Goal: Task Accomplishment & Management: Use online tool/utility

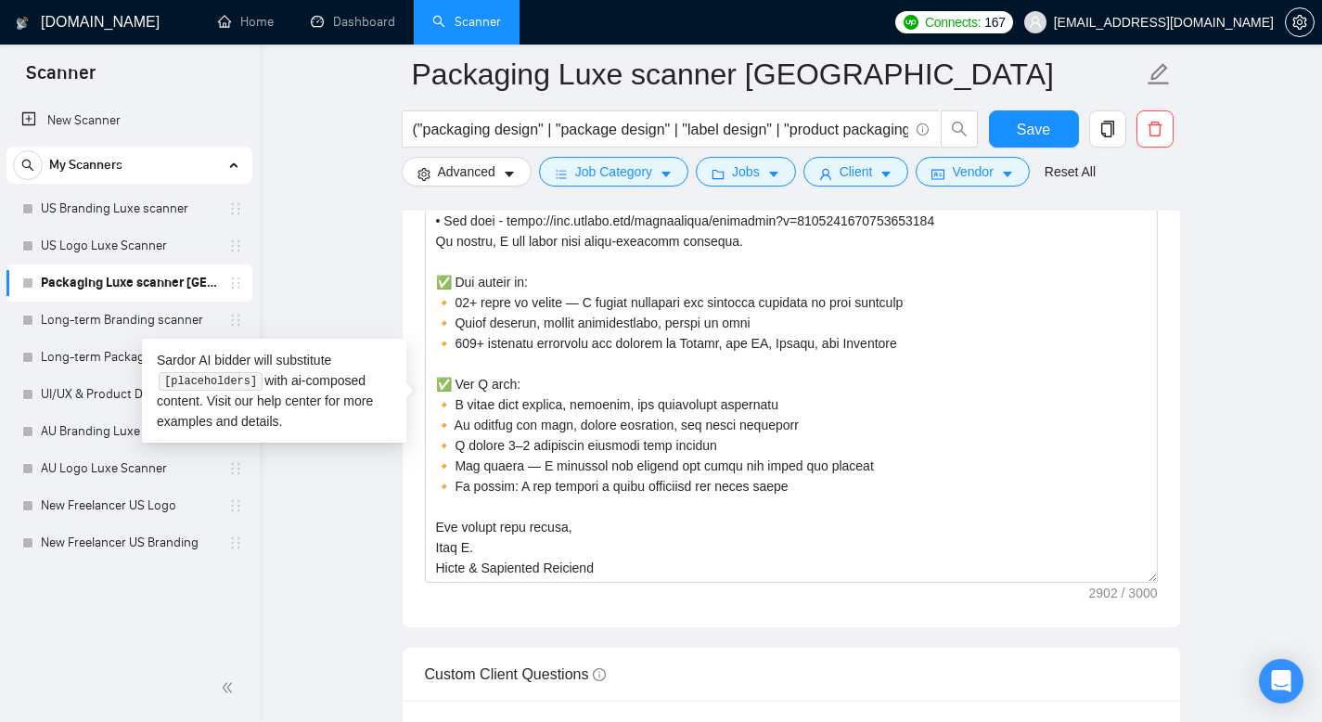
scroll to position [2263, 0]
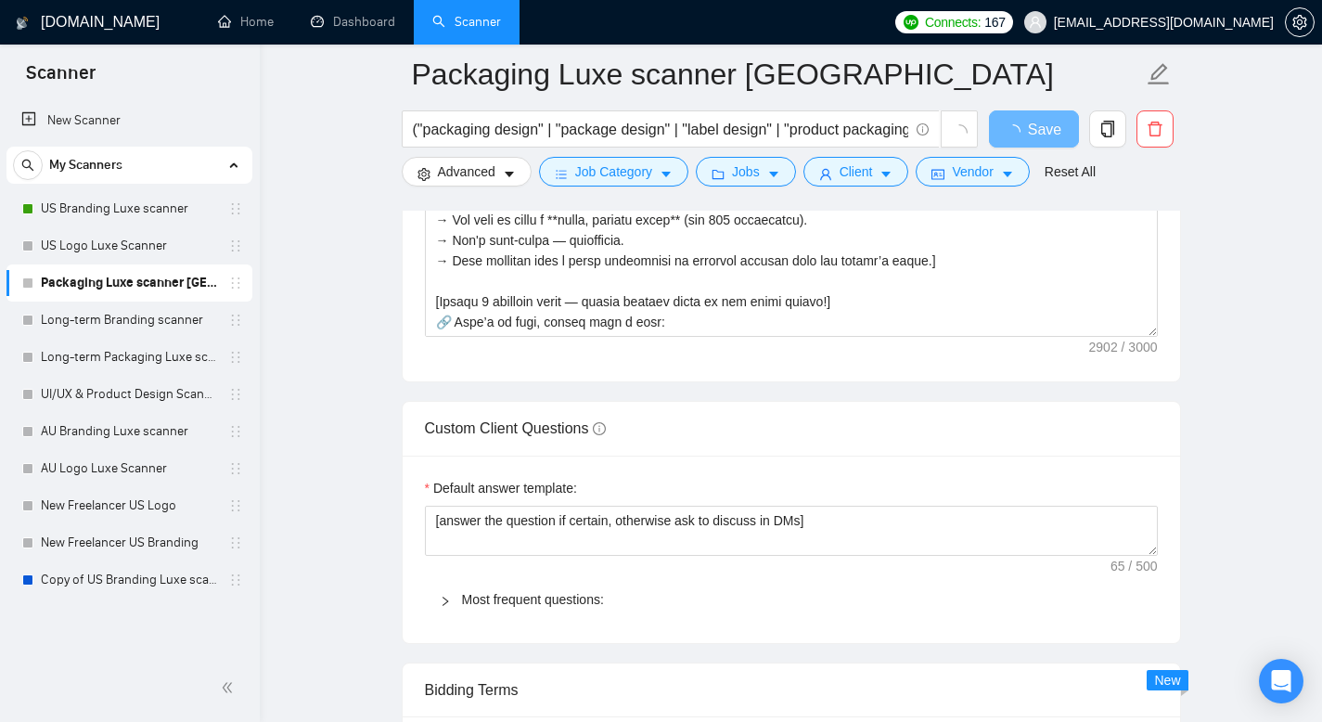
scroll to position [2263, 0]
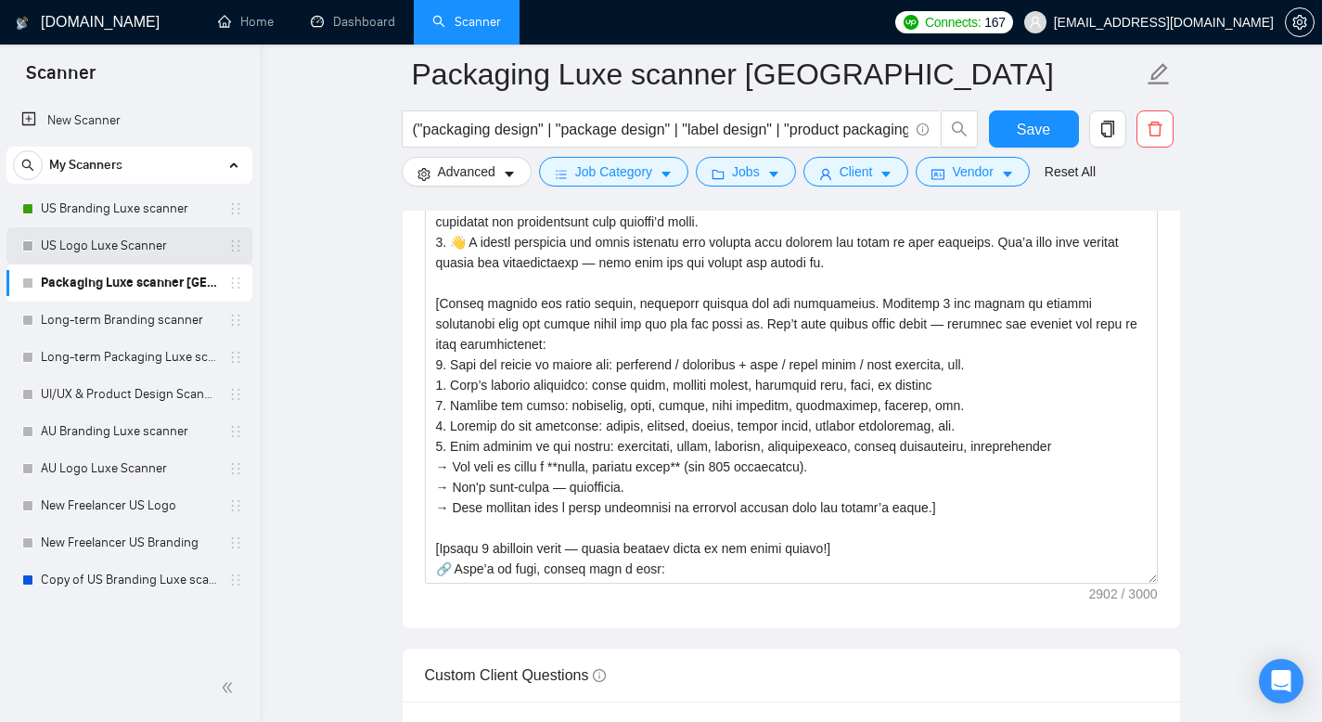
click at [90, 250] on link "US Logo Luxe Scanner" at bounding box center [129, 245] width 176 height 37
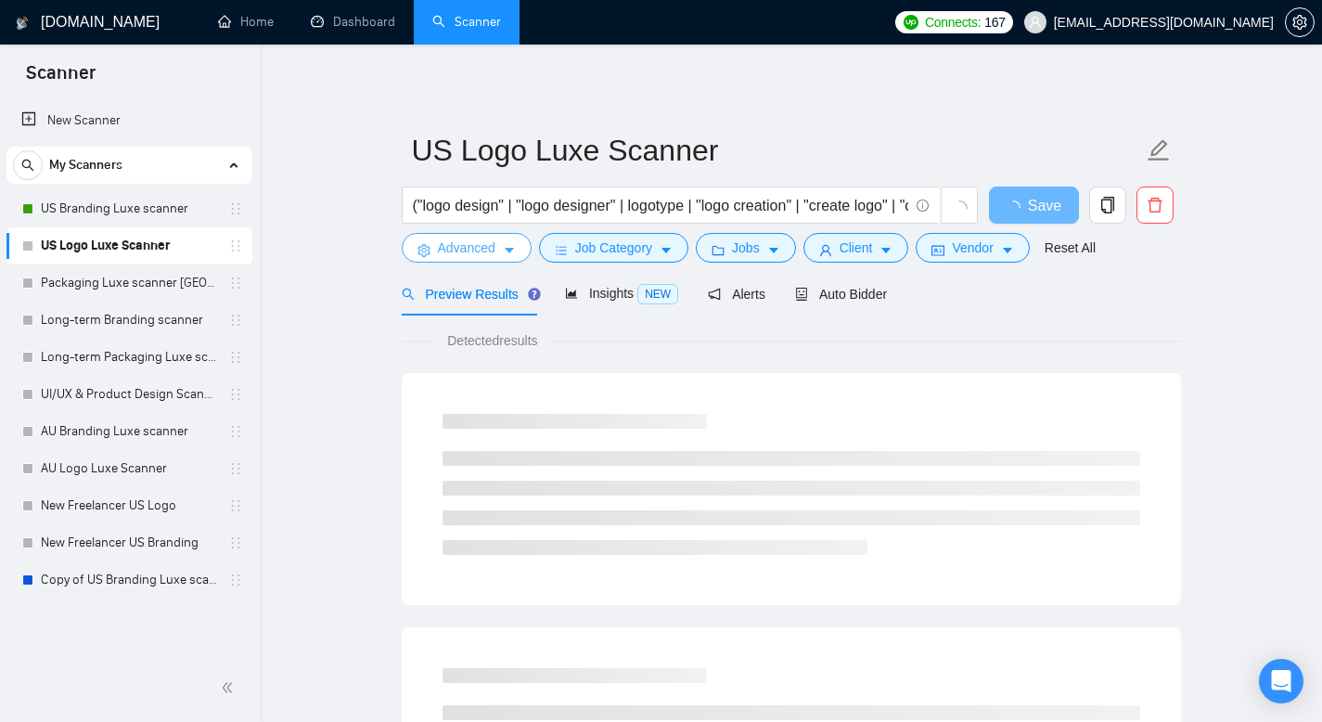
click at [468, 249] on span "Advanced" at bounding box center [467, 247] width 58 height 20
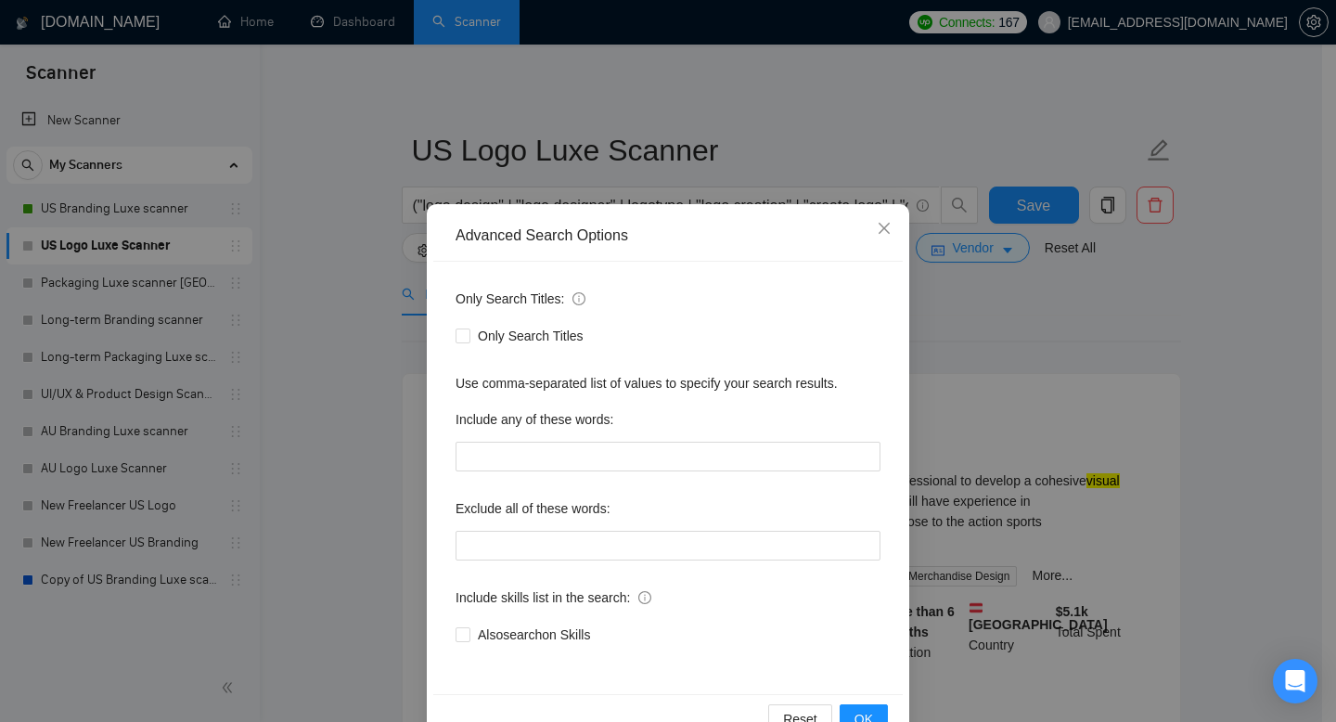
click at [1040, 306] on div "Advanced Search Options Only Search Titles: Only Search Titles Use comma-separa…" at bounding box center [668, 361] width 1336 height 722
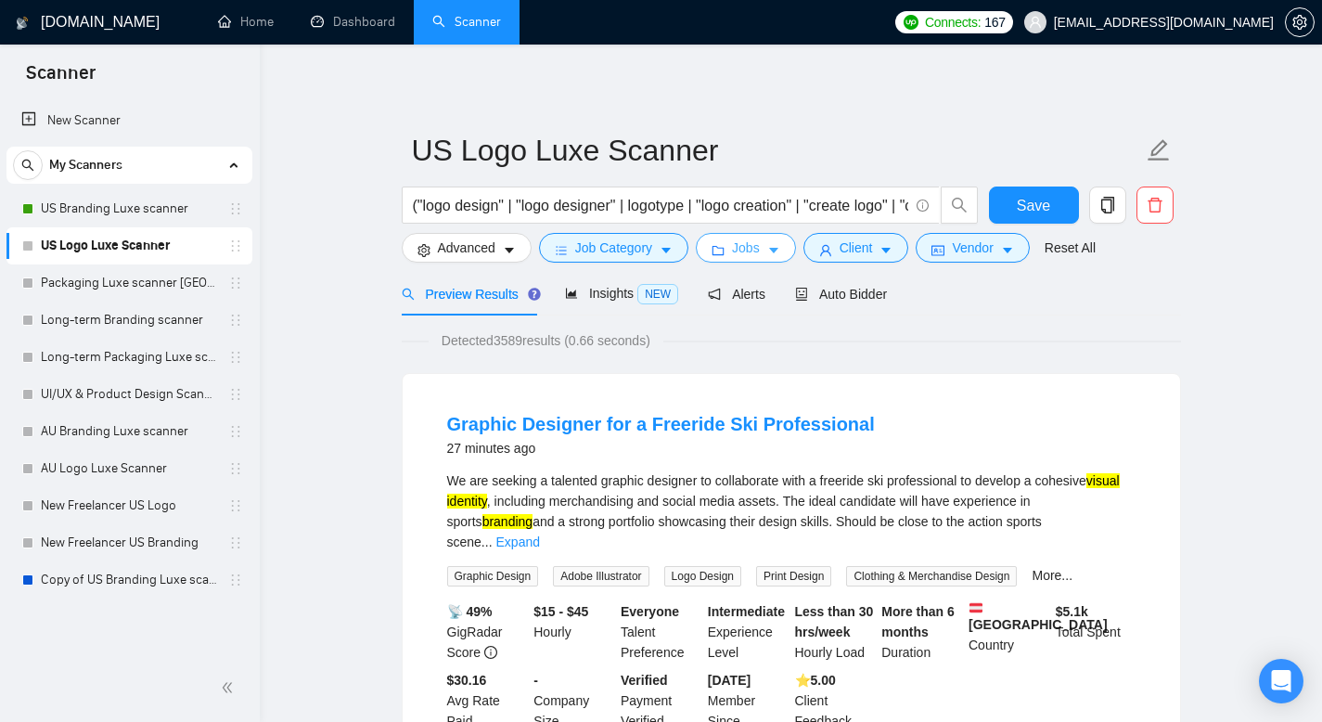
click at [751, 255] on span "Jobs" at bounding box center [746, 247] width 28 height 20
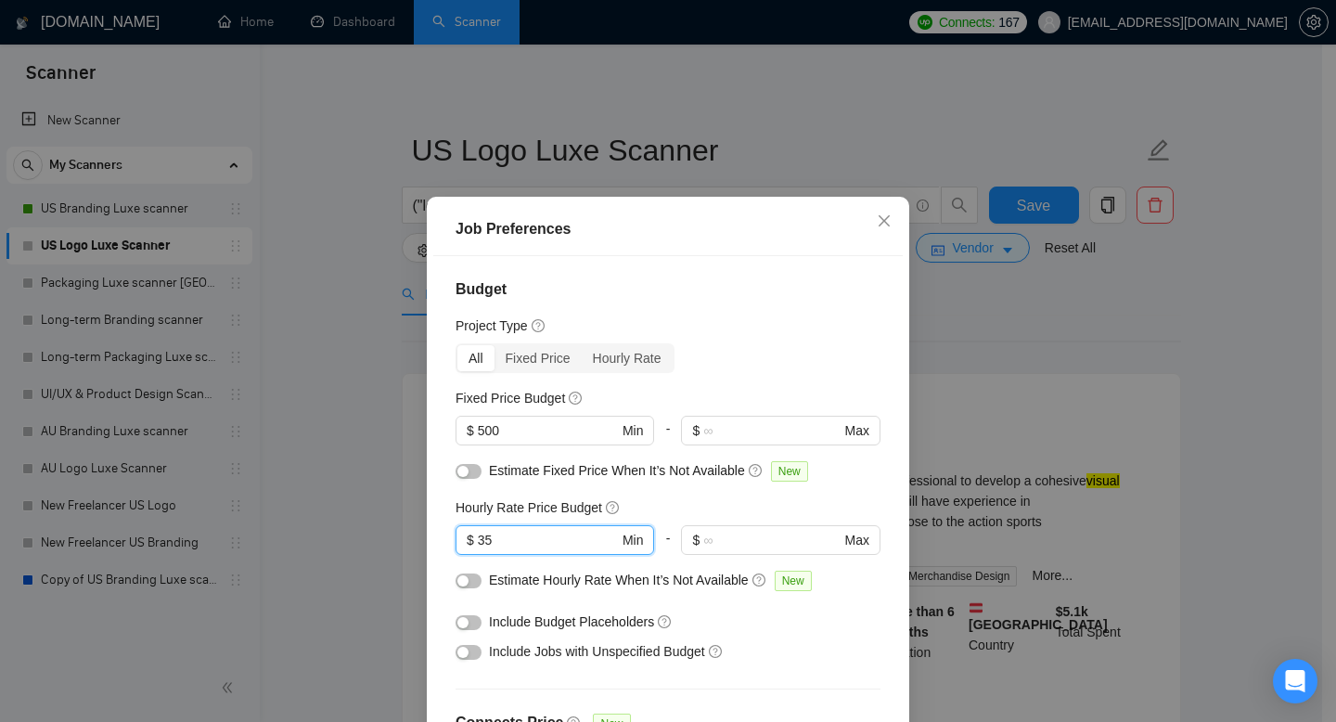
drag, startPoint x: 516, startPoint y: 546, endPoint x: 445, endPoint y: 532, distance: 72.0
click at [455, 543] on span "$ 35 Min" at bounding box center [554, 540] width 199 height 30
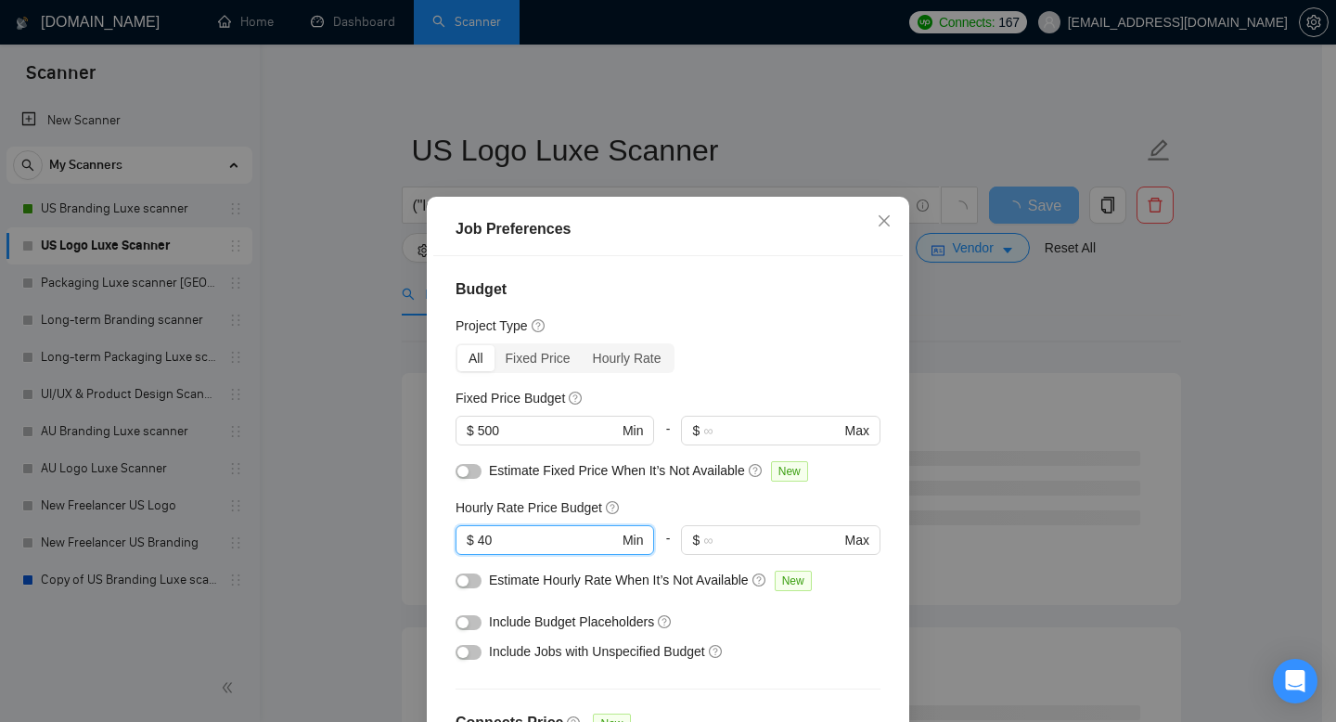
type input "40"
click at [766, 303] on div "Budget Project Type All Fixed Price Hourly Rate Fixed Price Budget $ 500 Min - …" at bounding box center [667, 509] width 469 height 506
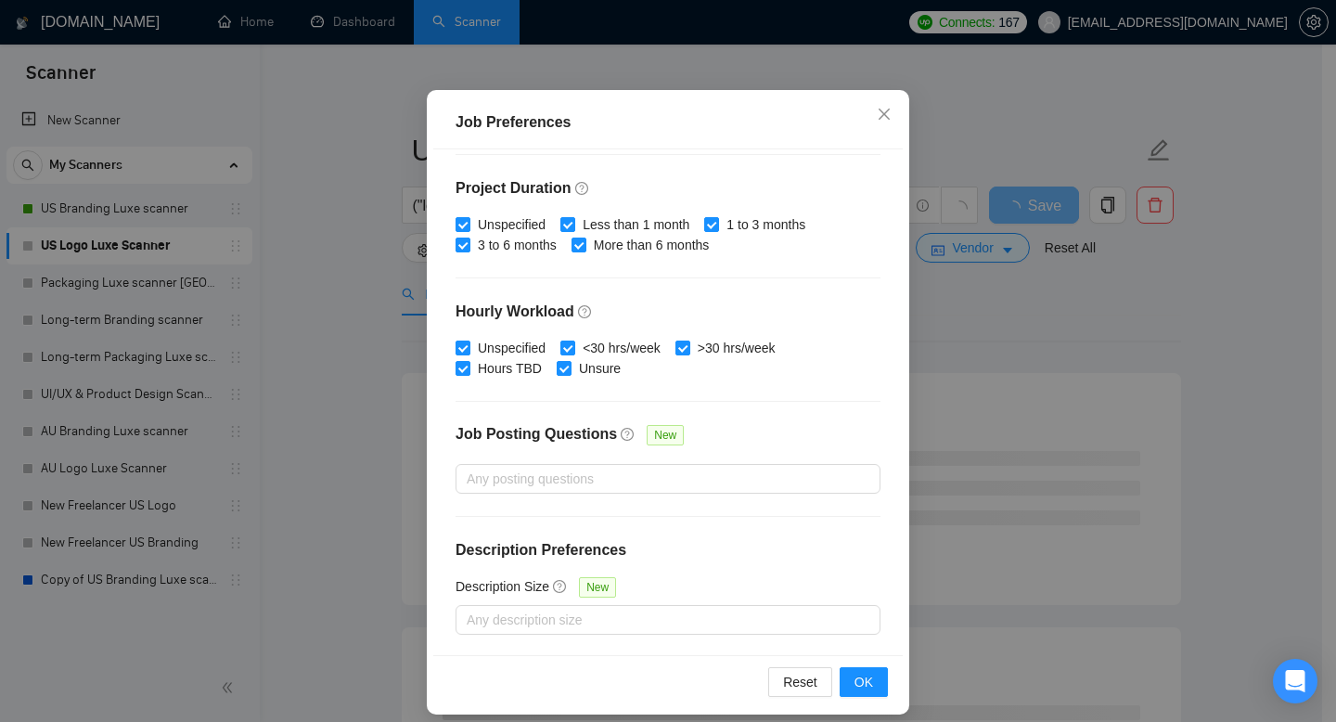
scroll to position [122, 0]
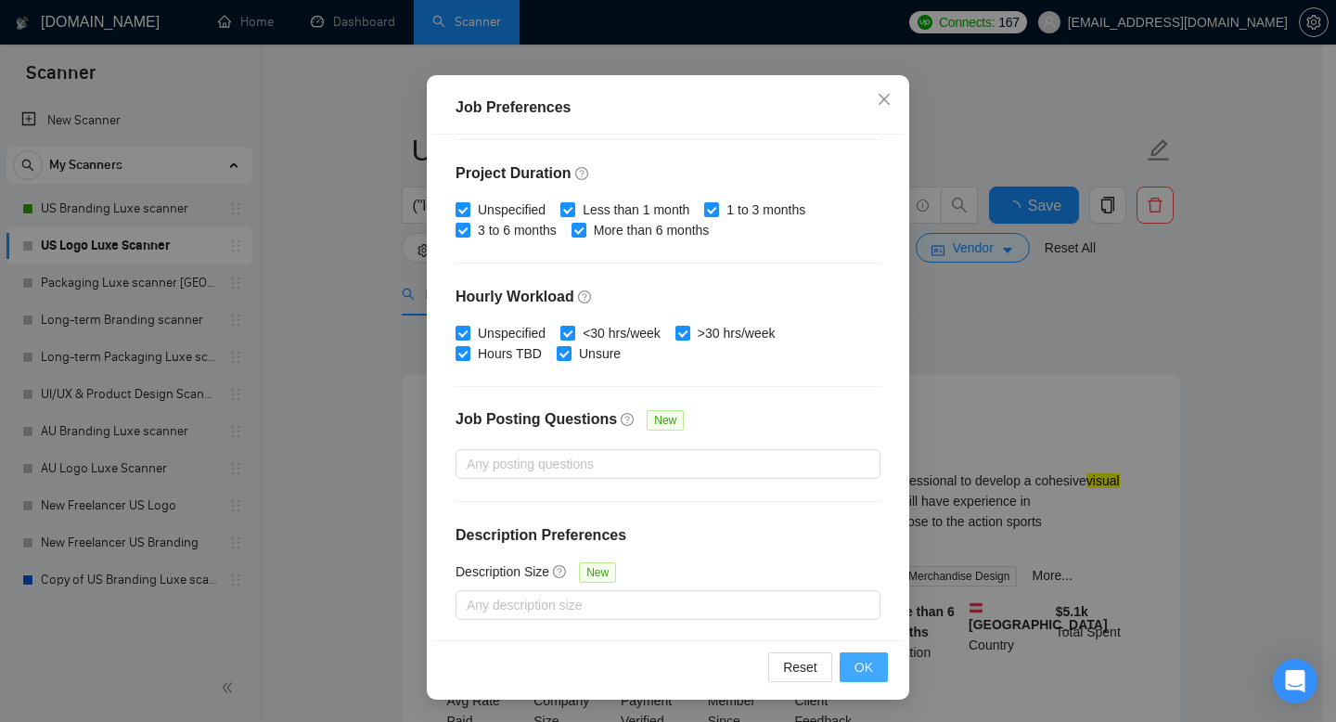
click at [854, 658] on span "OK" at bounding box center [863, 667] width 19 height 20
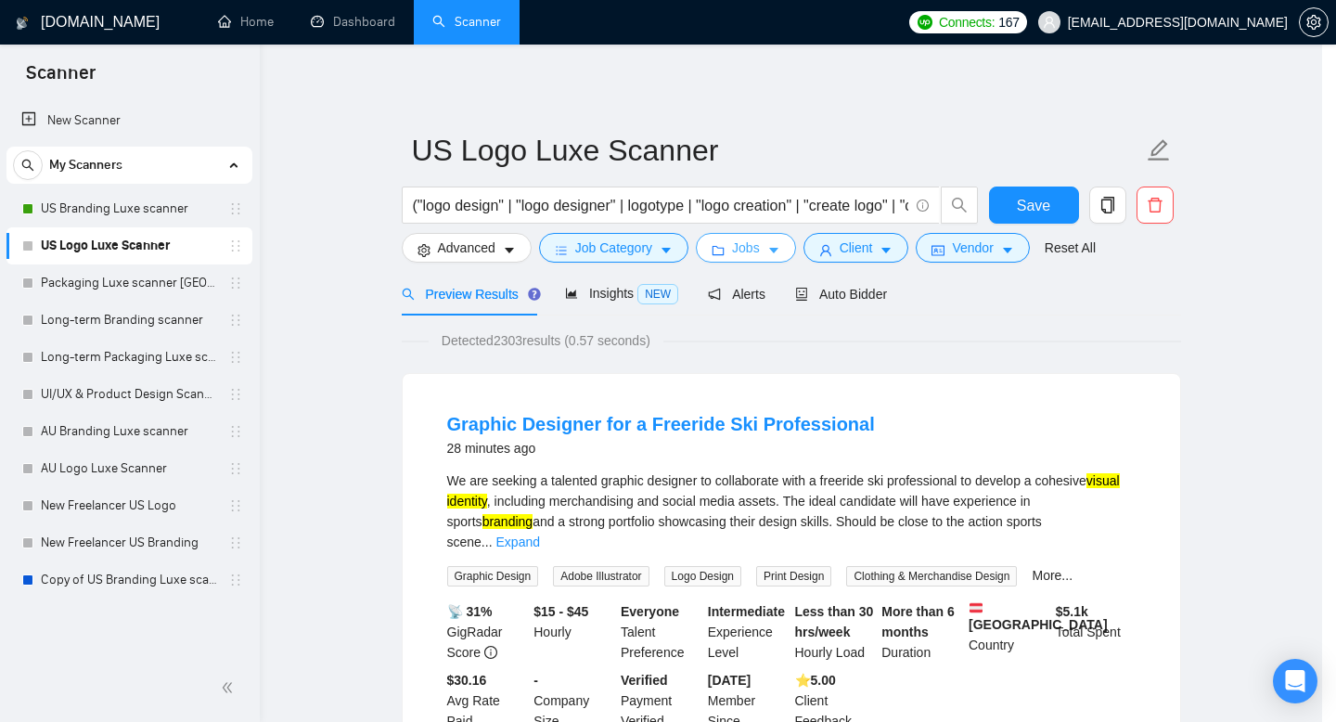
scroll to position [0, 0]
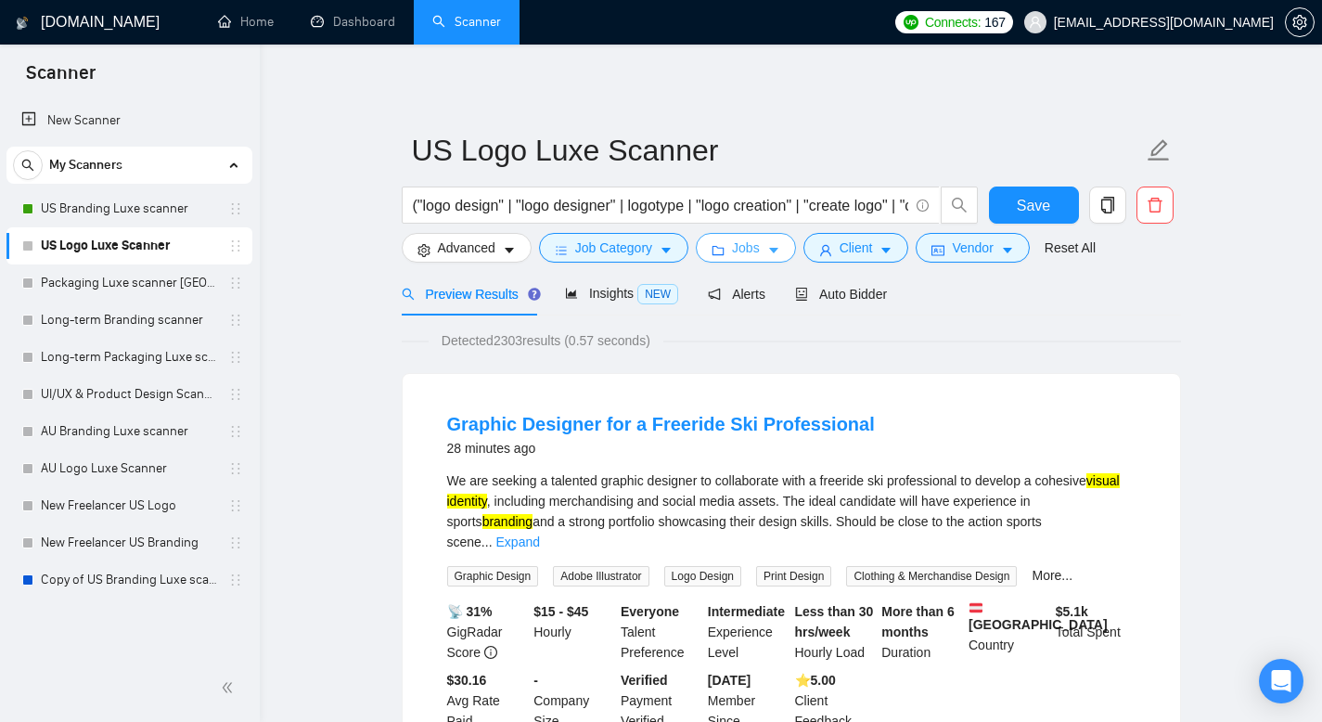
click at [780, 254] on icon "caret-down" at bounding box center [773, 250] width 13 height 13
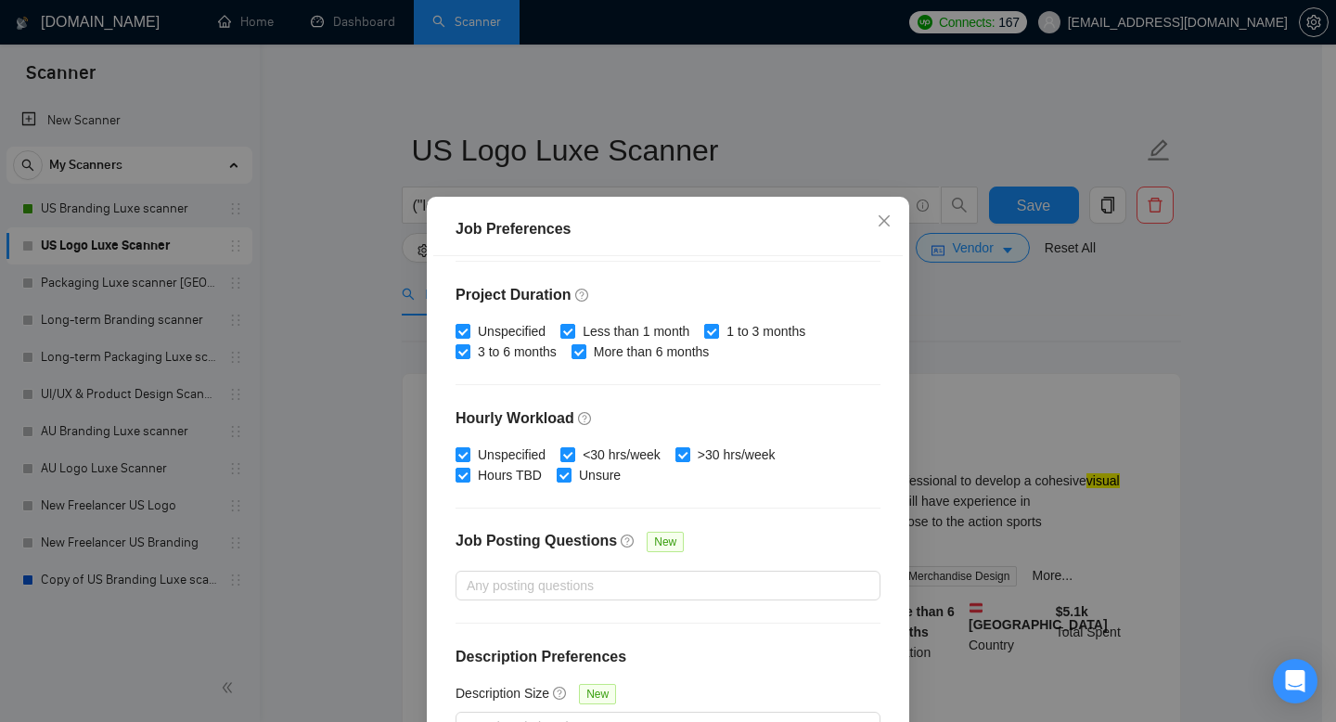
click at [1076, 365] on div "Job Preferences Budget Project Type All Fixed Price Hourly Rate Fixed Price Bud…" at bounding box center [668, 361] width 1336 height 722
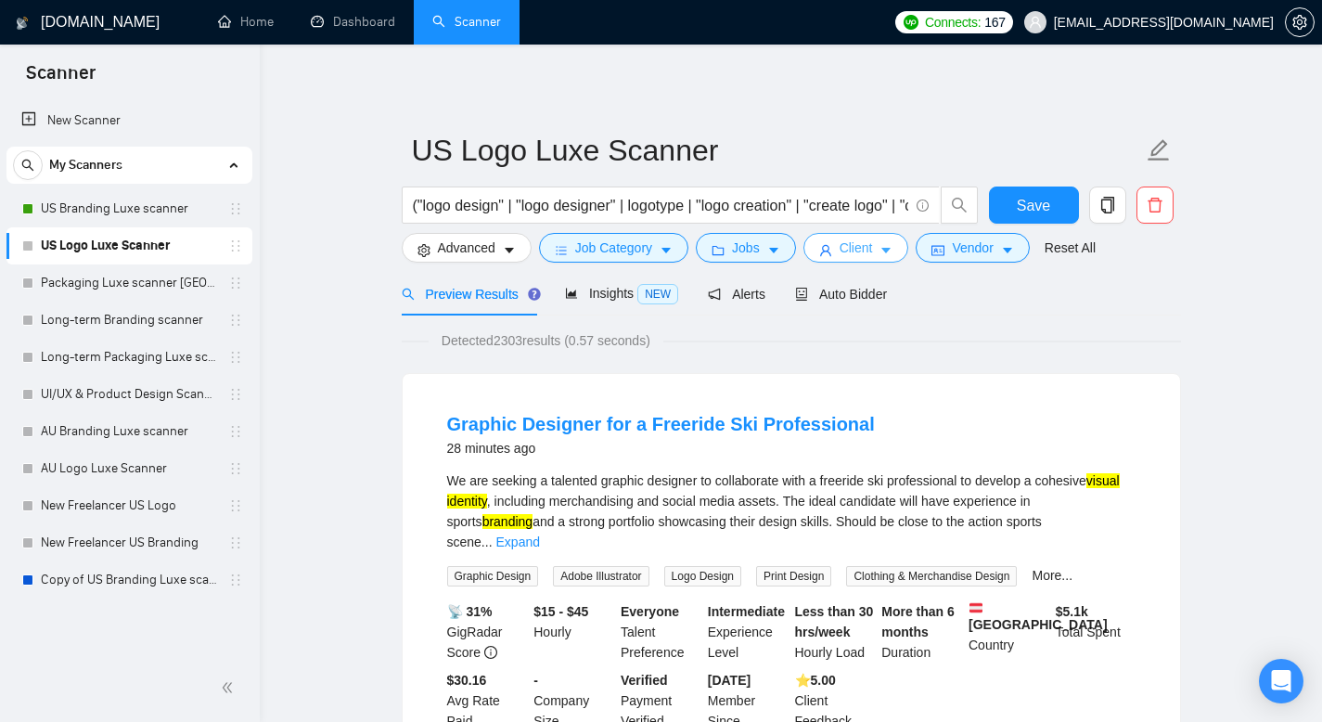
click at [892, 255] on icon "caret-down" at bounding box center [885, 250] width 13 height 13
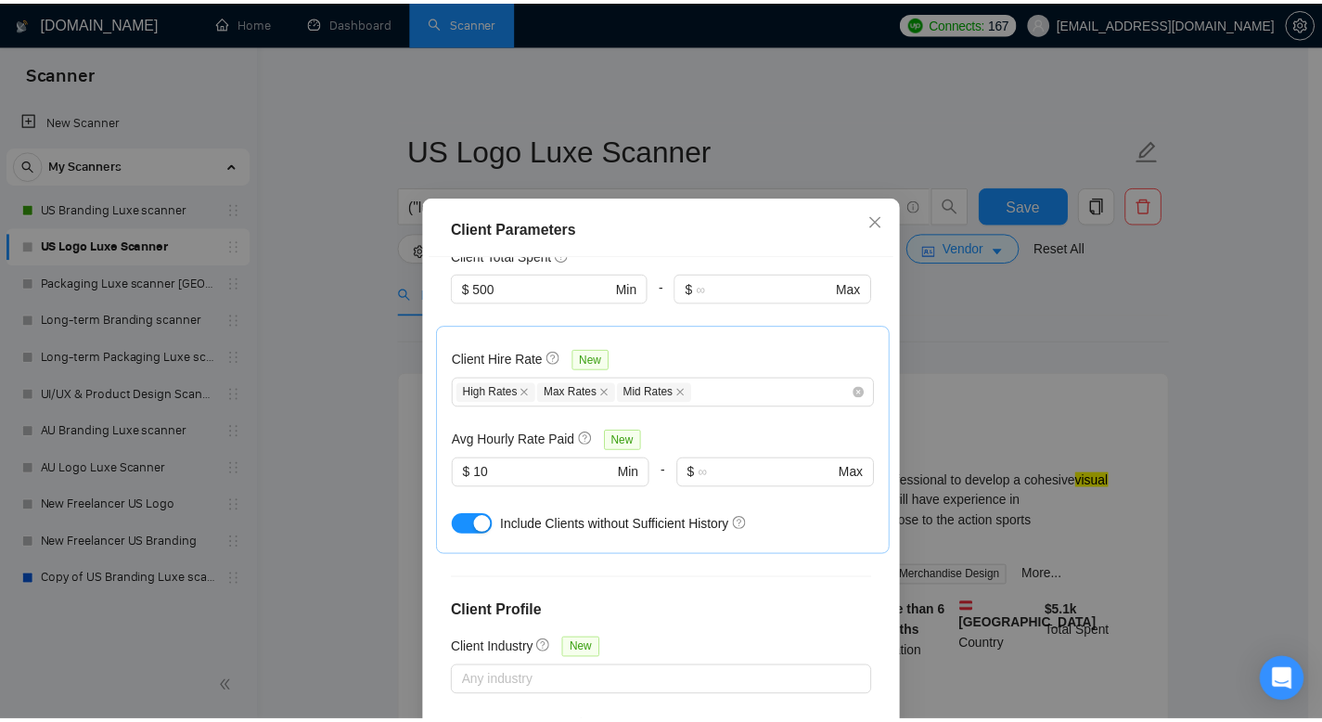
scroll to position [523, 0]
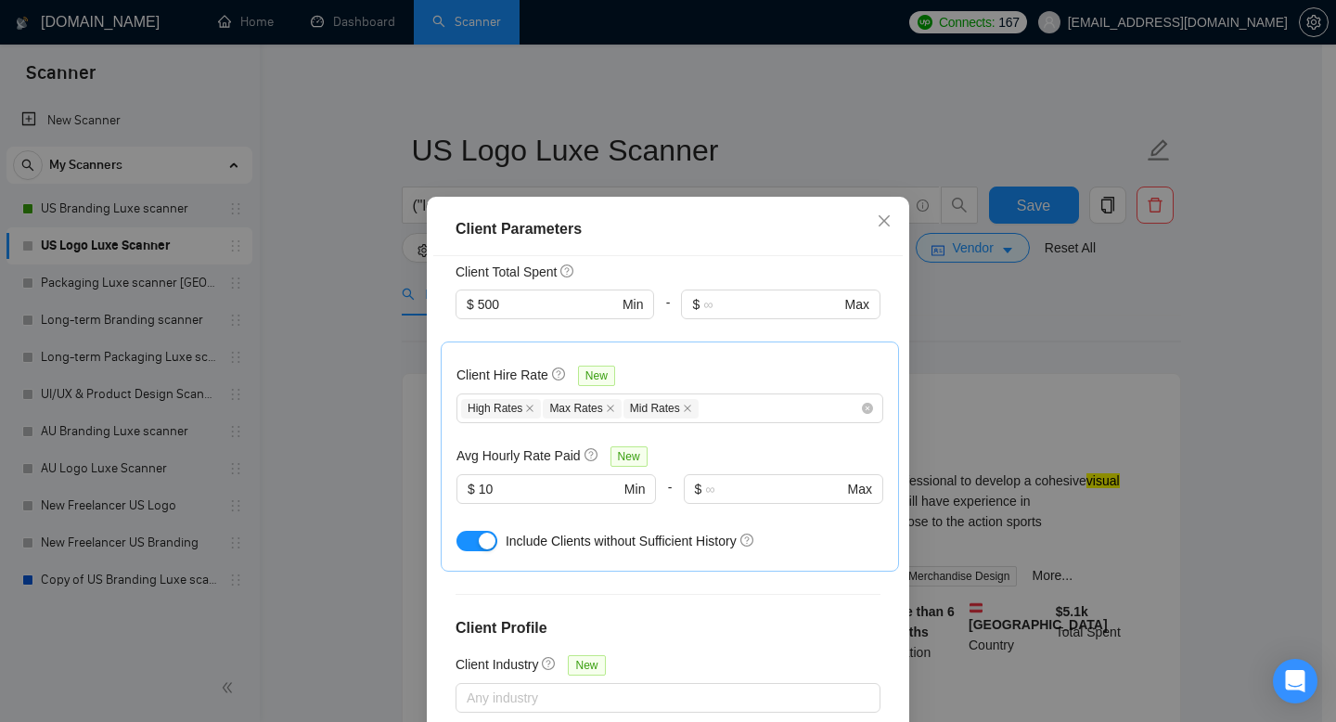
click at [1118, 336] on div "Client Parameters Client Location Include Client Countries Select Exclude Clien…" at bounding box center [668, 361] width 1336 height 722
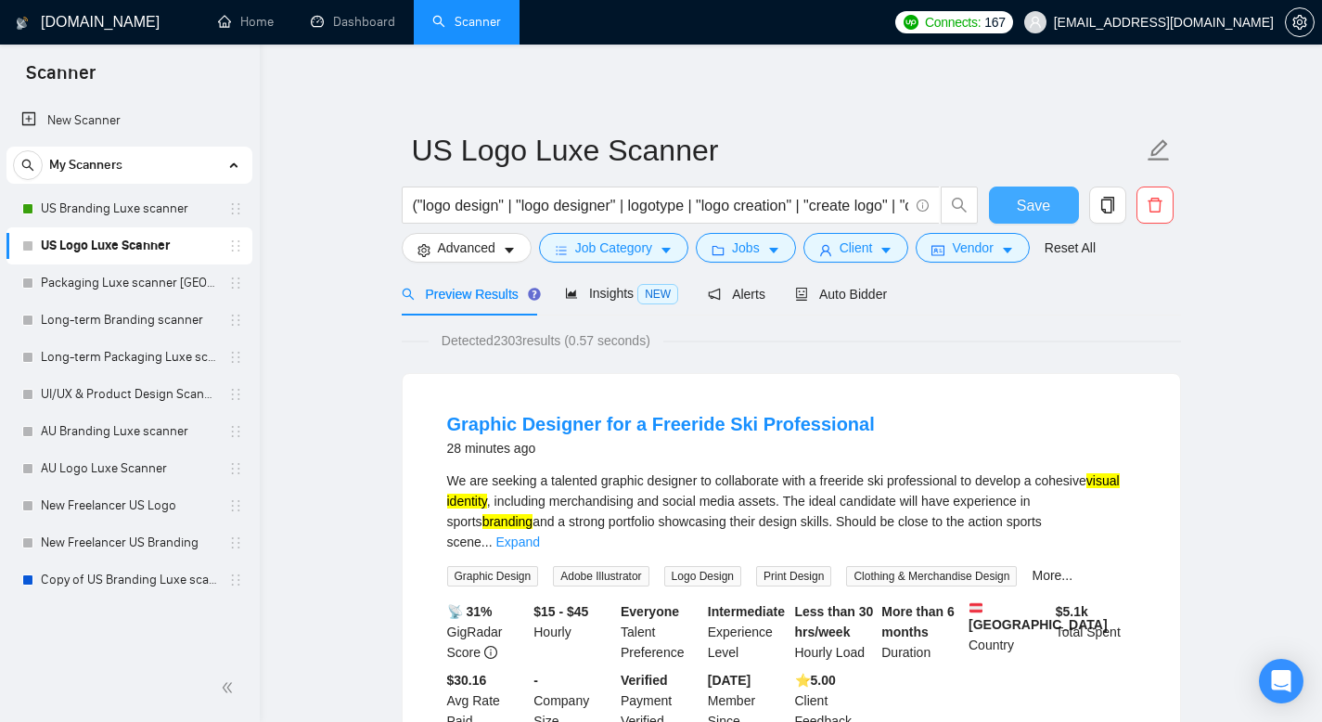
click at [1022, 208] on span "Save" at bounding box center [1033, 205] width 33 height 23
click at [861, 293] on span "Auto Bidder" at bounding box center [841, 294] width 92 height 15
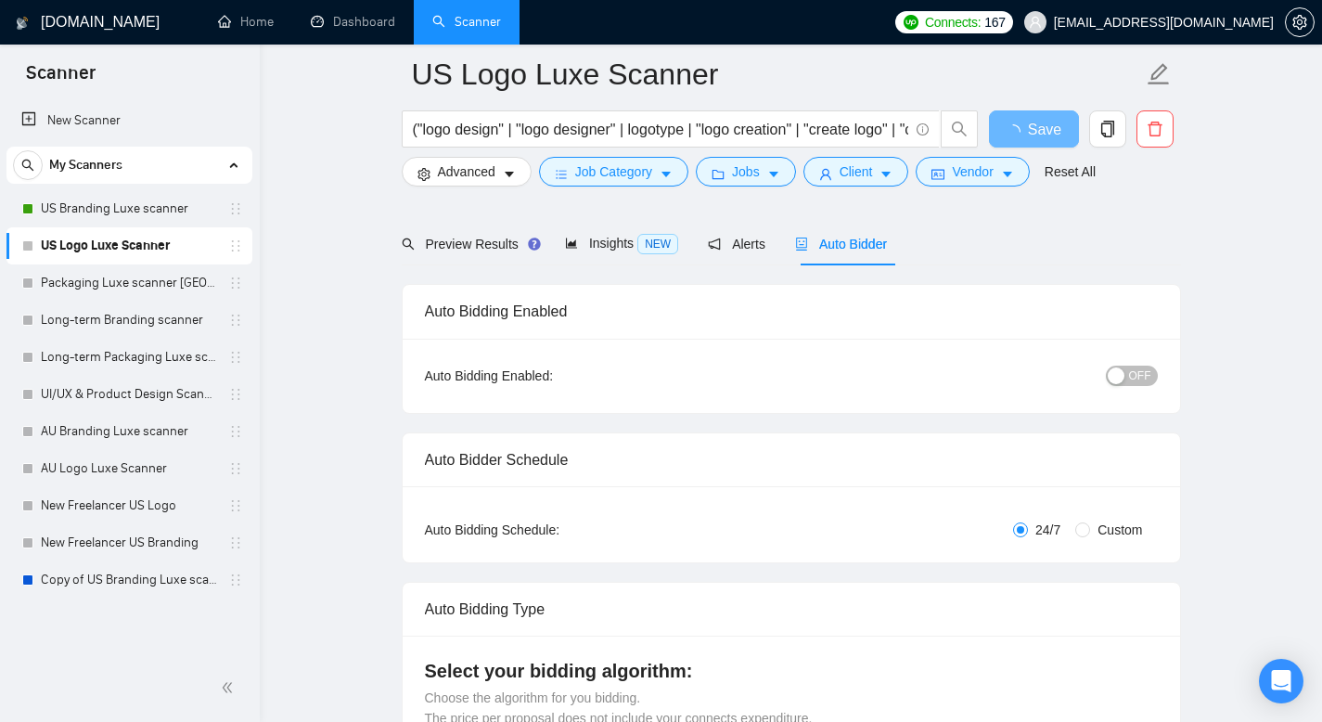
scroll to position [197, 0]
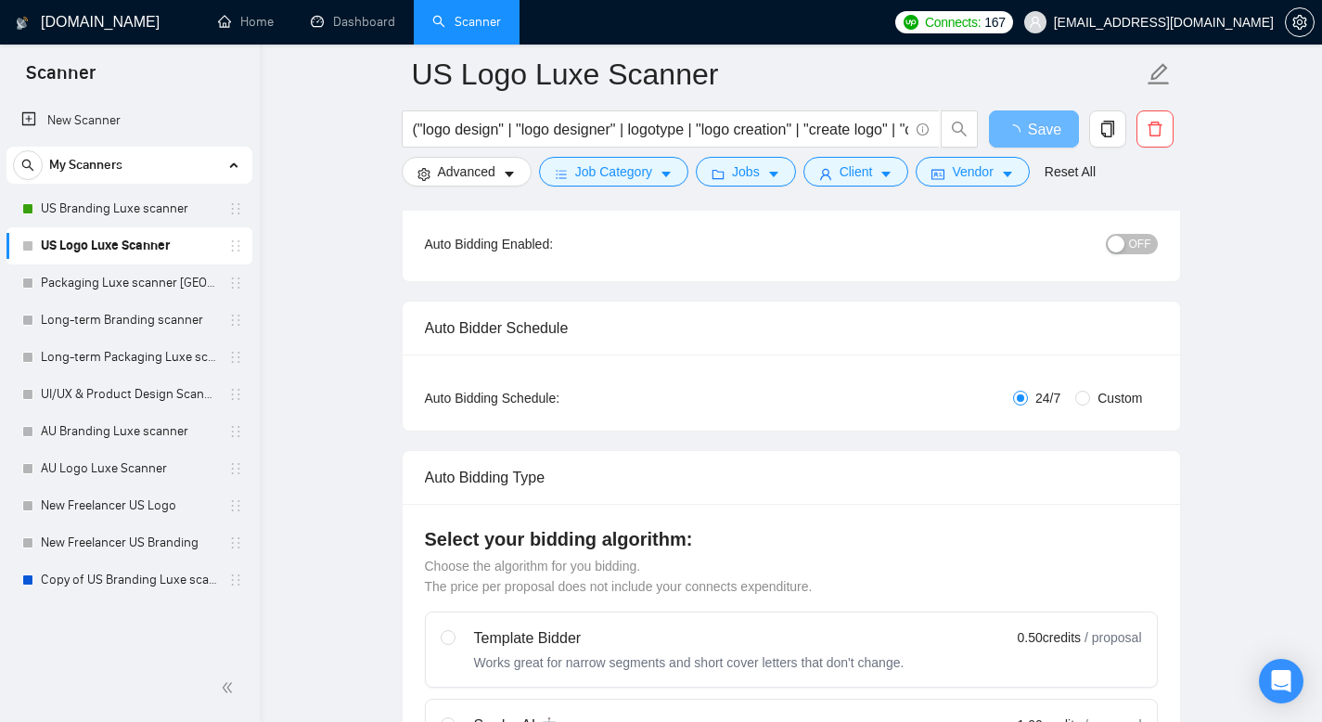
click at [1134, 251] on span "OFF" at bounding box center [1140, 244] width 22 height 20
click at [1130, 247] on span "OFF" at bounding box center [1140, 244] width 22 height 20
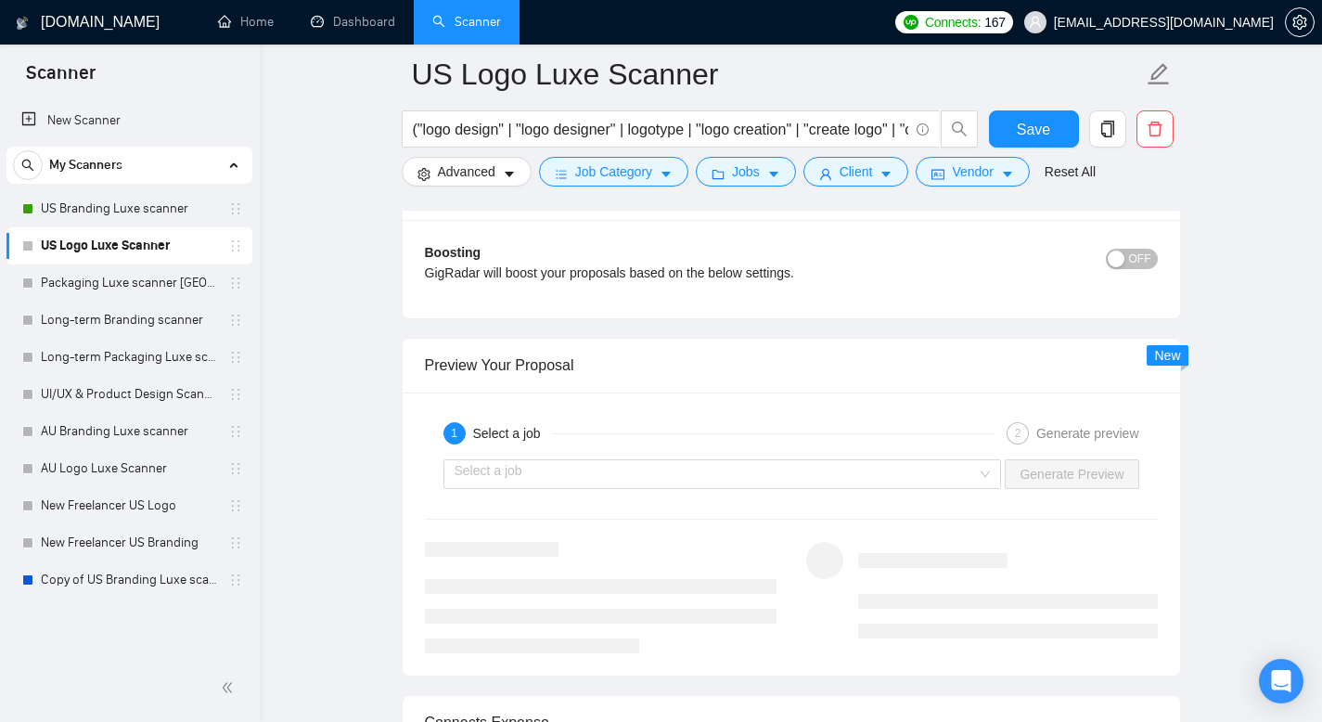
scroll to position [3701, 0]
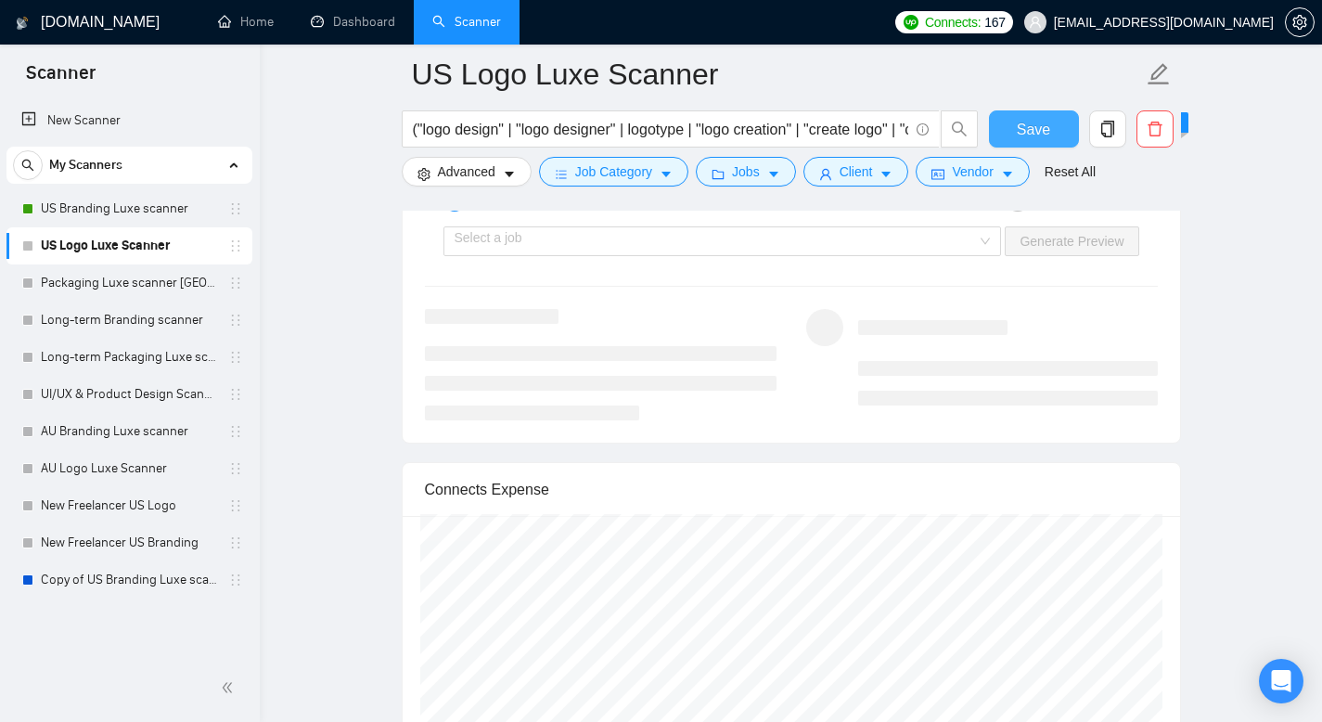
click at [1048, 121] on span "Save" at bounding box center [1033, 129] width 33 height 23
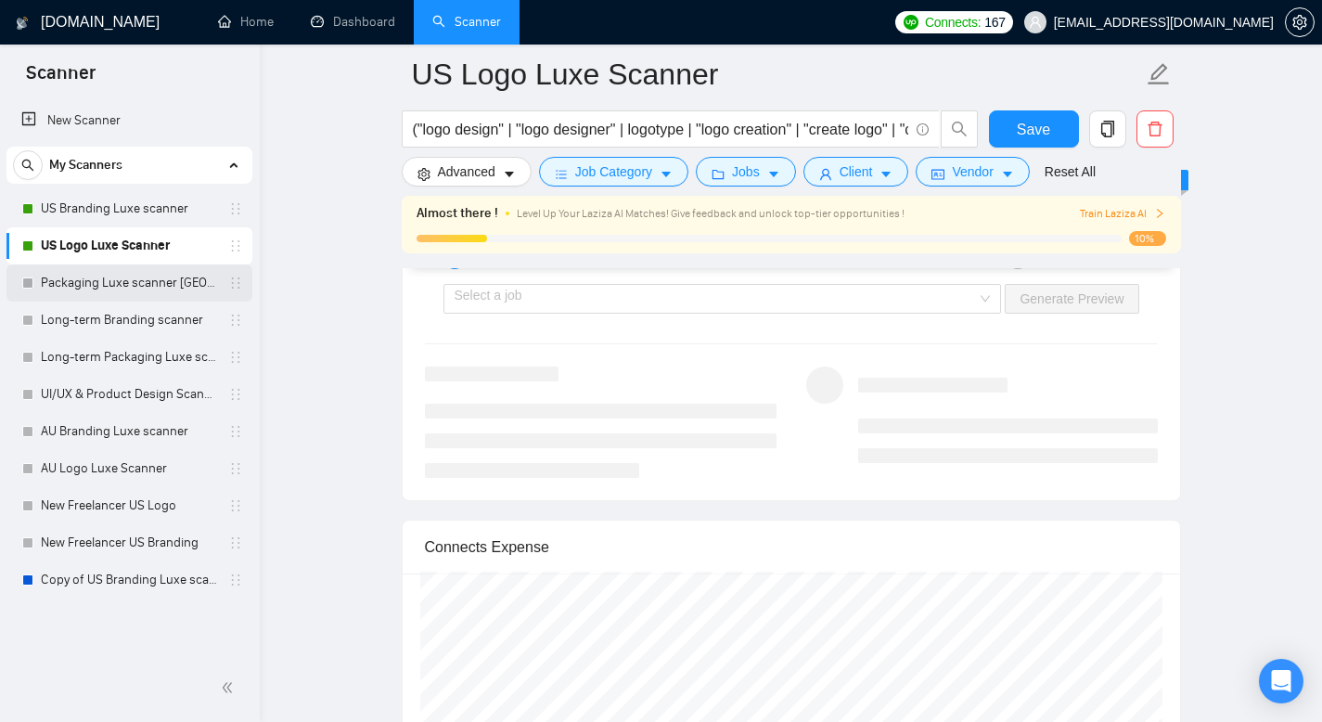
click at [168, 284] on link "Packaging Luxe scanner [GEOGRAPHIC_DATA]" at bounding box center [129, 282] width 176 height 37
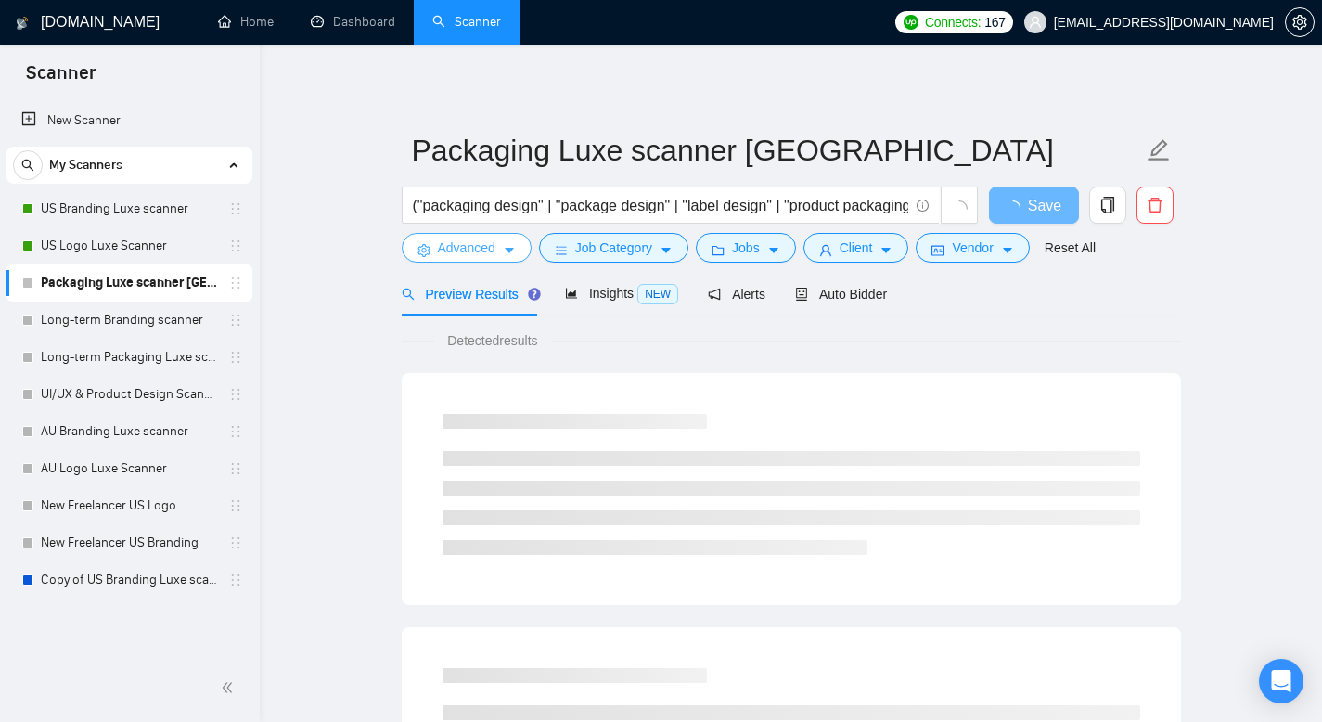
click at [493, 248] on span "Advanced" at bounding box center [467, 247] width 58 height 20
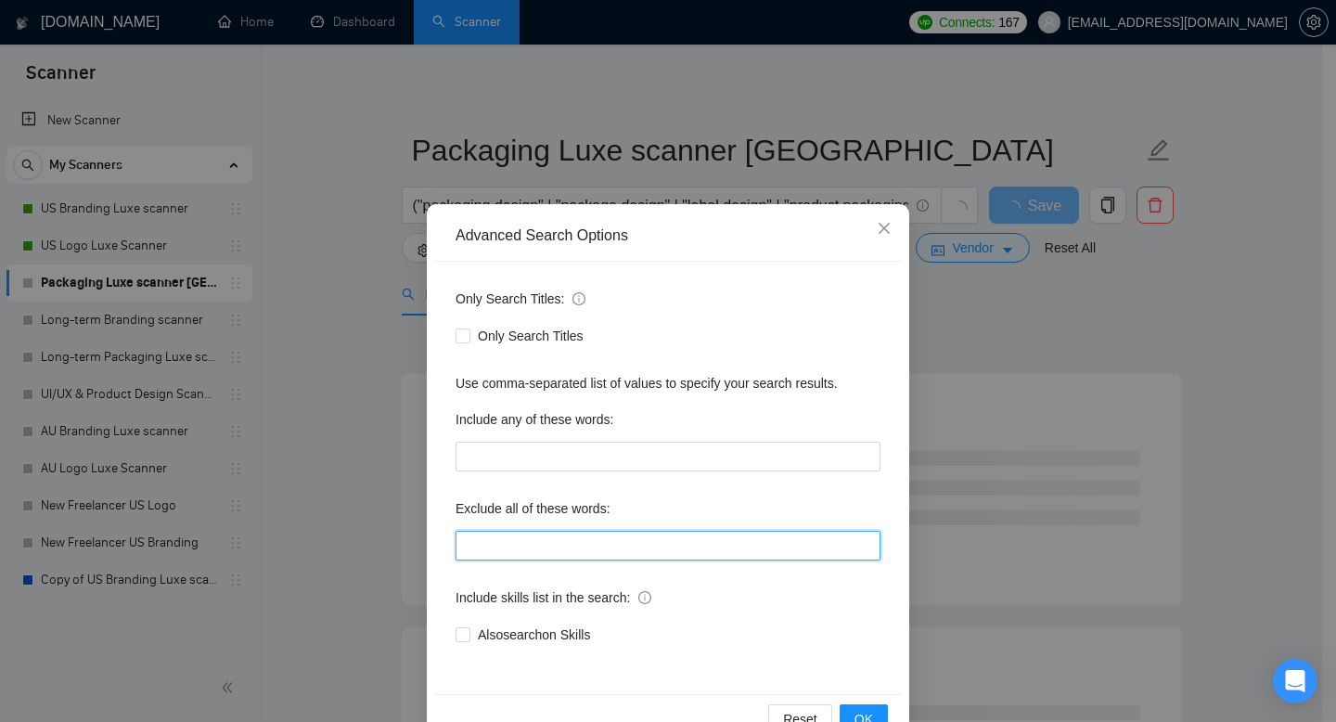
click at [605, 545] on input "text" at bounding box center [667, 546] width 425 height 30
click at [854, 712] on span "OK" at bounding box center [863, 719] width 19 height 20
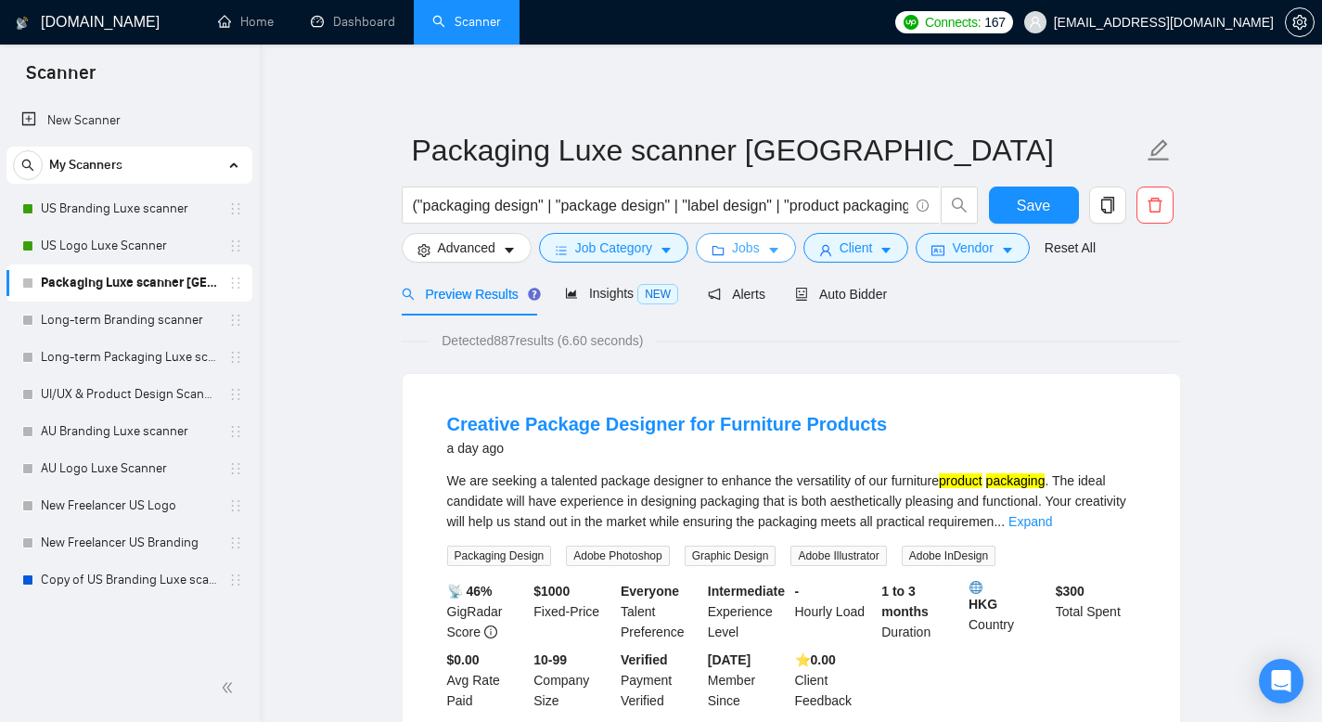
click at [760, 251] on span "Jobs" at bounding box center [746, 247] width 28 height 20
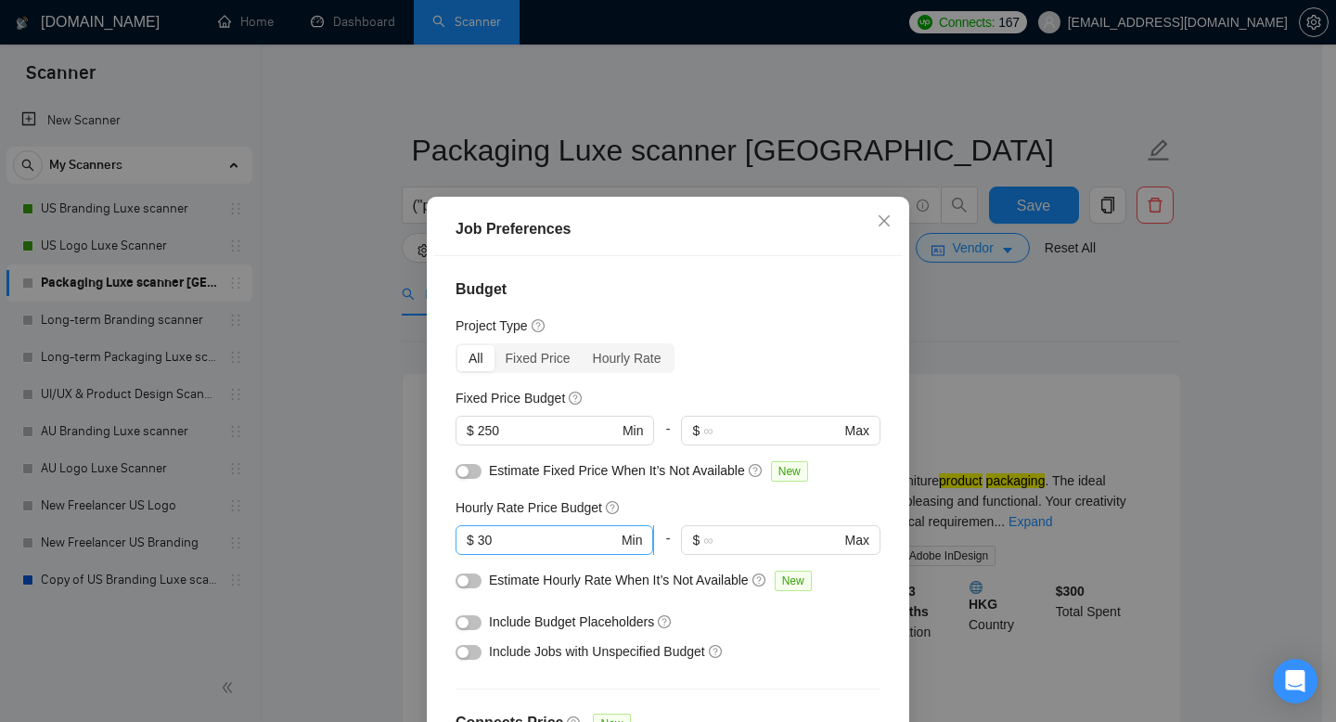
click at [524, 548] on input "30" at bounding box center [548, 540] width 140 height 20
drag, startPoint x: 544, startPoint y: 438, endPoint x: 309, endPoint y: 365, distance: 245.6
click at [308, 380] on div "Job Preferences Budget Project Type All Fixed Price Hourly Rate Fixed Price Bud…" at bounding box center [668, 361] width 1336 height 722
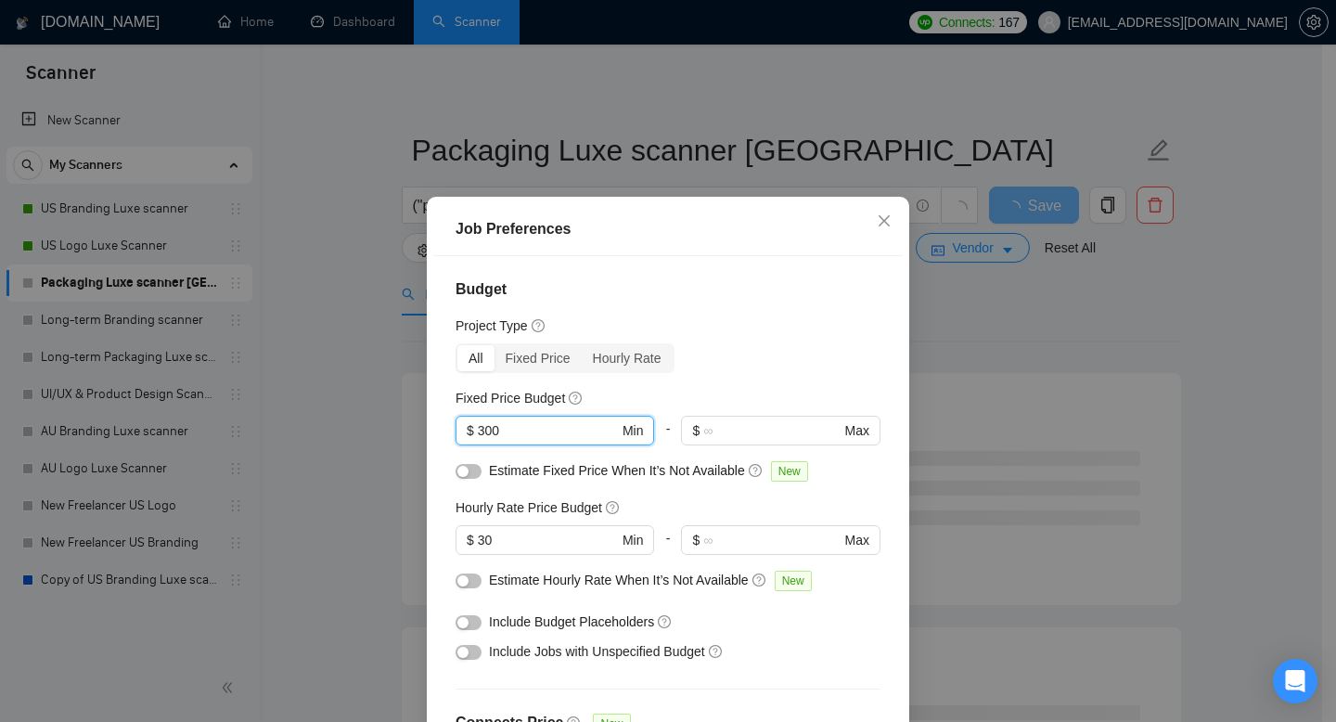
type input "300"
click at [724, 343] on div "All Fixed Price Hourly Rate" at bounding box center [667, 358] width 425 height 30
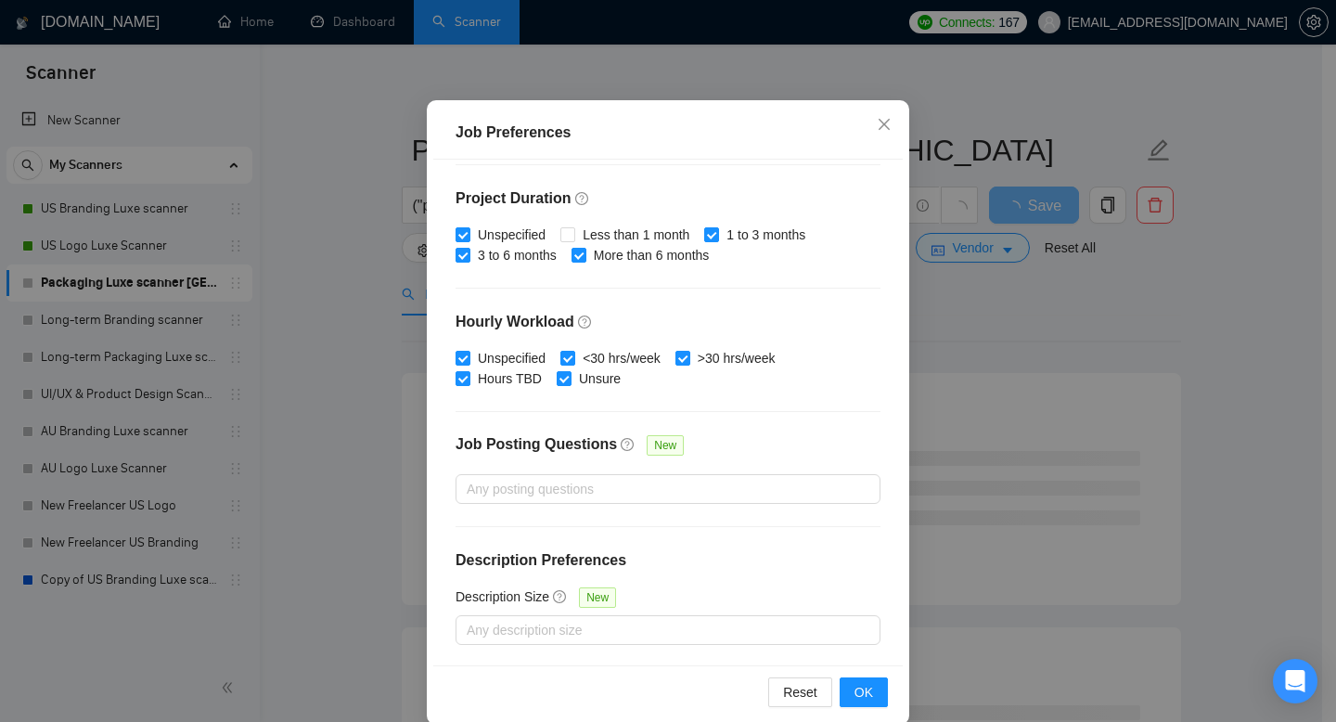
scroll to position [122, 0]
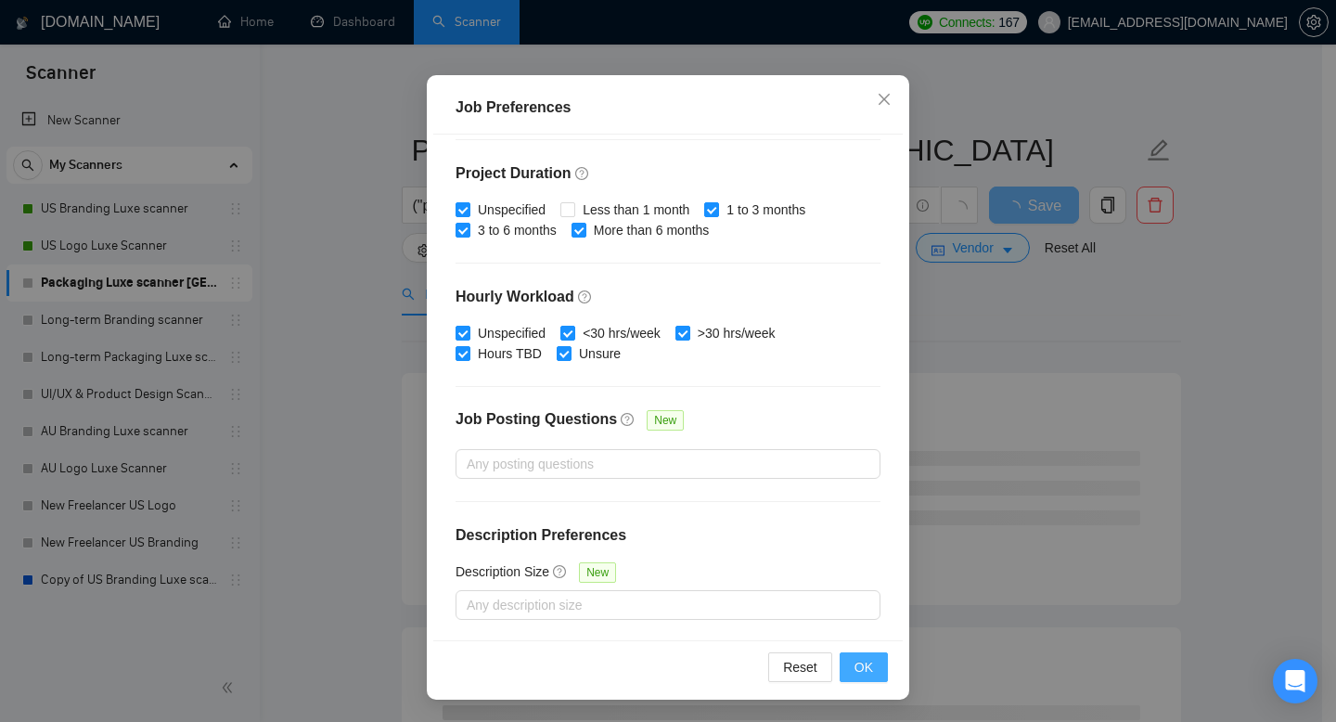
click at [854, 660] on span "OK" at bounding box center [863, 667] width 19 height 20
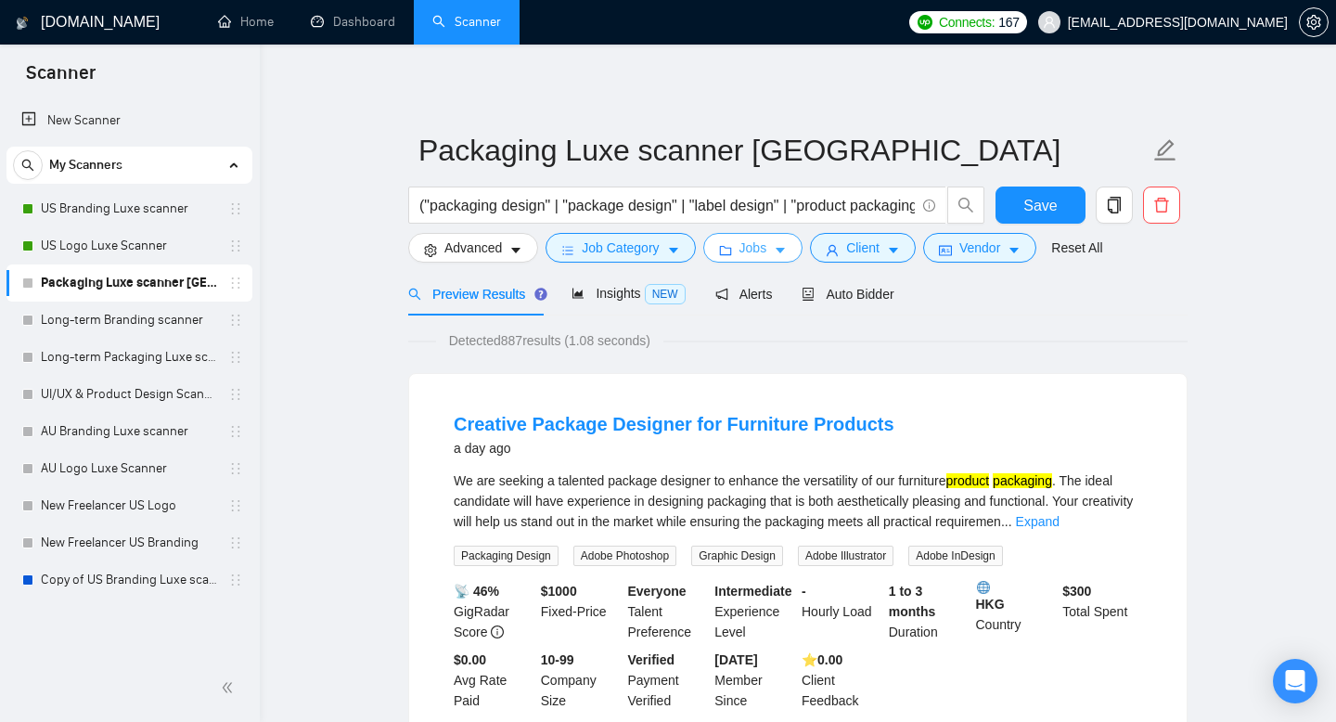
scroll to position [0, 0]
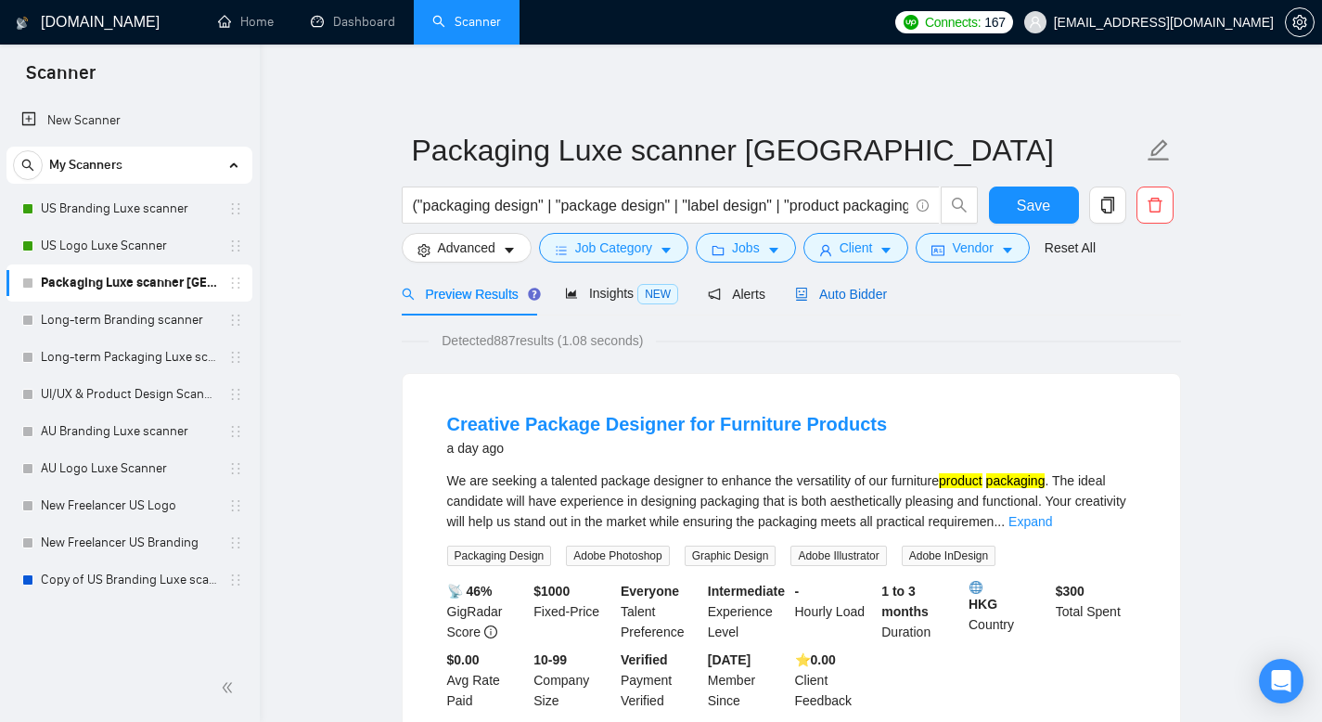
click at [887, 294] on span "Auto Bidder" at bounding box center [841, 294] width 92 height 15
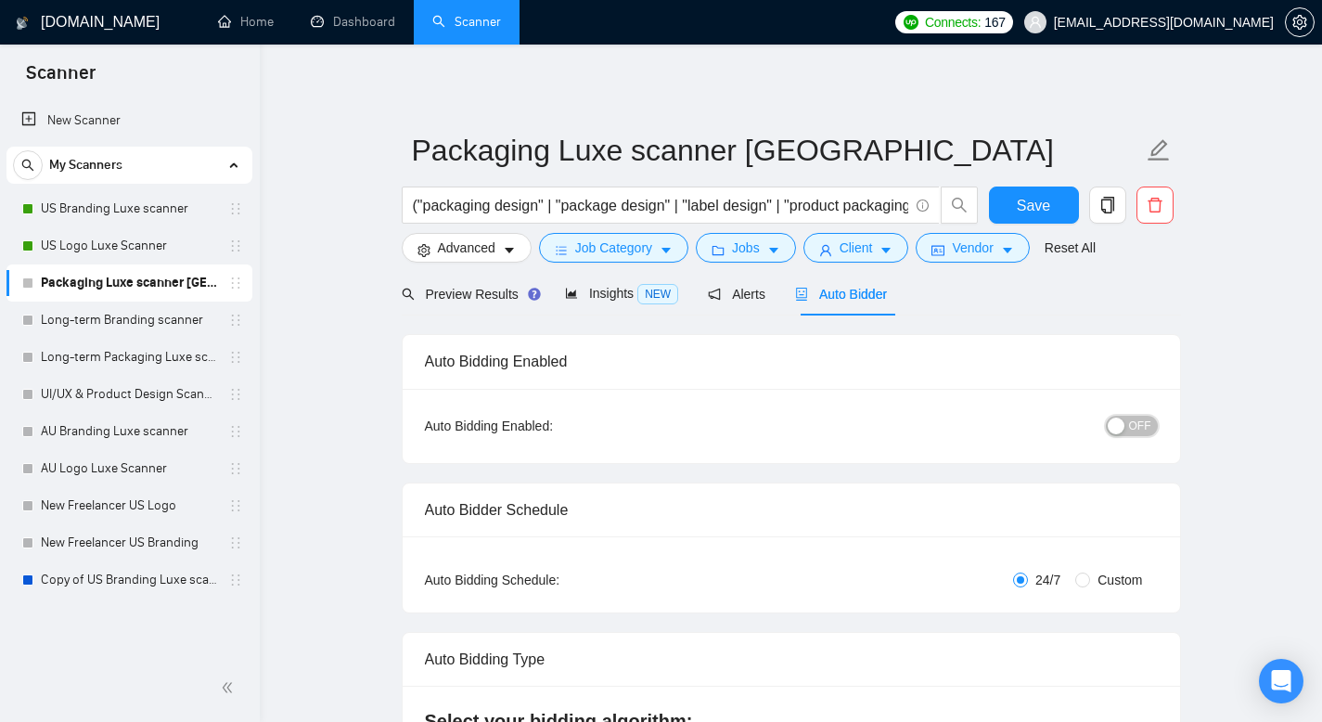
click at [1144, 433] on span "OFF" at bounding box center [1140, 426] width 22 height 20
click at [1042, 207] on span "Save" at bounding box center [1033, 205] width 33 height 23
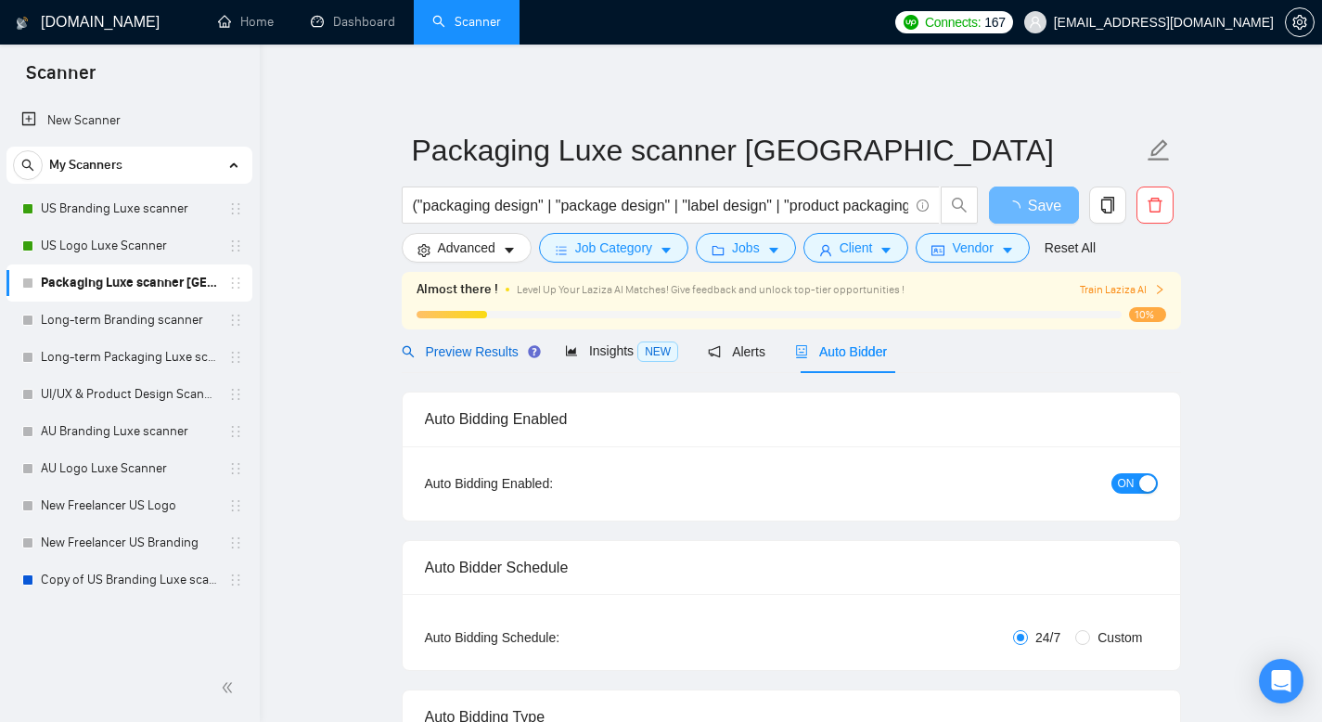
click at [497, 354] on span "Preview Results" at bounding box center [469, 351] width 134 height 15
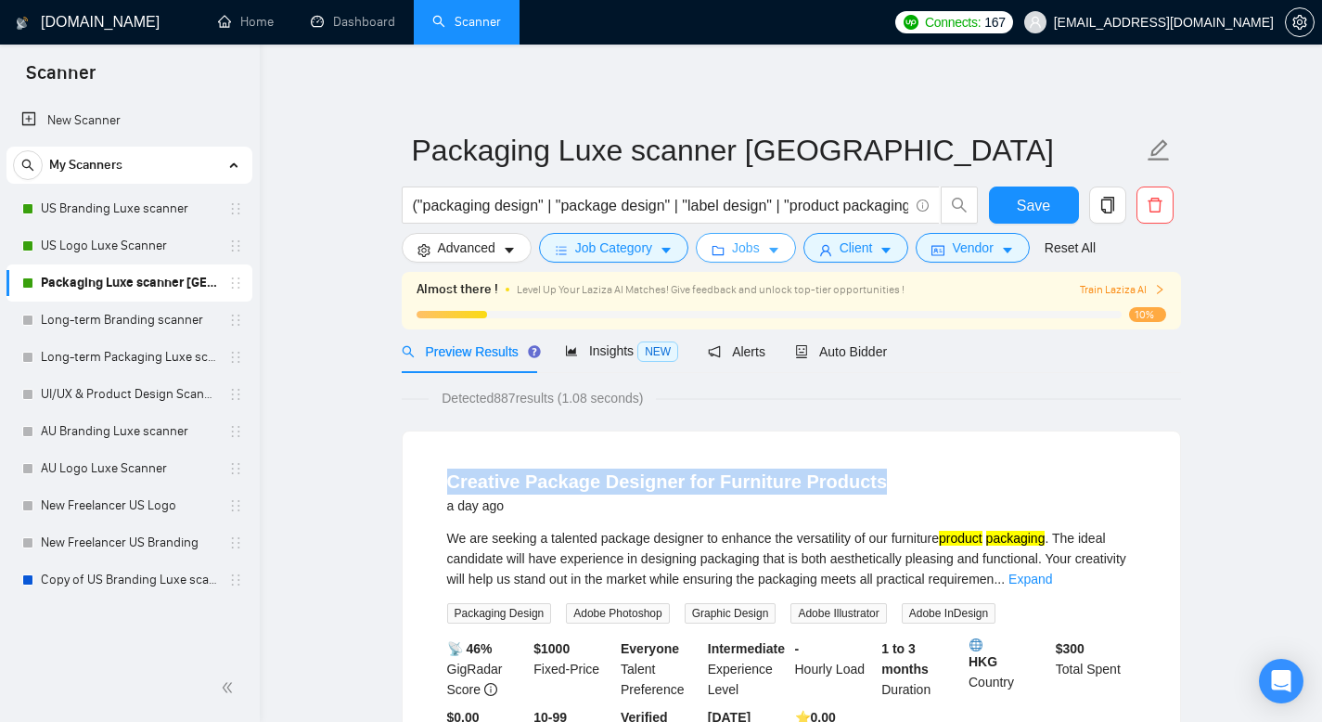
click at [787, 251] on button "Jobs" at bounding box center [746, 248] width 100 height 30
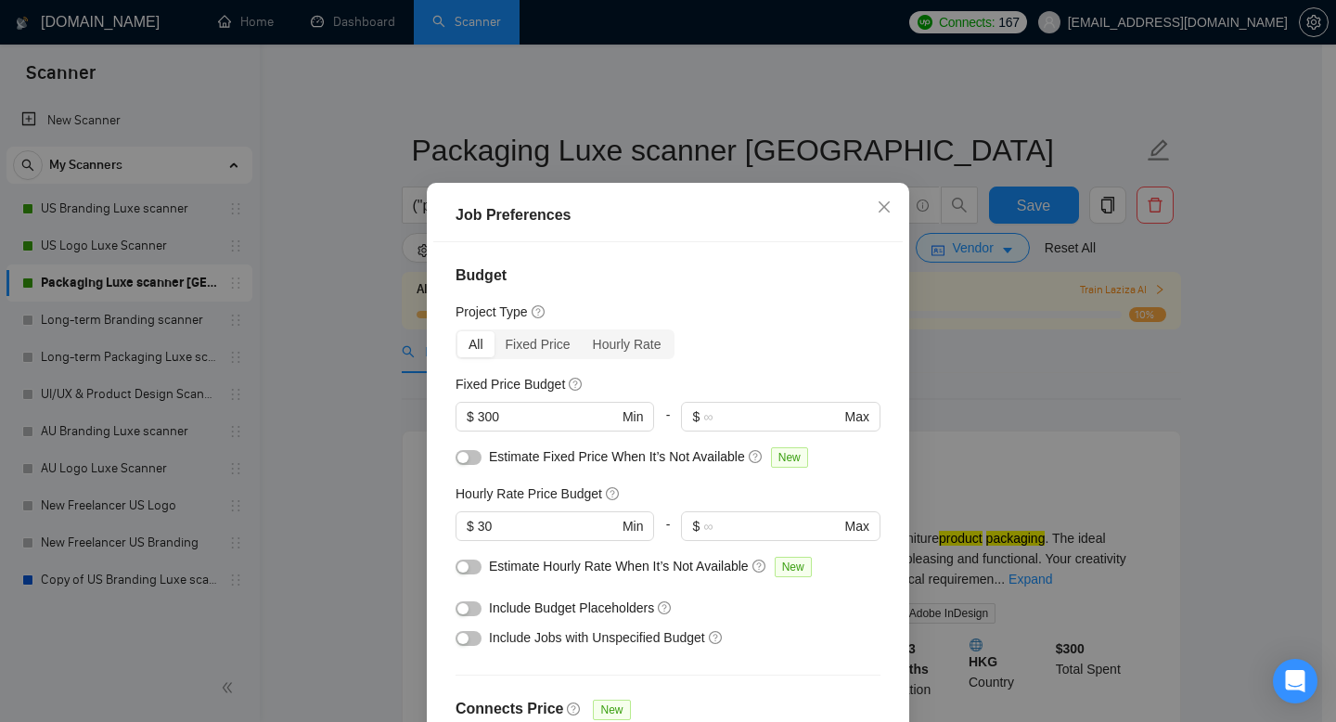
scroll to position [36, 0]
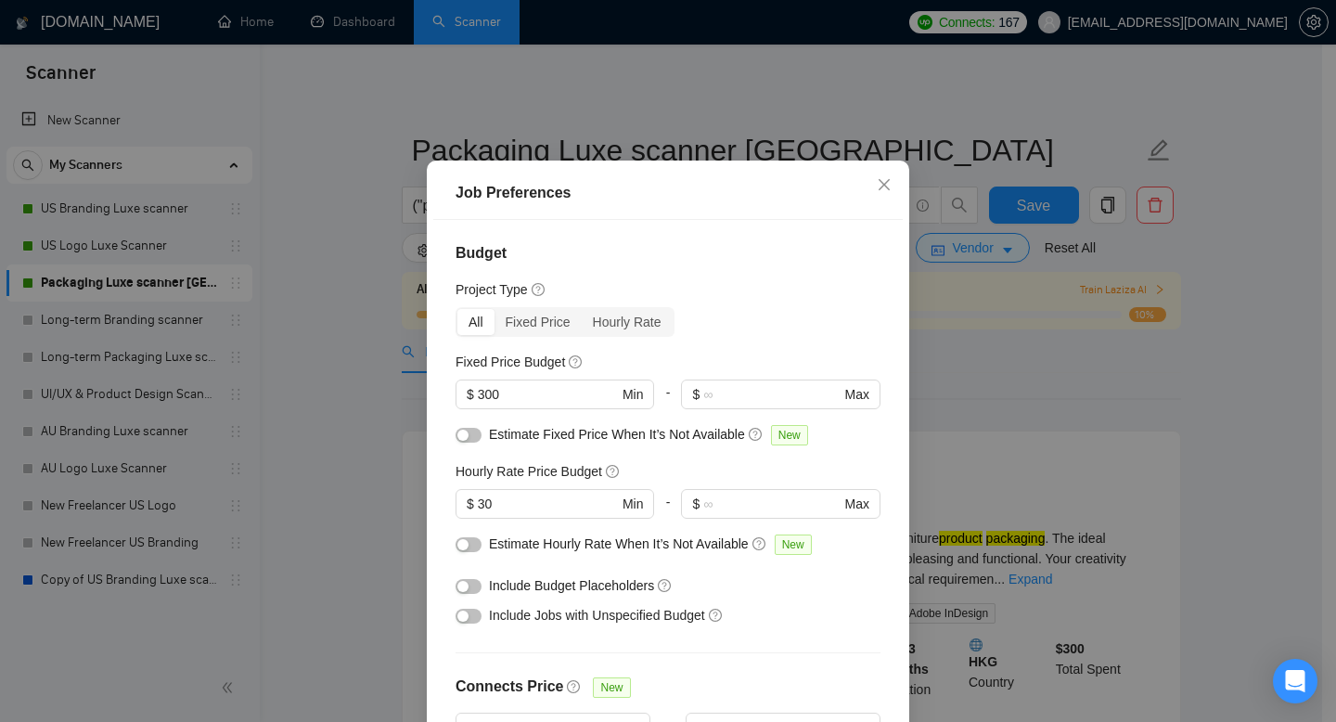
drag, startPoint x: 985, startPoint y: 380, endPoint x: 993, endPoint y: 349, distance: 32.6
click at [985, 381] on div "Job Preferences Budget Project Type All Fixed Price Hourly Rate Fixed Price Bud…" at bounding box center [668, 361] width 1336 height 722
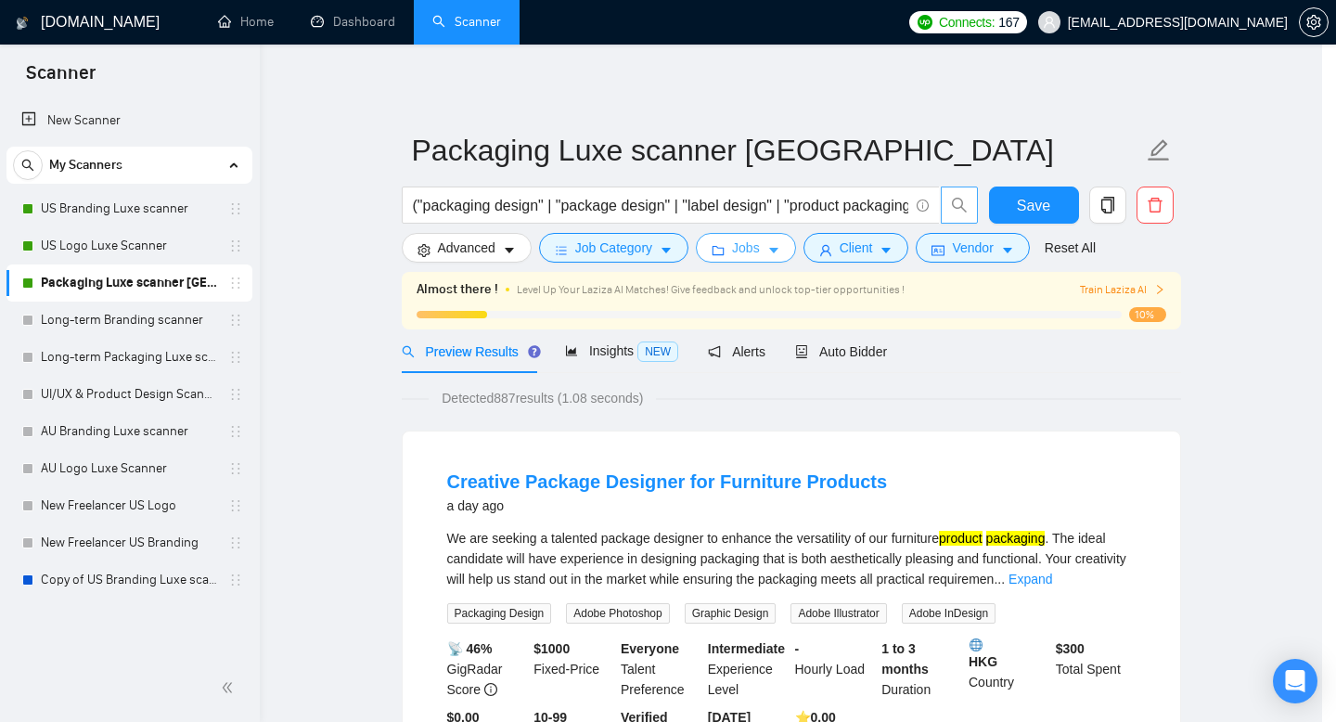
scroll to position [0, 0]
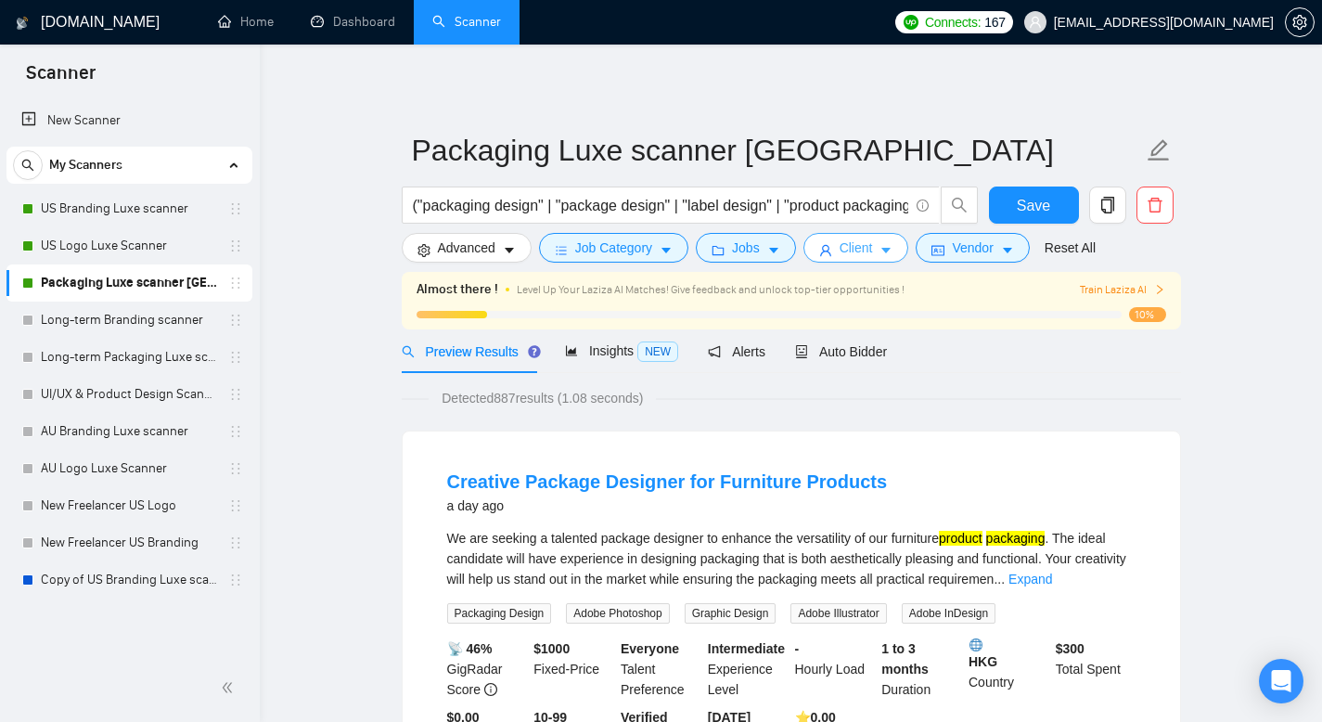
click at [872, 250] on span "Client" at bounding box center [855, 247] width 33 height 20
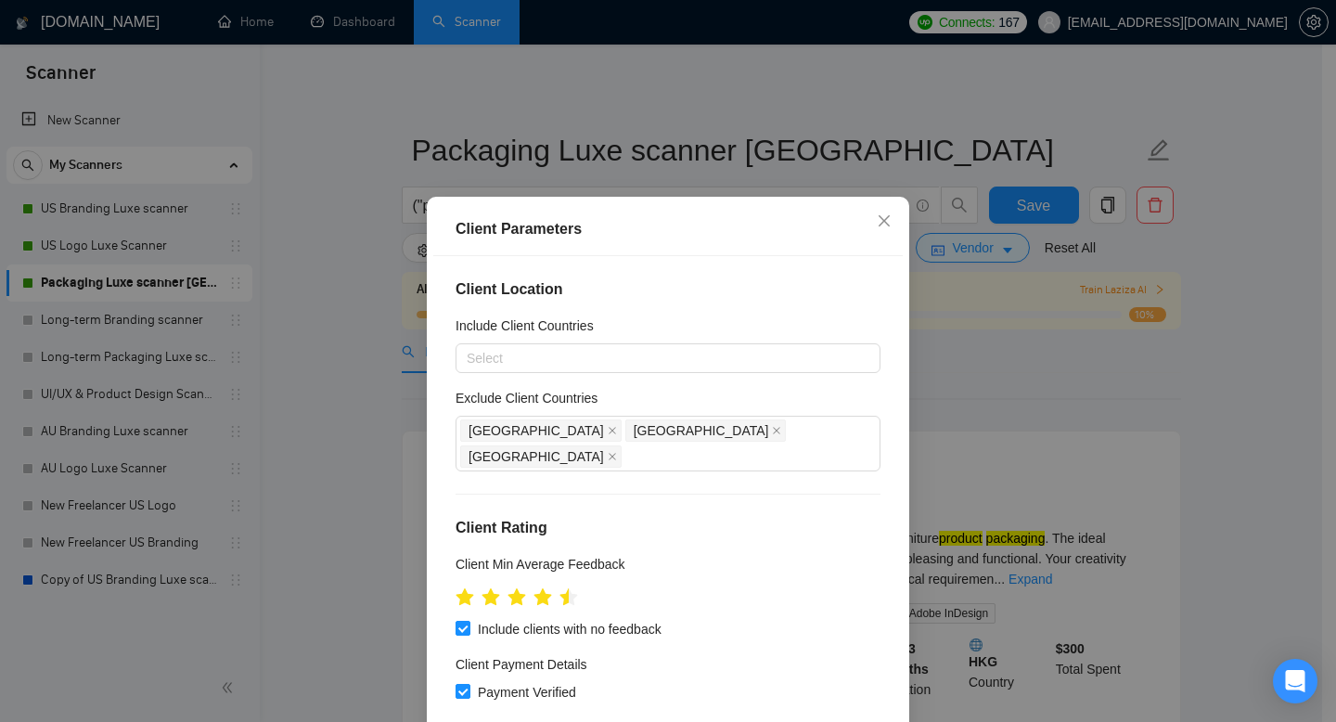
click at [1057, 433] on div "Client Parameters Client Location Include Client Countries Select Exclude Clien…" at bounding box center [668, 361] width 1336 height 722
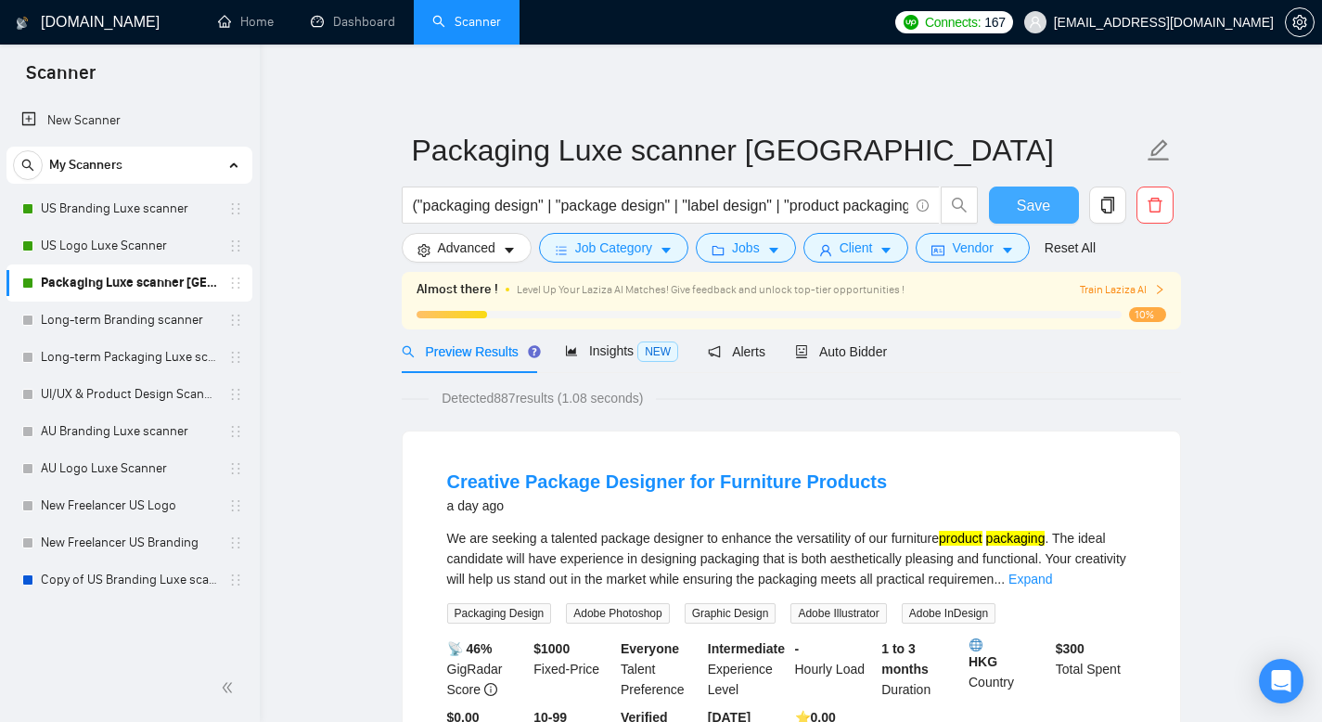
click at [1036, 208] on span "Save" at bounding box center [1033, 205] width 33 height 23
click at [112, 322] on link "Long-term Branding scanner" at bounding box center [129, 319] width 176 height 37
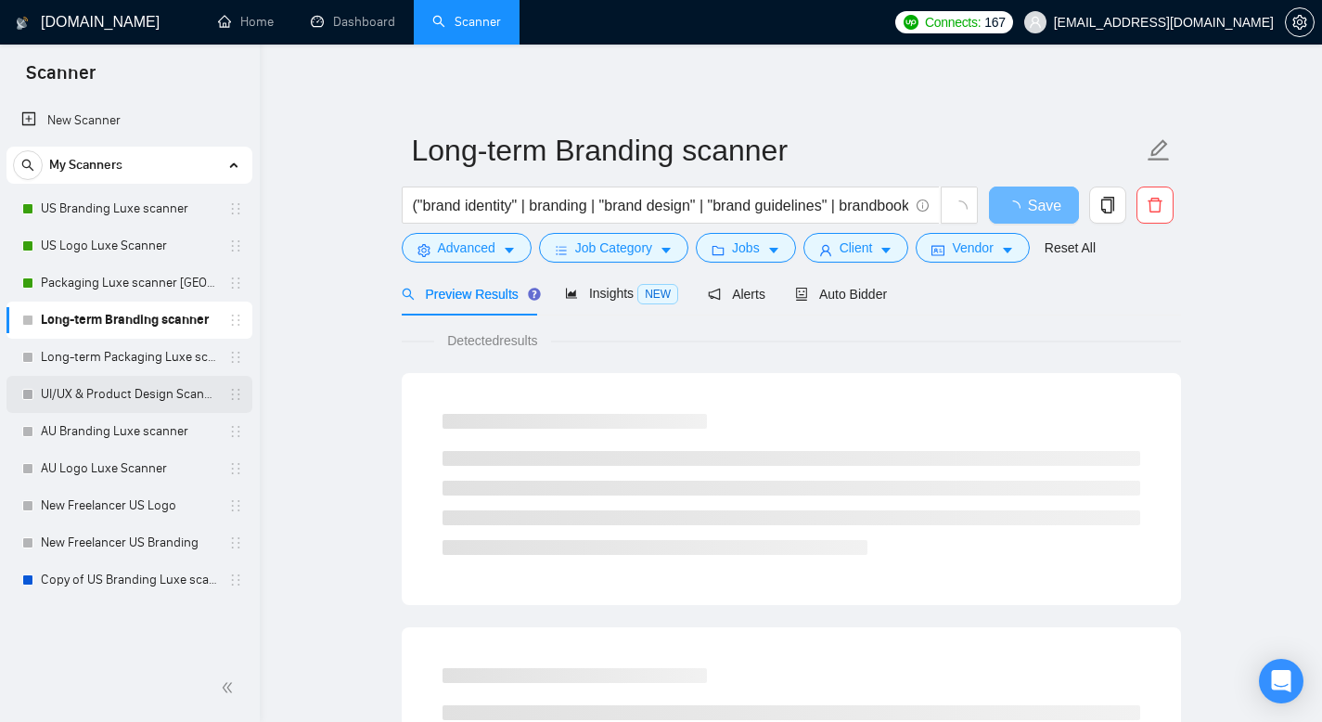
click at [108, 395] on link "UI/UX & Product Design Scanner" at bounding box center [129, 394] width 176 height 37
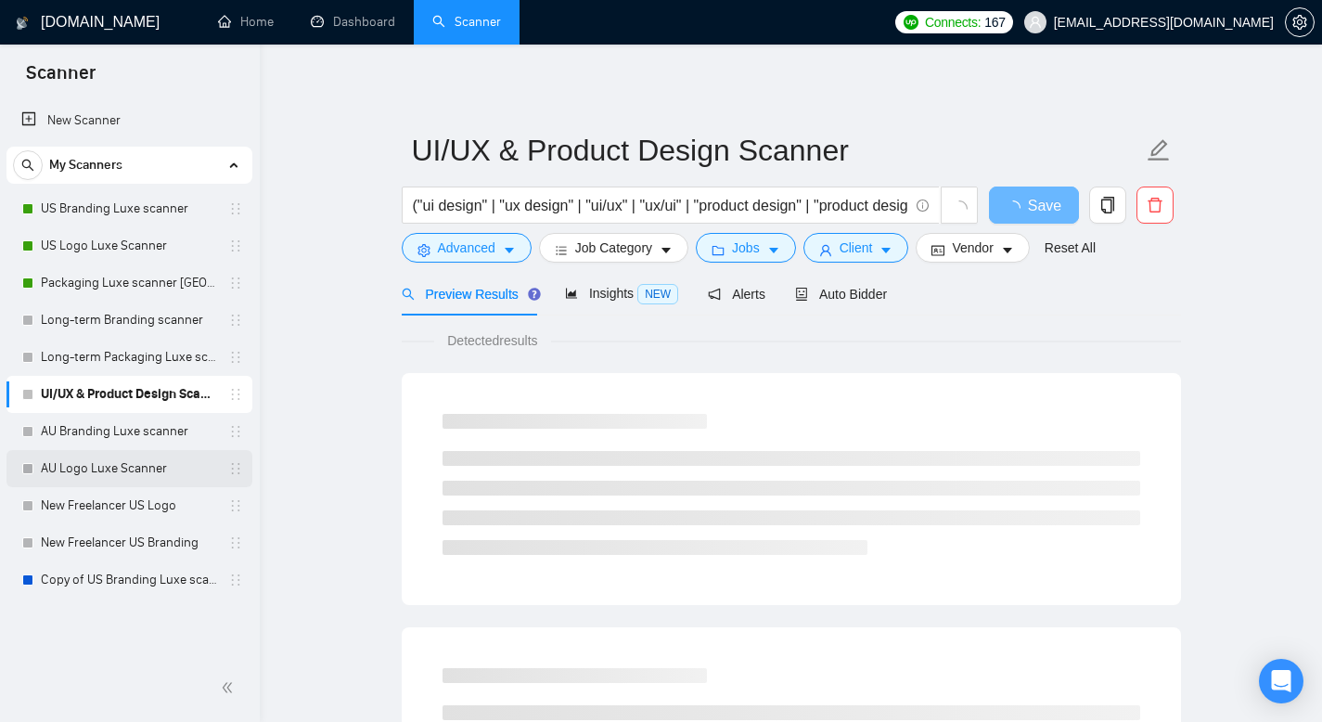
drag, startPoint x: 124, startPoint y: 421, endPoint x: 180, endPoint y: 453, distance: 64.0
click at [124, 421] on link "AU Branding Luxe scanner" at bounding box center [129, 431] width 176 height 37
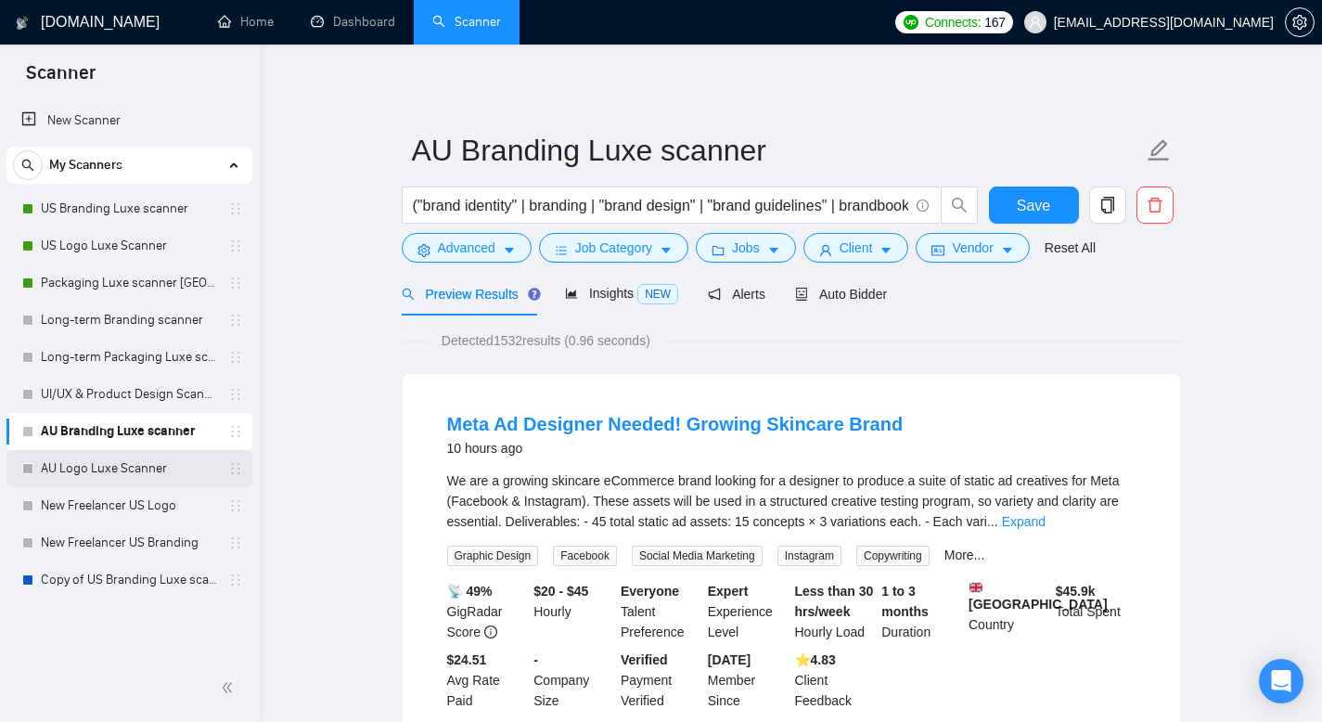
click at [125, 462] on link "AU Logo Luxe Scanner" at bounding box center [129, 468] width 176 height 37
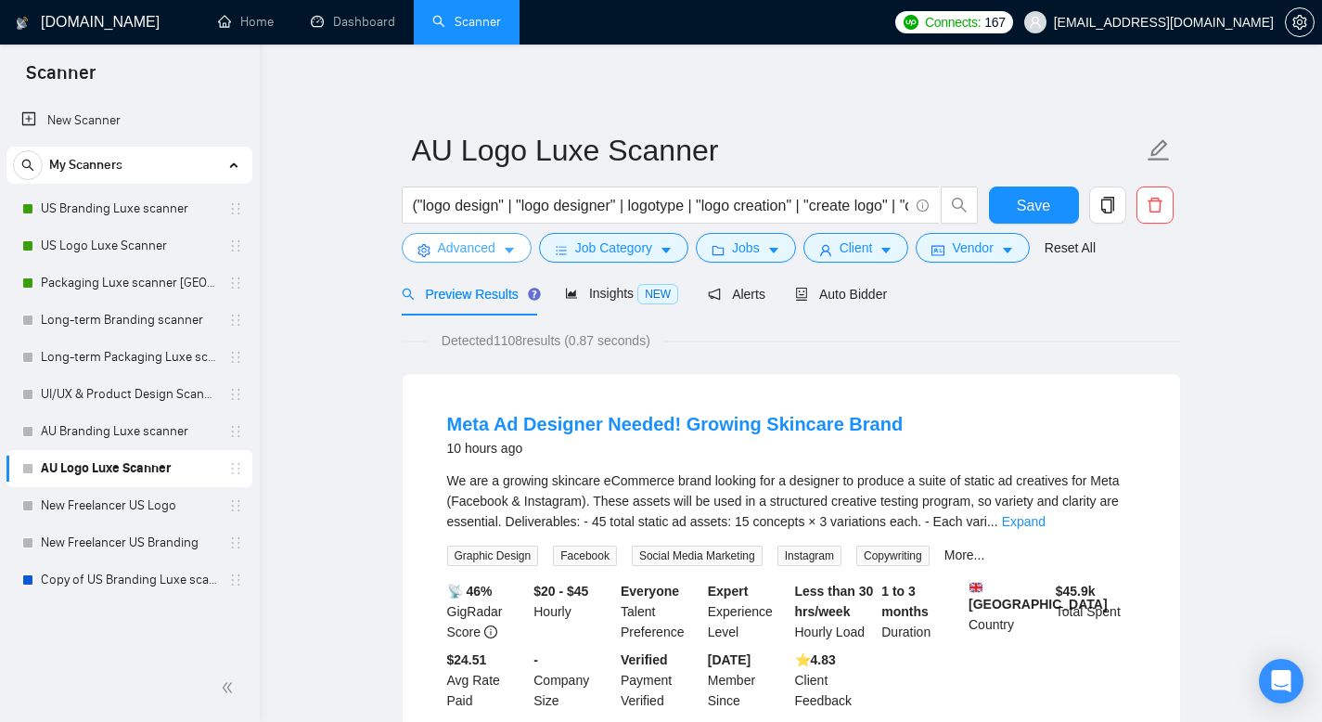
click at [520, 252] on button "Advanced" at bounding box center [467, 248] width 130 height 30
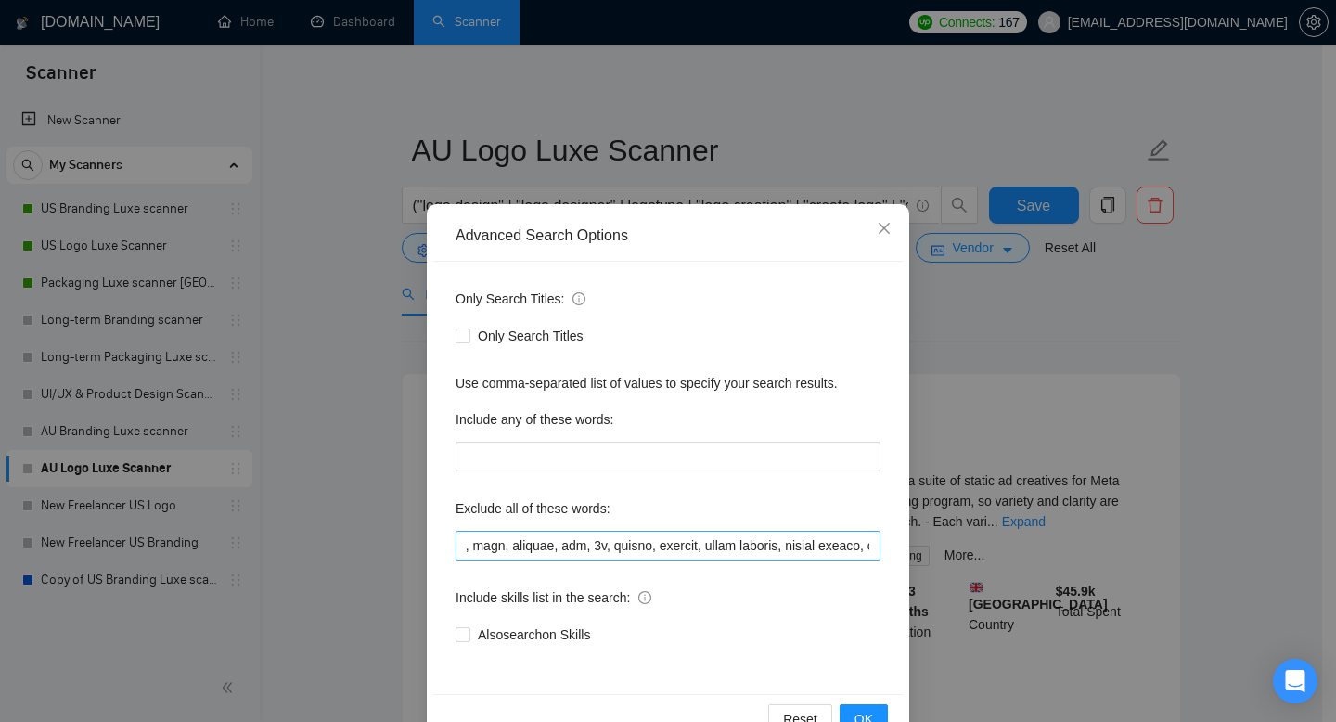
scroll to position [0, 381]
drag, startPoint x: 602, startPoint y: 545, endPoint x: 561, endPoint y: 543, distance: 40.9
click at [561, 543] on input "text" at bounding box center [667, 546] width 425 height 30
drag, startPoint x: 707, startPoint y: 543, endPoint x: 584, endPoint y: 541, distance: 122.5
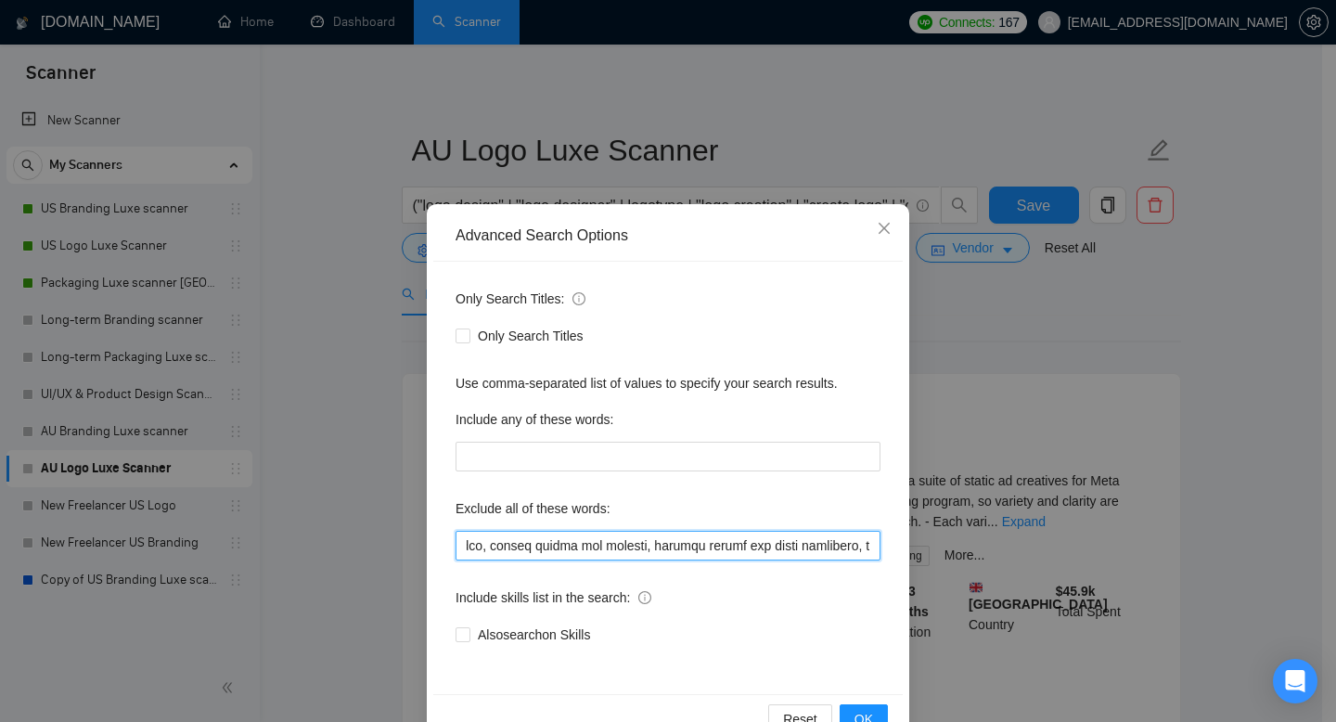
click at [584, 541] on input "text" at bounding box center [667, 546] width 425 height 30
drag, startPoint x: 582, startPoint y: 545, endPoint x: 484, endPoint y: 543, distance: 97.4
click at [484, 543] on input "text" at bounding box center [667, 546] width 425 height 30
drag, startPoint x: 782, startPoint y: 543, endPoint x: 698, endPoint y: 538, distance: 84.5
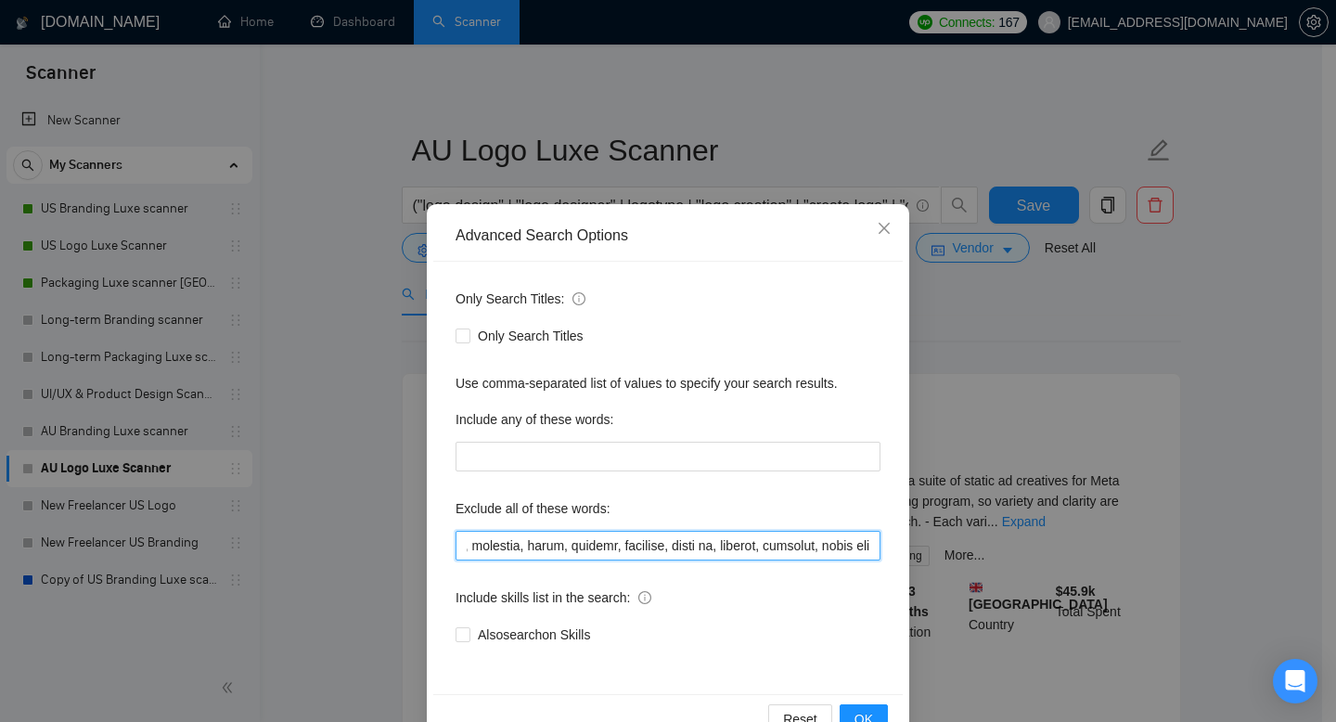
click at [698, 538] on input "text" at bounding box center [667, 546] width 425 height 30
drag, startPoint x: 604, startPoint y: 541, endPoint x: 522, endPoint y: 539, distance: 81.7
click at [522, 539] on input "text" at bounding box center [667, 546] width 425 height 30
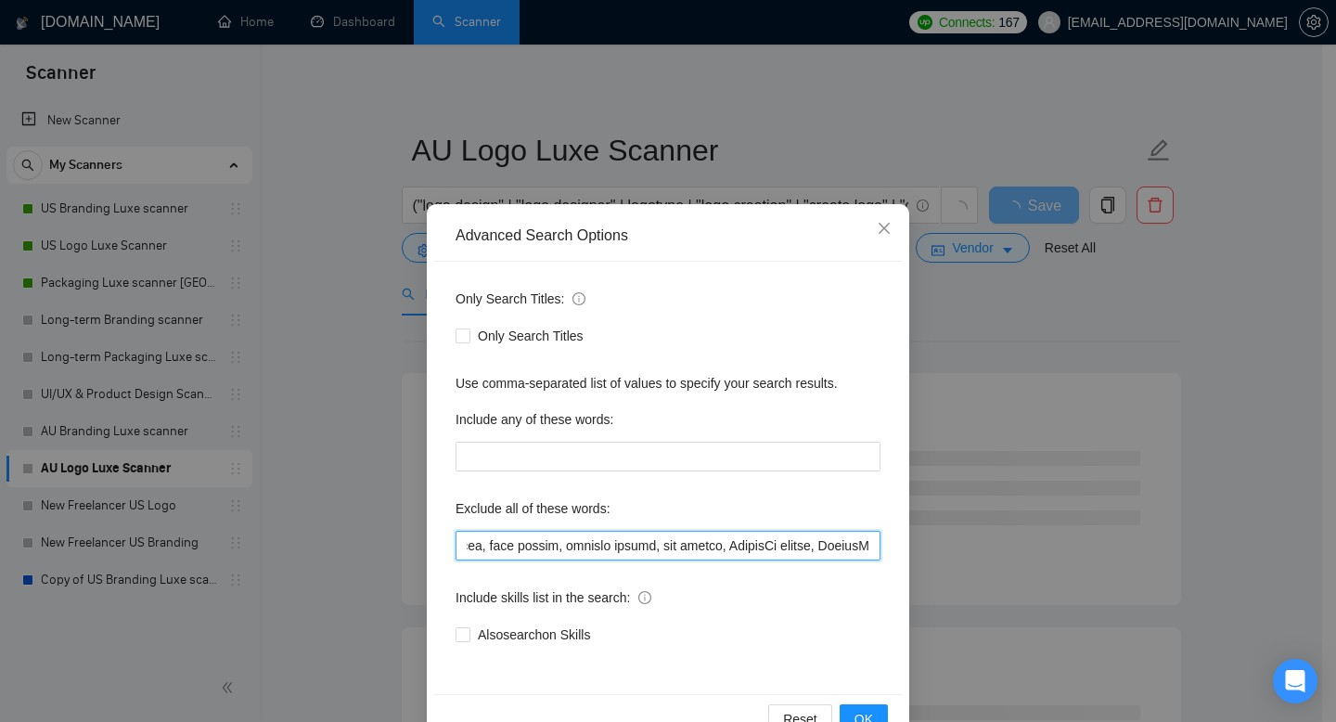
scroll to position [0, 5740]
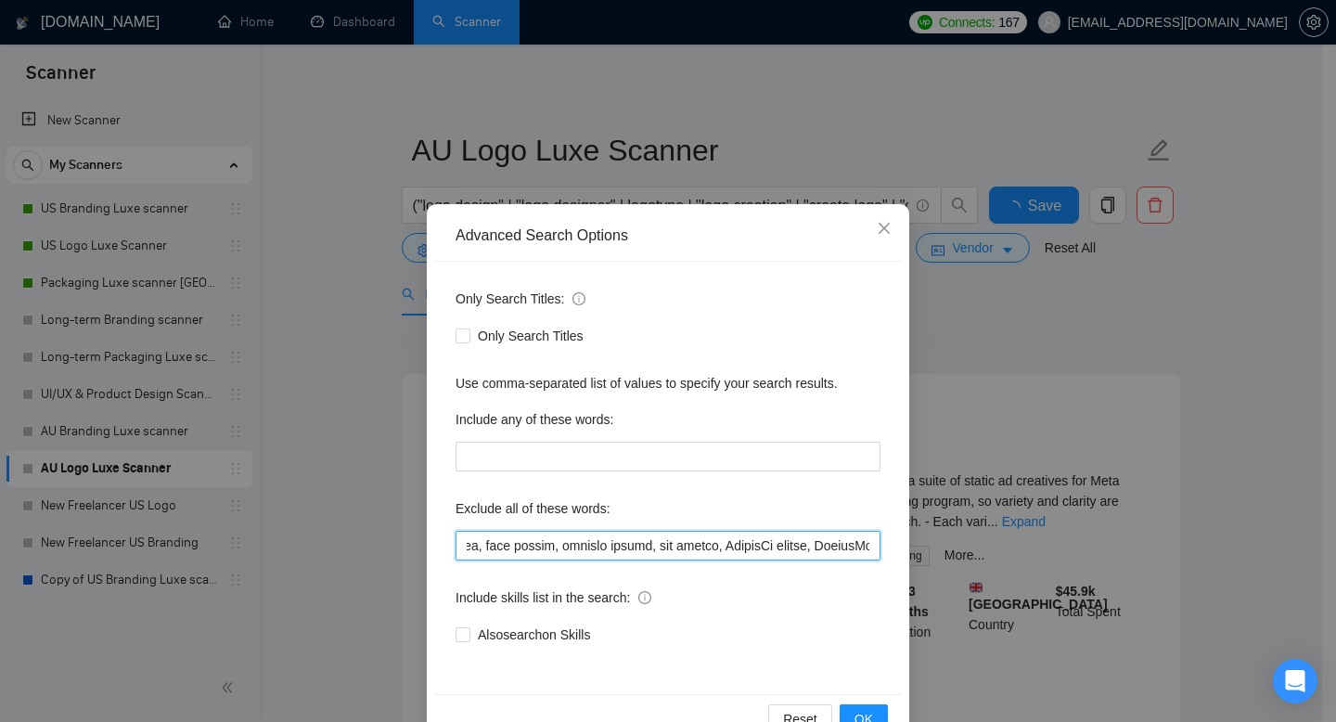
drag, startPoint x: 678, startPoint y: 543, endPoint x: 552, endPoint y: 545, distance: 126.2
click at [552, 545] on input "text" at bounding box center [667, 546] width 425 height 30
click at [865, 541] on input "text" at bounding box center [667, 546] width 425 height 30
type input "web, web3, web site, website, webflow, frontend, app branding*, html, css, nft,…"
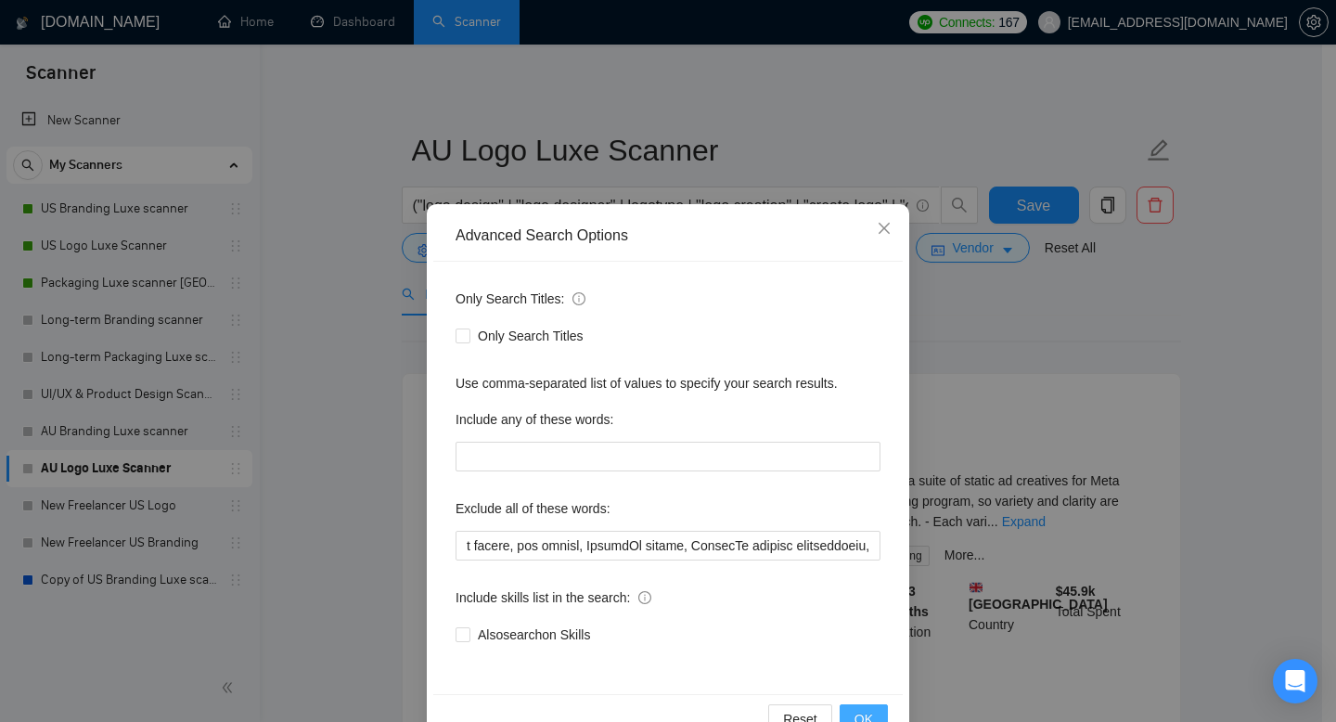
click at [854, 711] on span "OK" at bounding box center [863, 719] width 19 height 20
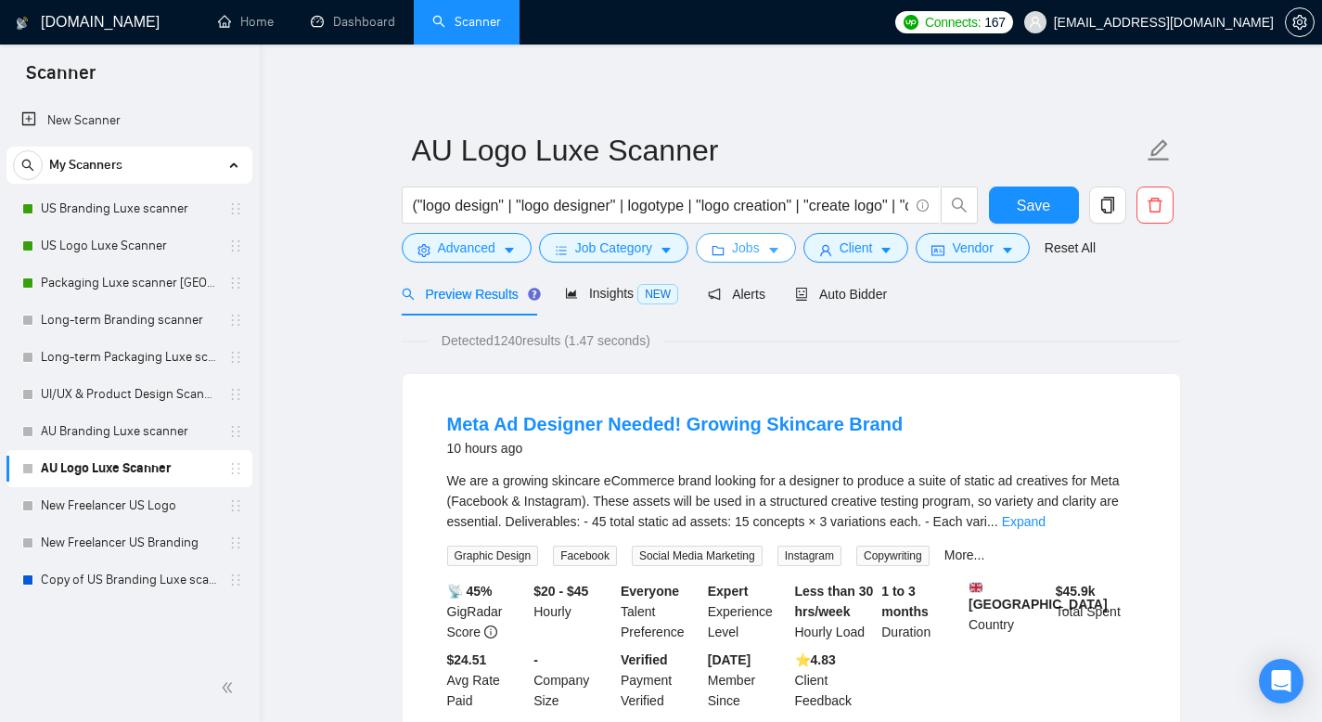
click at [760, 242] on span "Jobs" at bounding box center [746, 247] width 28 height 20
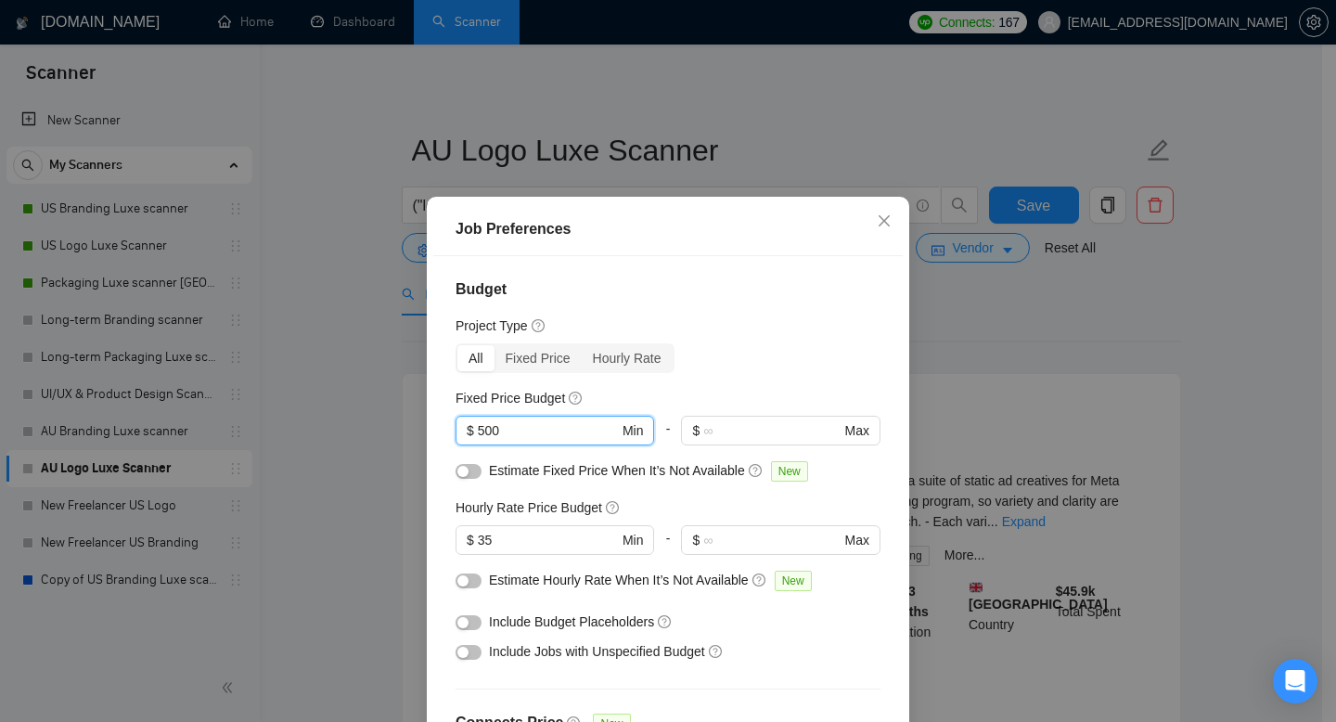
drag, startPoint x: 506, startPoint y: 431, endPoint x: 442, endPoint y: 425, distance: 64.3
click at [442, 425] on div "Budget Project Type All Fixed Price Hourly Rate Fixed Price Budget 500 $ 500 Mi…" at bounding box center [667, 509] width 469 height 506
type input "400"
click at [724, 308] on div "Budget Project Type All Fixed Price Hourly Rate Fixed Price Budget 400 $ 400 Mi…" at bounding box center [667, 509] width 469 height 506
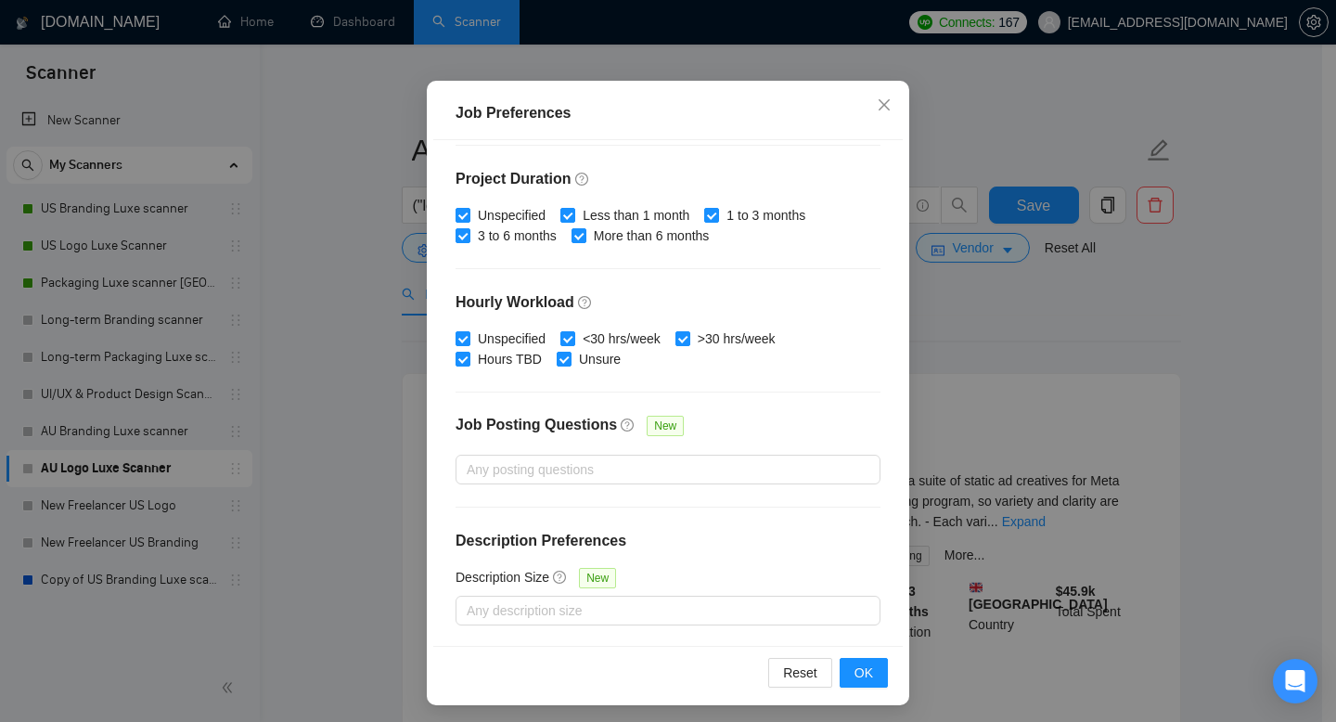
scroll to position [122, 0]
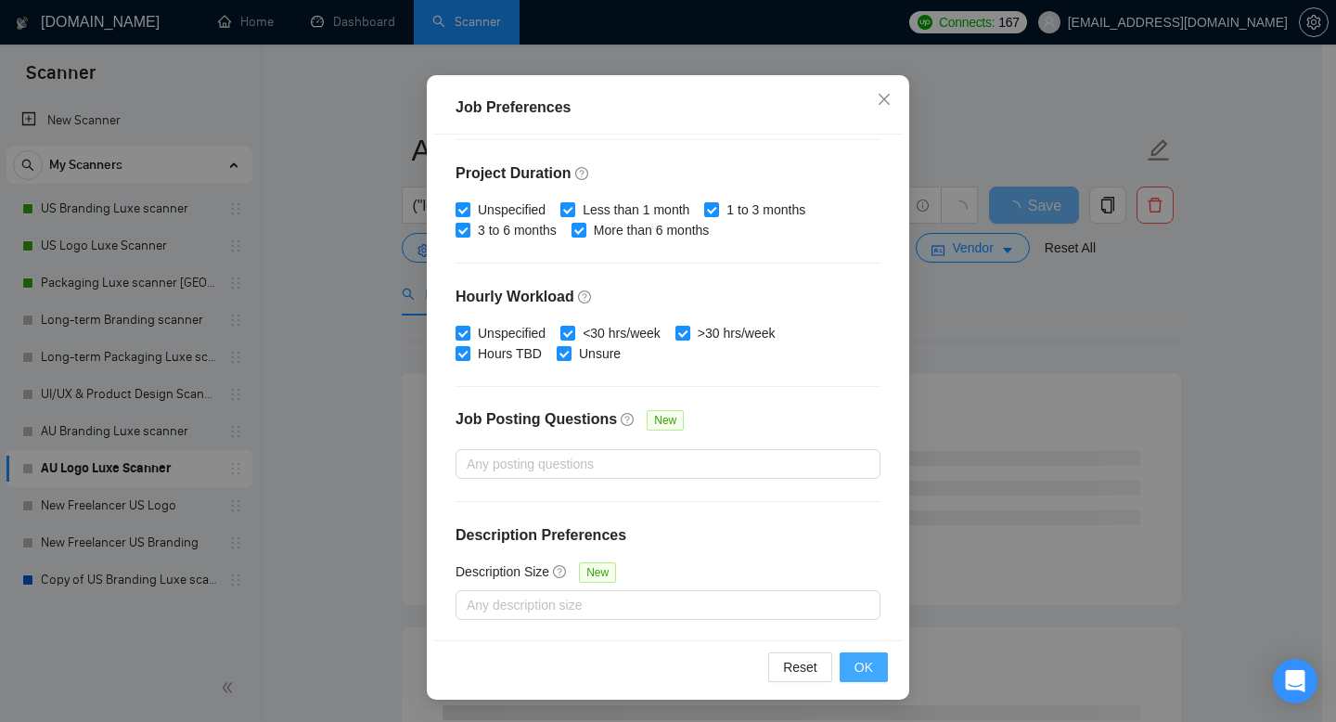
click at [865, 671] on span "OK" at bounding box center [863, 667] width 19 height 20
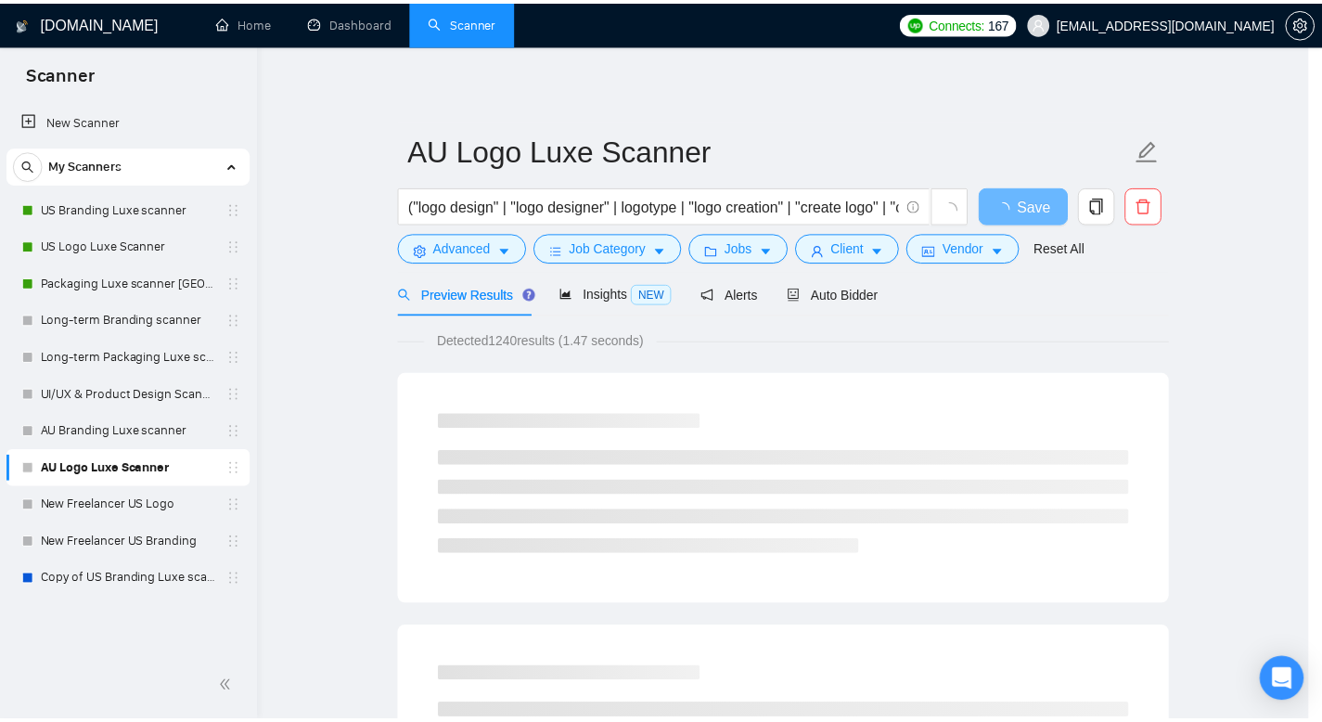
scroll to position [35, 0]
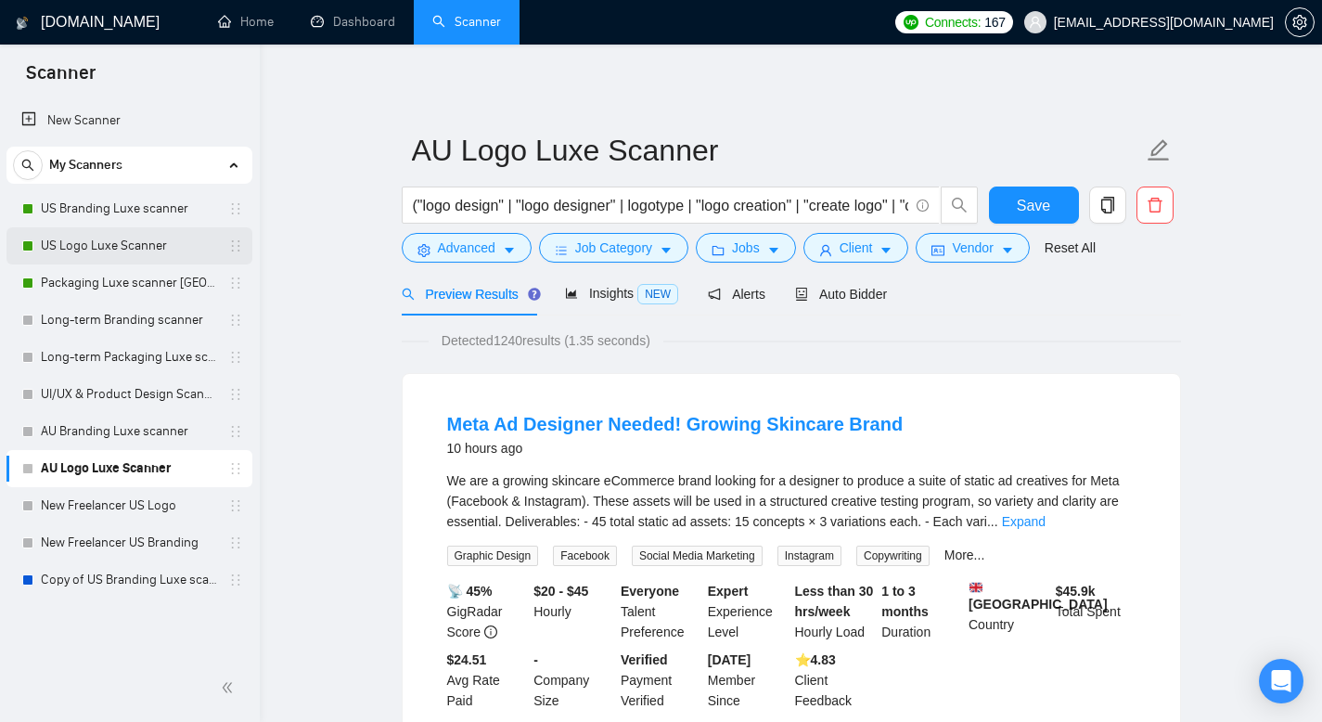
click at [146, 249] on link "US Logo Luxe Scanner" at bounding box center [129, 245] width 176 height 37
drag, startPoint x: 1035, startPoint y: 209, endPoint x: 1021, endPoint y: 288, distance: 80.1
click at [1035, 208] on span "Save" at bounding box center [1033, 205] width 33 height 23
click at [850, 294] on span "Auto Bidder" at bounding box center [841, 294] width 92 height 15
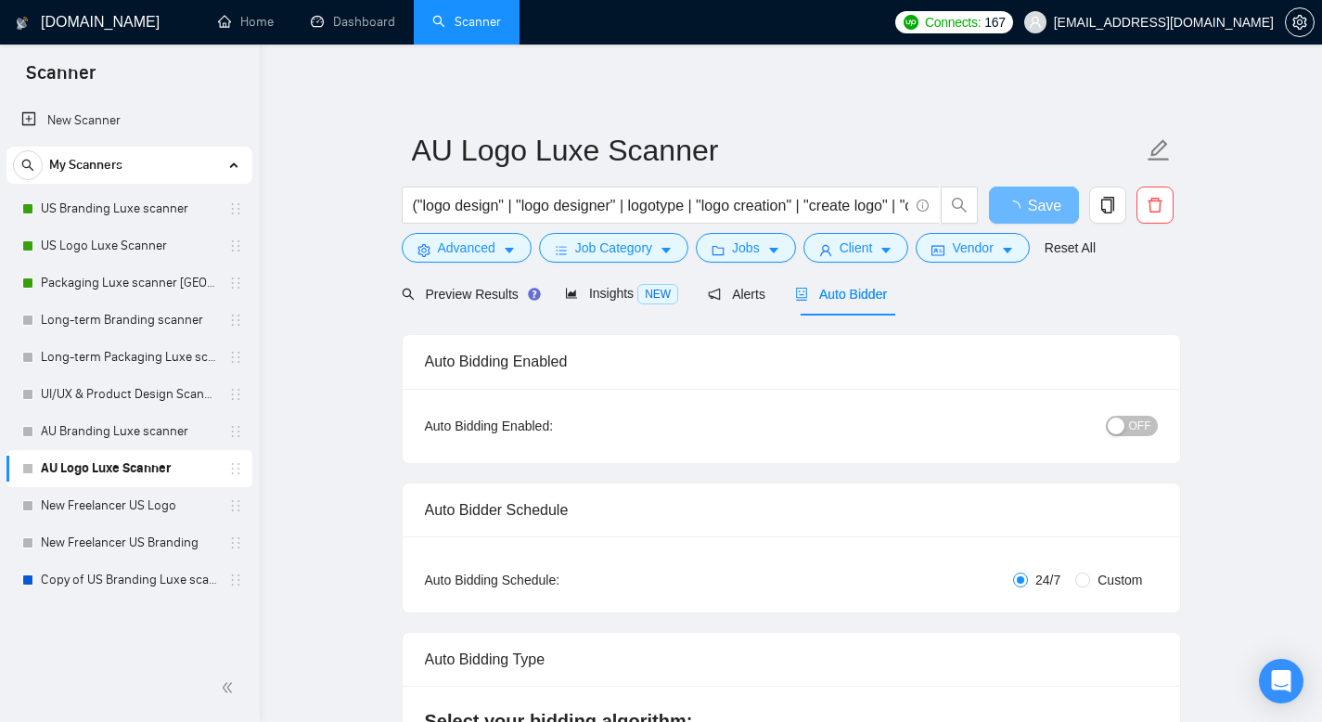
radio input "false"
radio input "true"
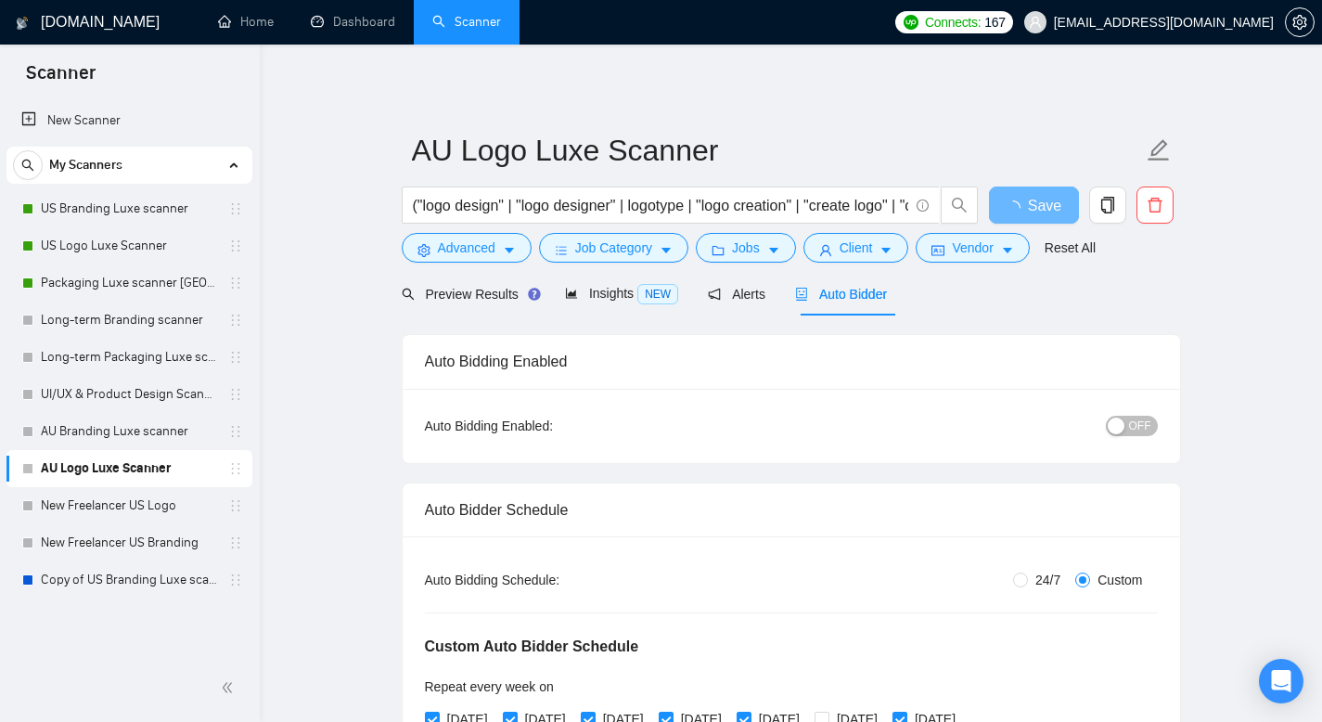
click at [1148, 434] on span "OFF" at bounding box center [1140, 426] width 22 height 20
click at [1150, 418] on button "OFF" at bounding box center [1132, 426] width 52 height 20
click at [1048, 203] on span "Save" at bounding box center [1033, 205] width 33 height 23
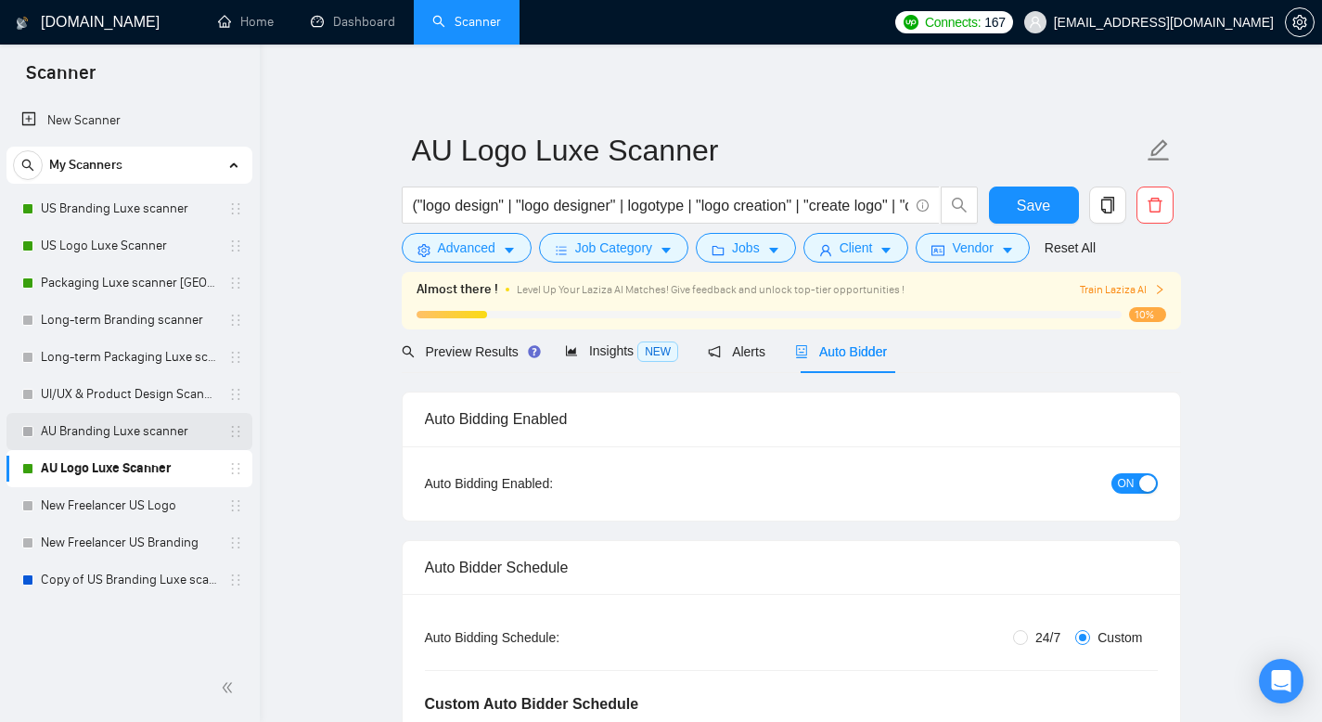
click at [128, 431] on link "AU Branding Luxe scanner" at bounding box center [129, 431] width 176 height 37
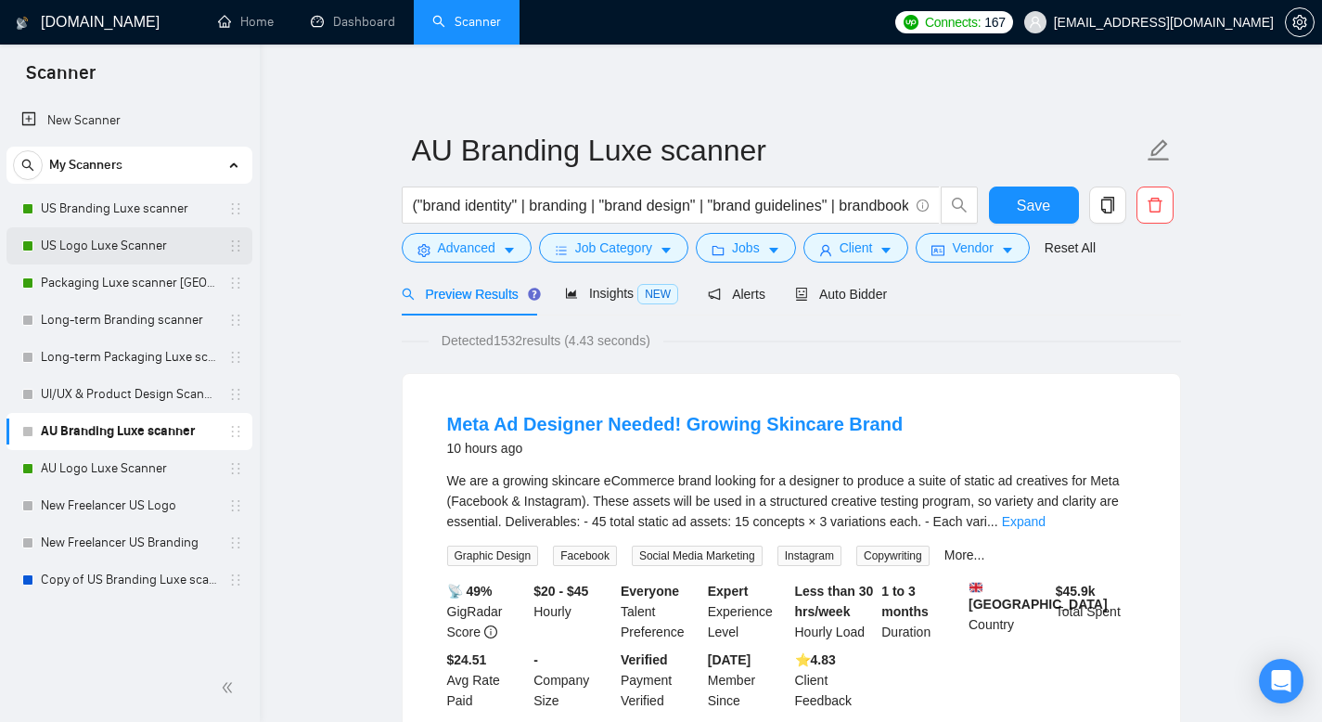
click at [109, 242] on link "US Logo Luxe Scanner" at bounding box center [129, 245] width 176 height 37
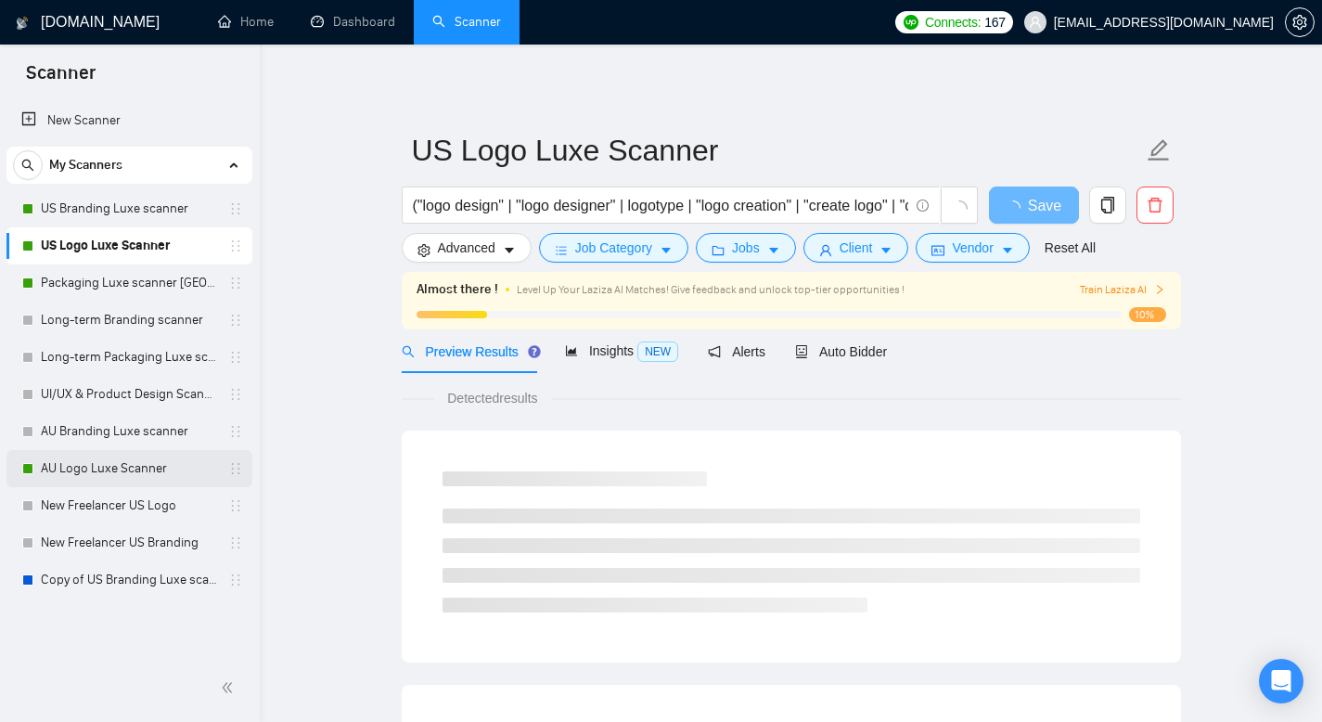
click at [135, 470] on link "AU Logo Luxe Scanner" at bounding box center [129, 468] width 176 height 37
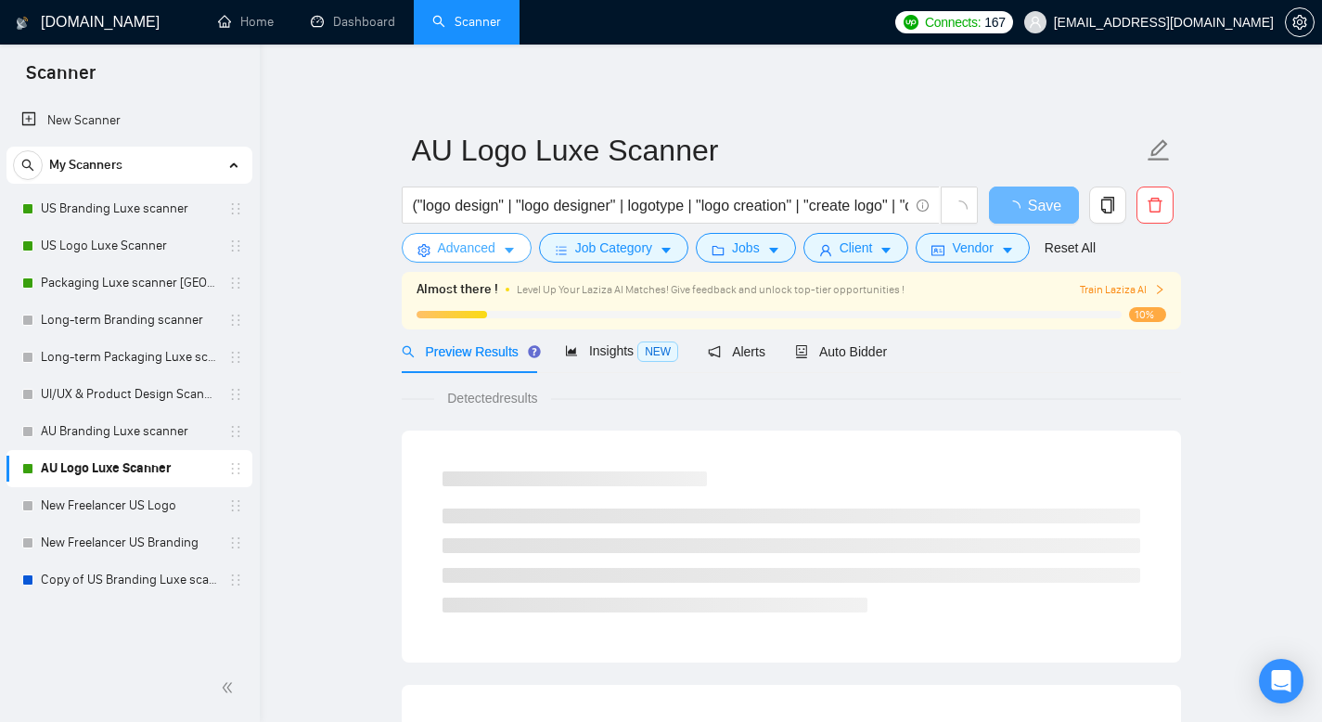
click at [513, 261] on button "Advanced" at bounding box center [467, 248] width 130 height 30
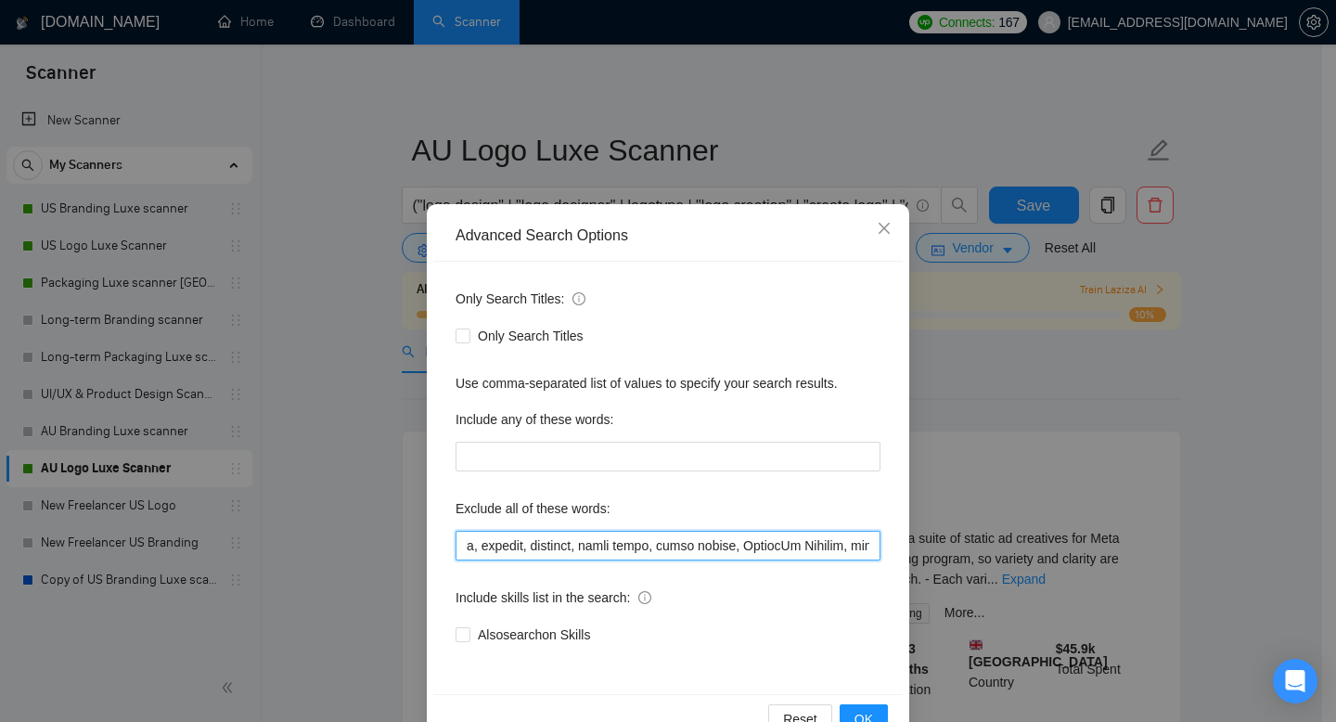
scroll to position [0, 5950]
drag, startPoint x: 457, startPoint y: 542, endPoint x: 1044, endPoint y: 560, distance: 586.5
click at [1044, 560] on div "Advanced Search Options Only Search Titles: Only Search Titles Use comma-separa…" at bounding box center [668, 361] width 1336 height 722
click at [297, 415] on div "Advanced Search Options Only Search Titles: Only Search Titles Use comma-separa…" at bounding box center [668, 361] width 1336 height 722
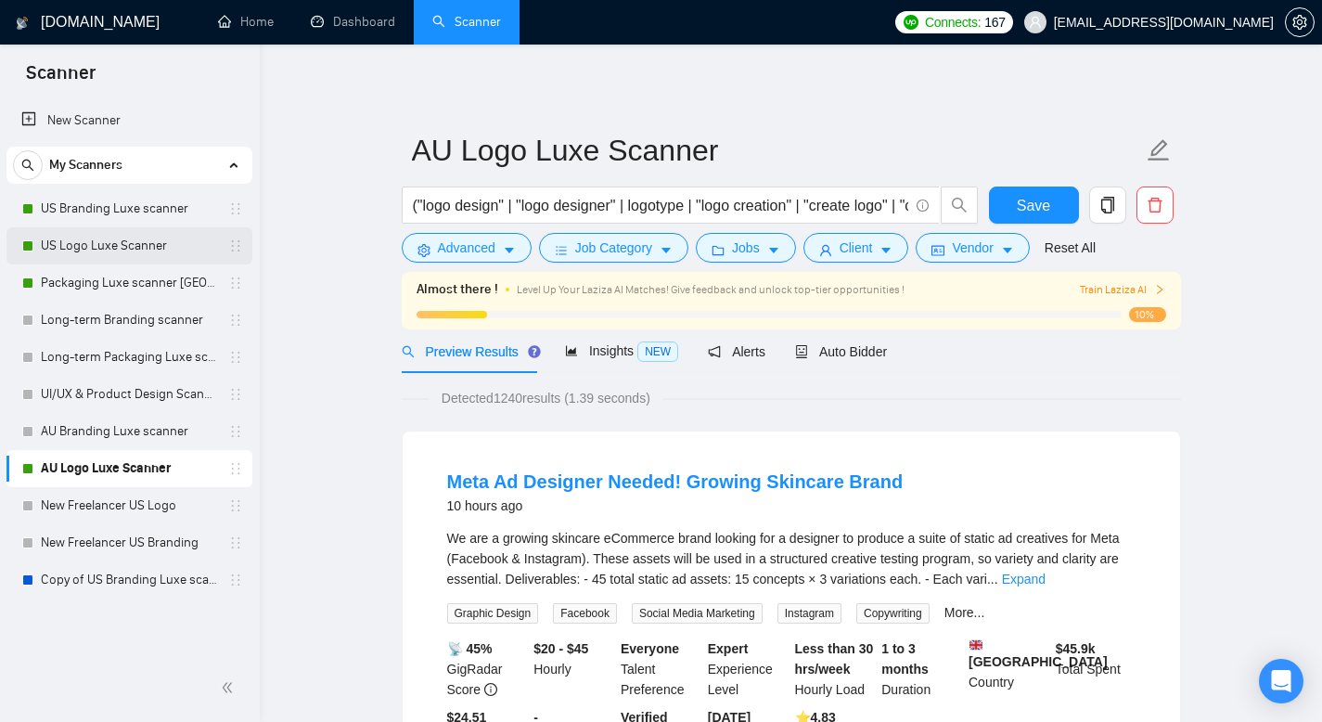
click at [82, 244] on link "US Logo Luxe Scanner" at bounding box center [129, 245] width 176 height 37
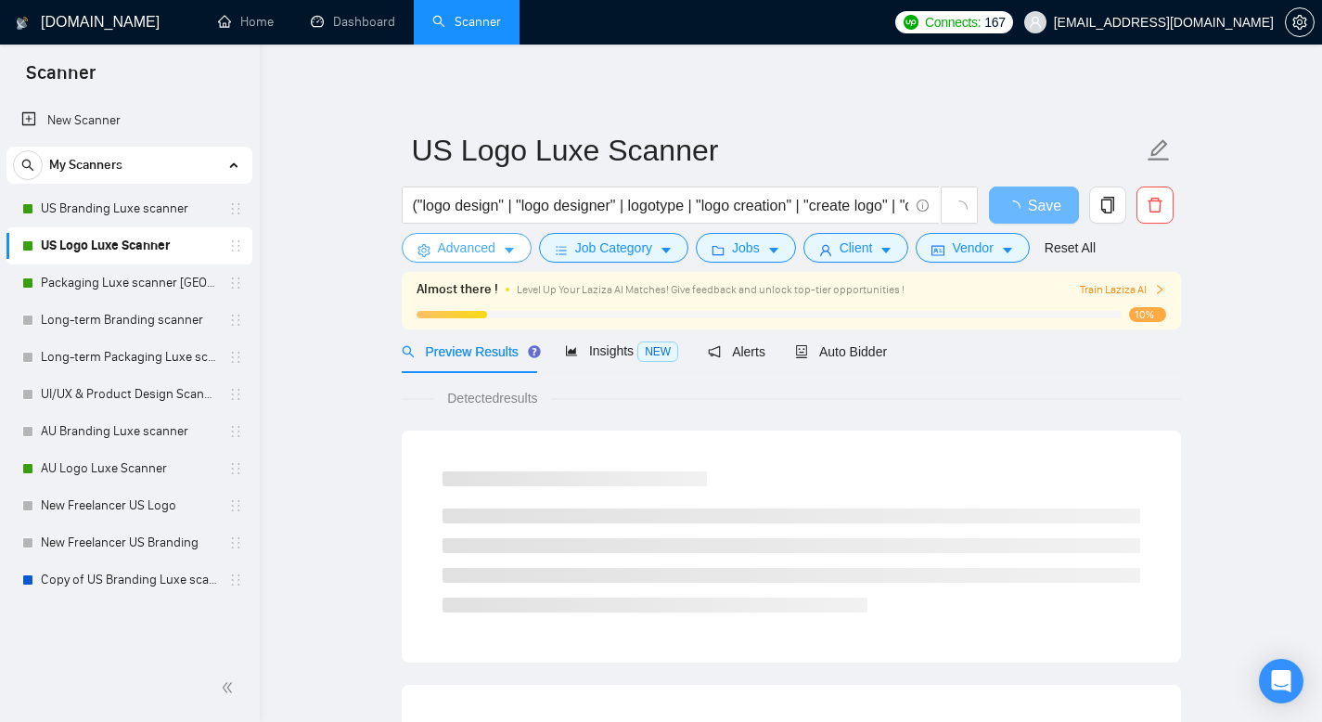
click at [502, 250] on button "Advanced" at bounding box center [467, 248] width 130 height 30
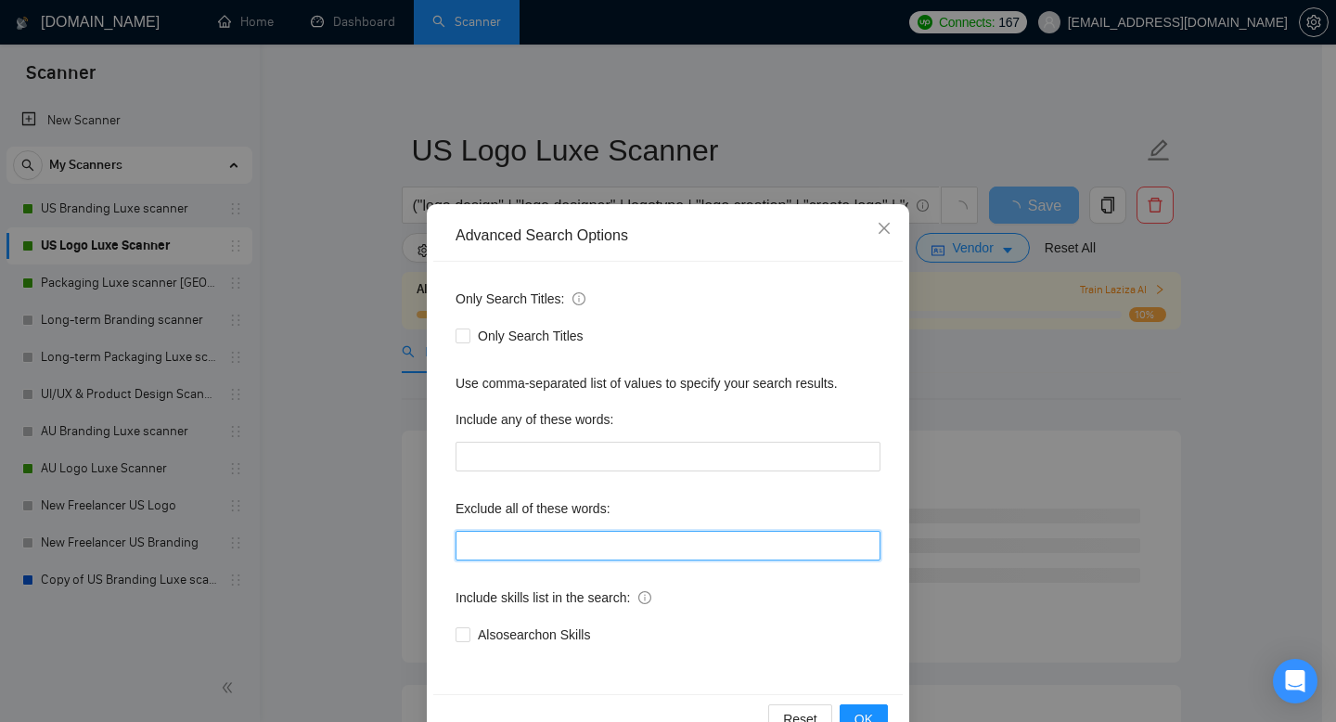
click at [474, 547] on input "text" at bounding box center [667, 546] width 425 height 30
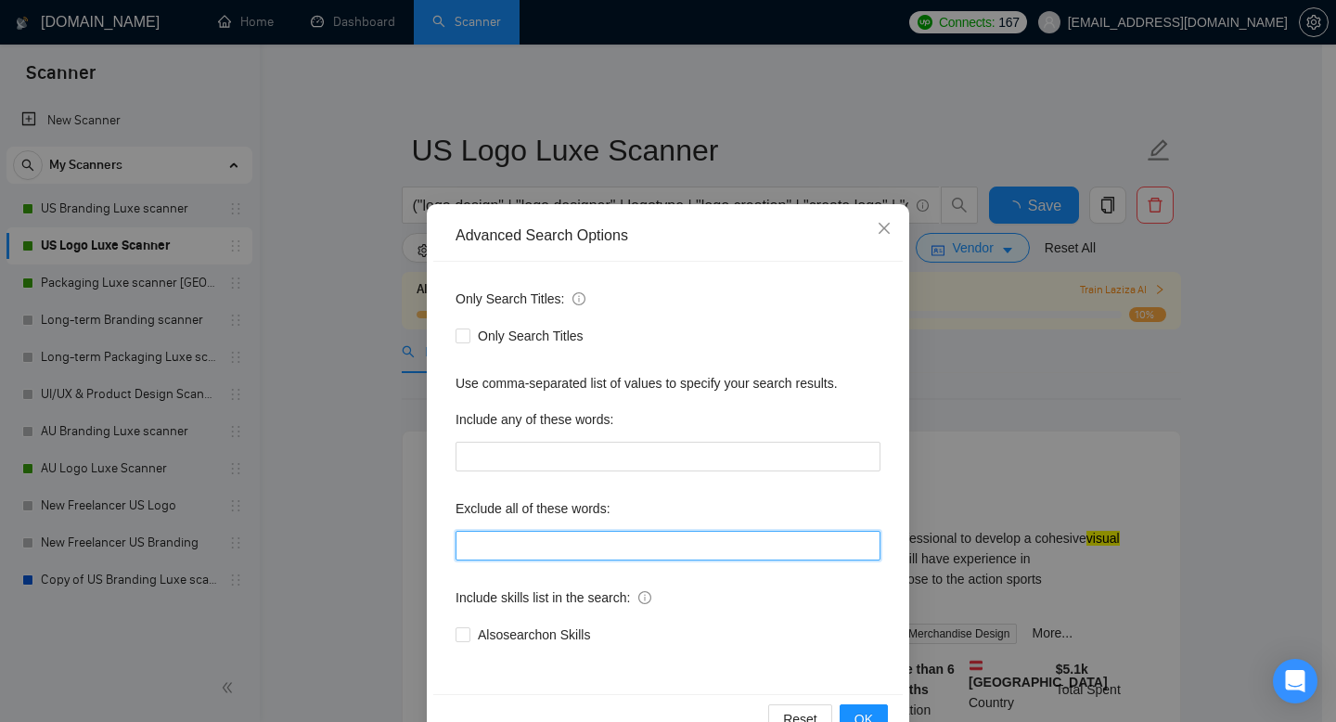
paste input "web, web3, web site, website, webflow, frontend, app branding*, html, css, nft,…"
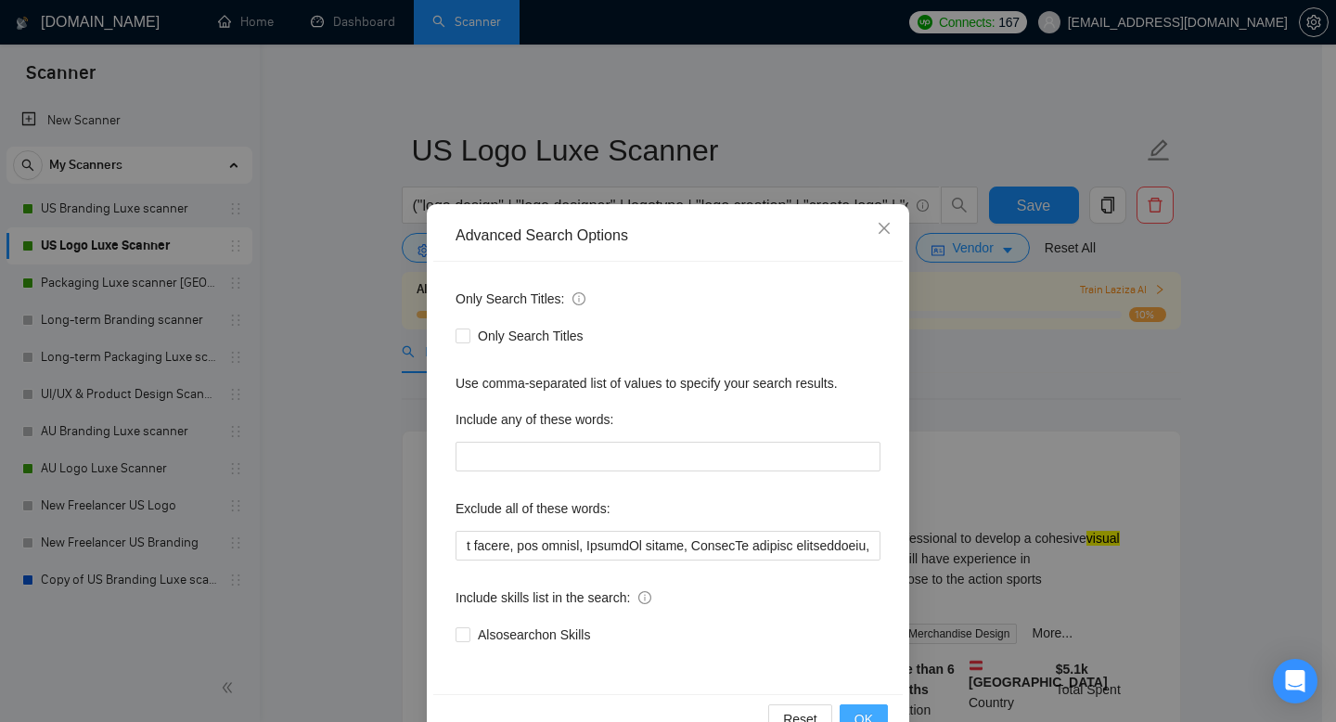
click at [854, 709] on span "OK" at bounding box center [863, 719] width 19 height 20
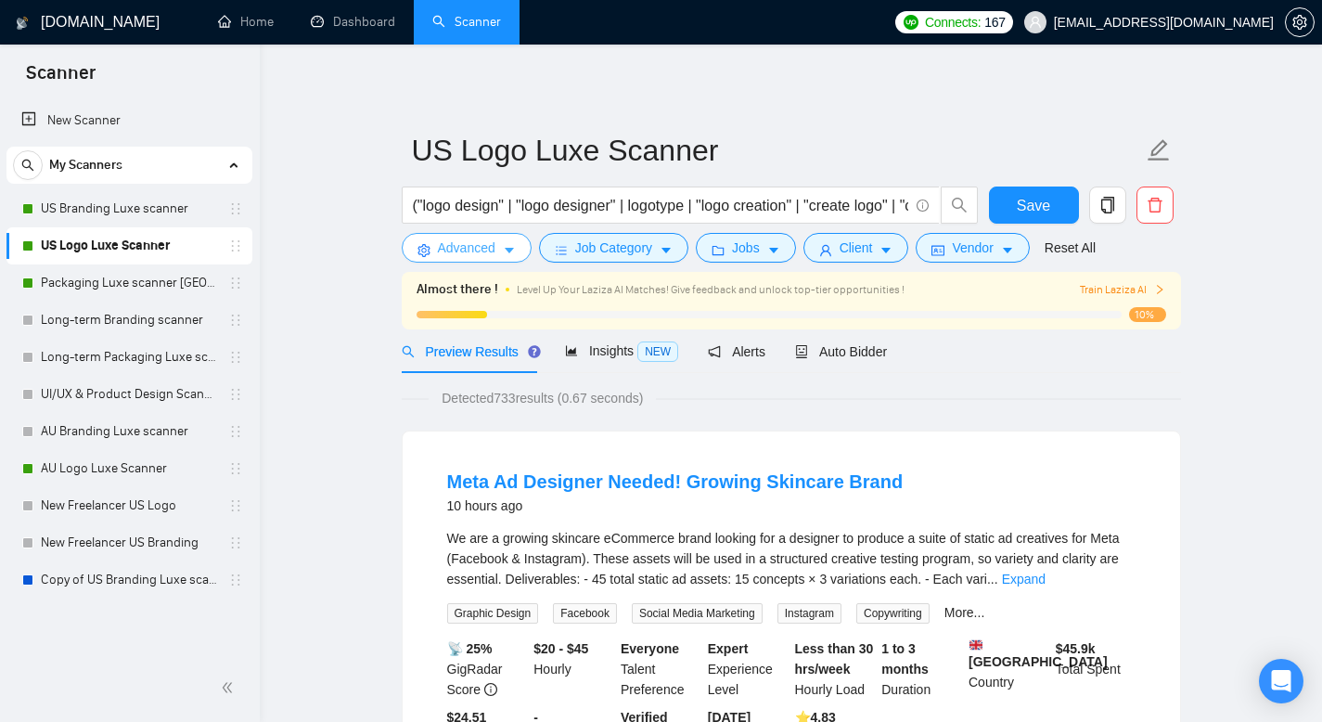
click at [502, 249] on button "Advanced" at bounding box center [467, 248] width 130 height 30
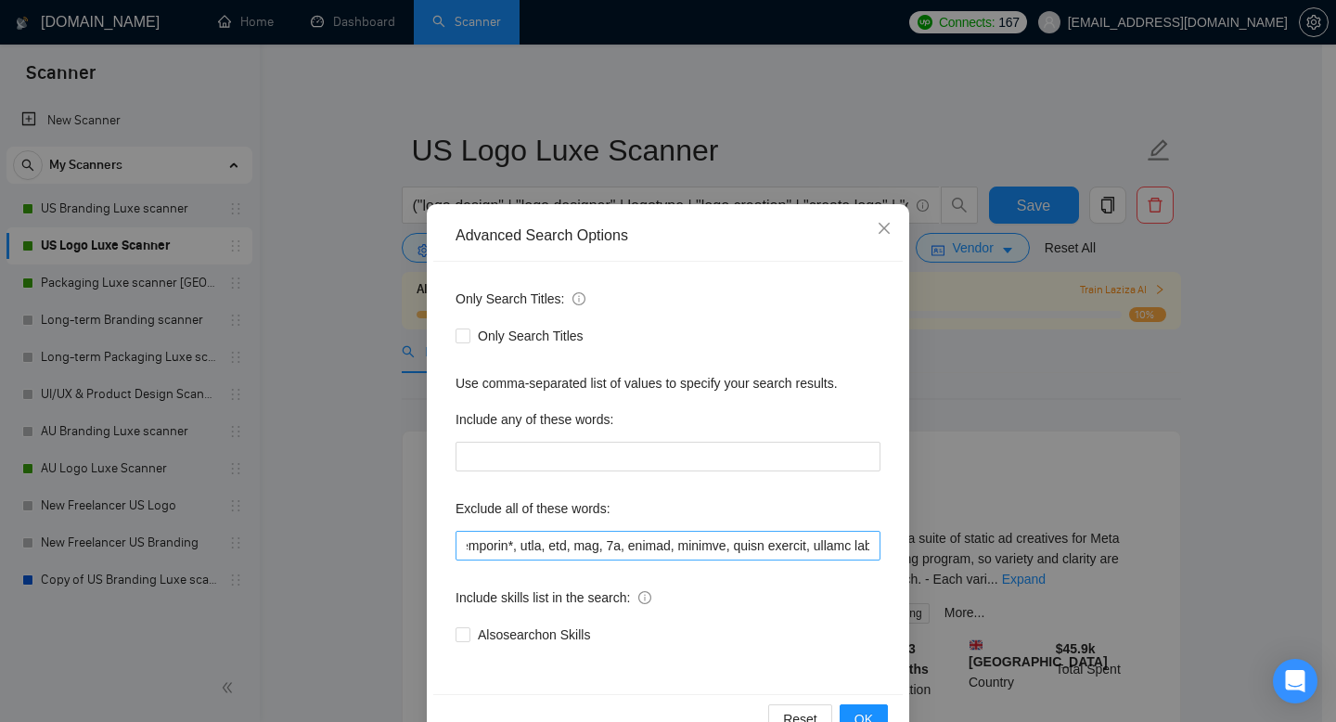
scroll to position [0, 288]
click at [768, 543] on input "text" at bounding box center [667, 546] width 425 height 30
drag, startPoint x: 814, startPoint y: 545, endPoint x: 723, endPoint y: 544, distance: 90.9
click at [723, 544] on input "text" at bounding box center [667, 546] width 425 height 30
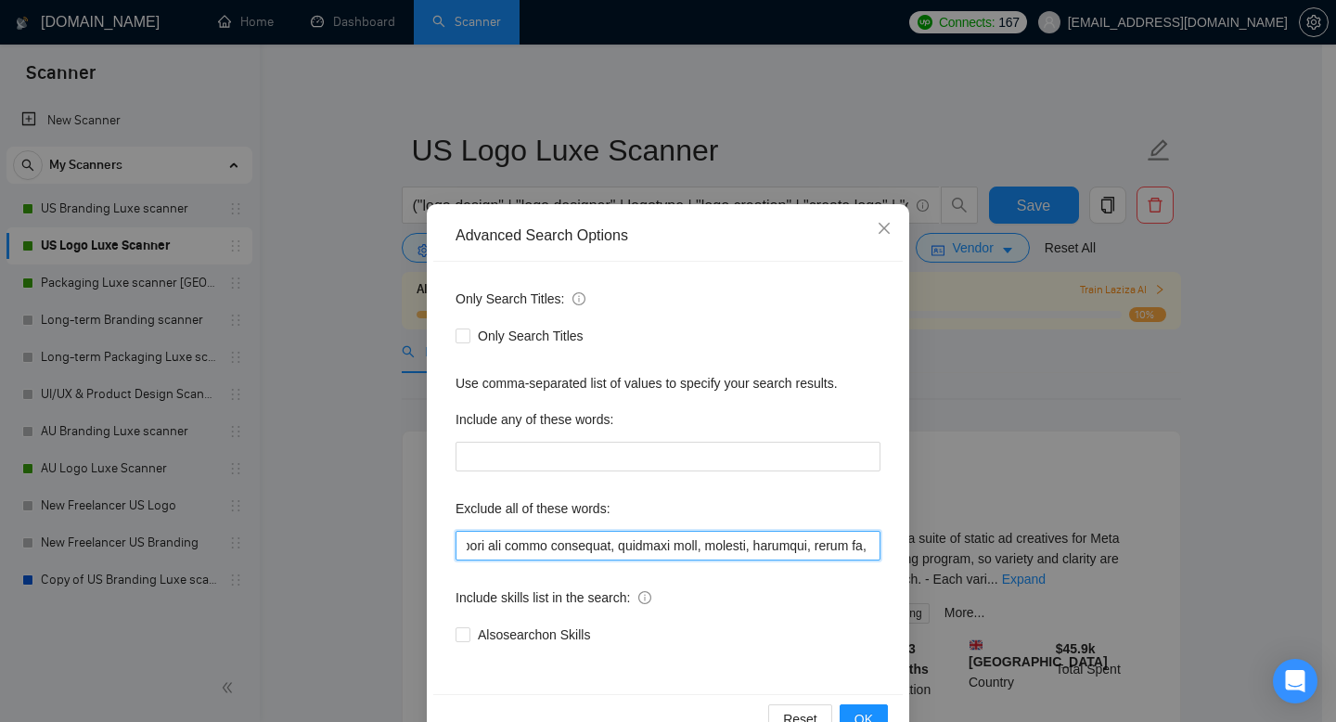
scroll to position [0, 4855]
click at [798, 548] on input "text" at bounding box center [667, 546] width 425 height 30
drag, startPoint x: 820, startPoint y: 544, endPoint x: 556, endPoint y: 539, distance: 264.4
click at [556, 539] on input "text" at bounding box center [667, 546] width 425 height 30
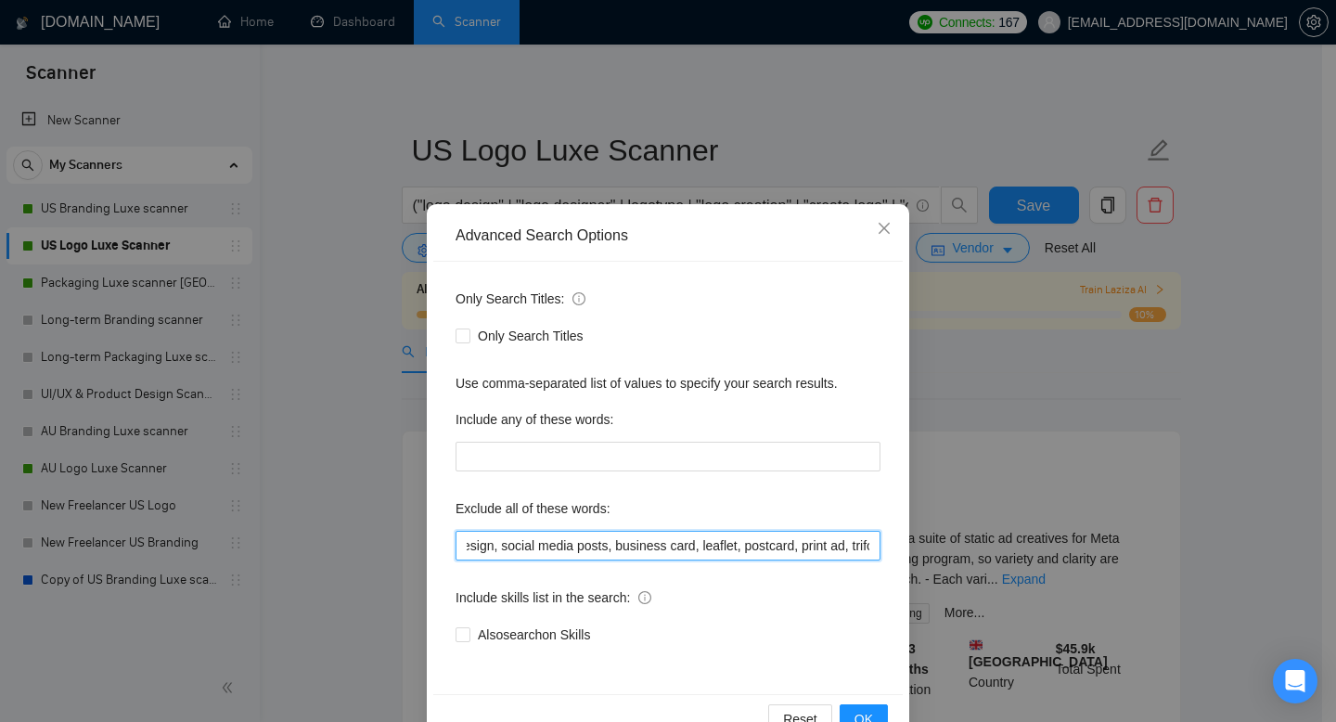
scroll to position [0, 4531]
drag, startPoint x: 661, startPoint y: 545, endPoint x: 570, endPoint y: 540, distance: 92.0
click at [570, 540] on input "web, web3, web site, website, webflow, frontend, app branding*, html, css, nft,…" at bounding box center [667, 546] width 425 height 30
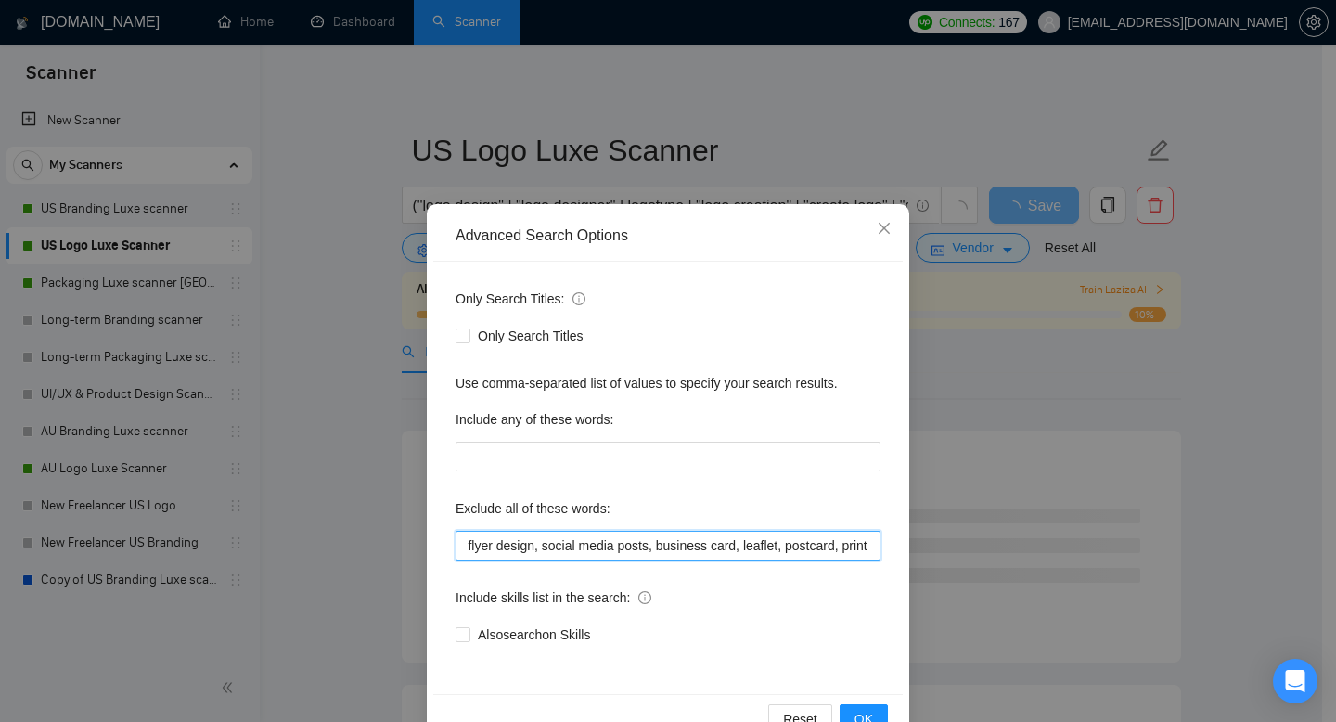
scroll to position [0, 4403]
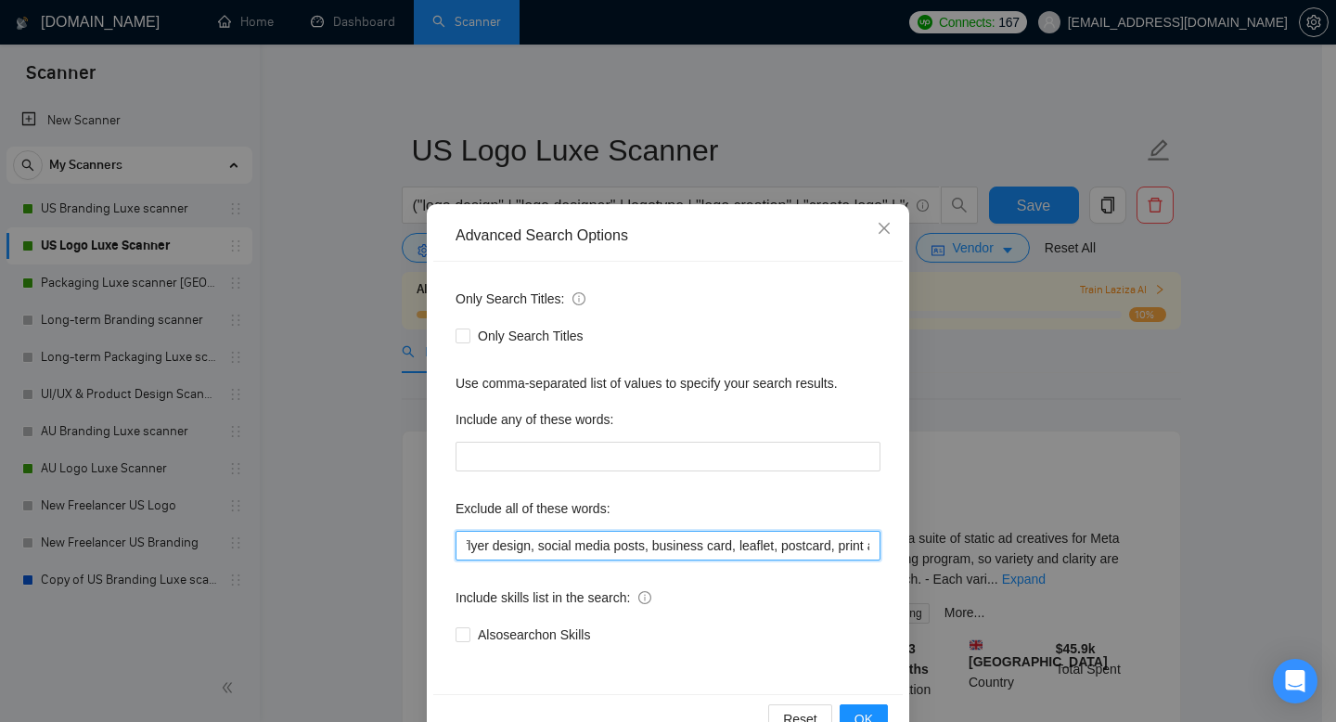
drag, startPoint x: 695, startPoint y: 545, endPoint x: 625, endPoint y: 546, distance: 69.6
click at [625, 546] on input "web, web3, web site, website, webflow, frontend, app branding*, html, css, nft,…" at bounding box center [667, 546] width 425 height 30
drag, startPoint x: 611, startPoint y: 538, endPoint x: 575, endPoint y: 539, distance: 36.2
click at [575, 539] on input "web, web3, web site, website, webflow, frontend, app branding*, html, css, nft,…" at bounding box center [667, 546] width 425 height 30
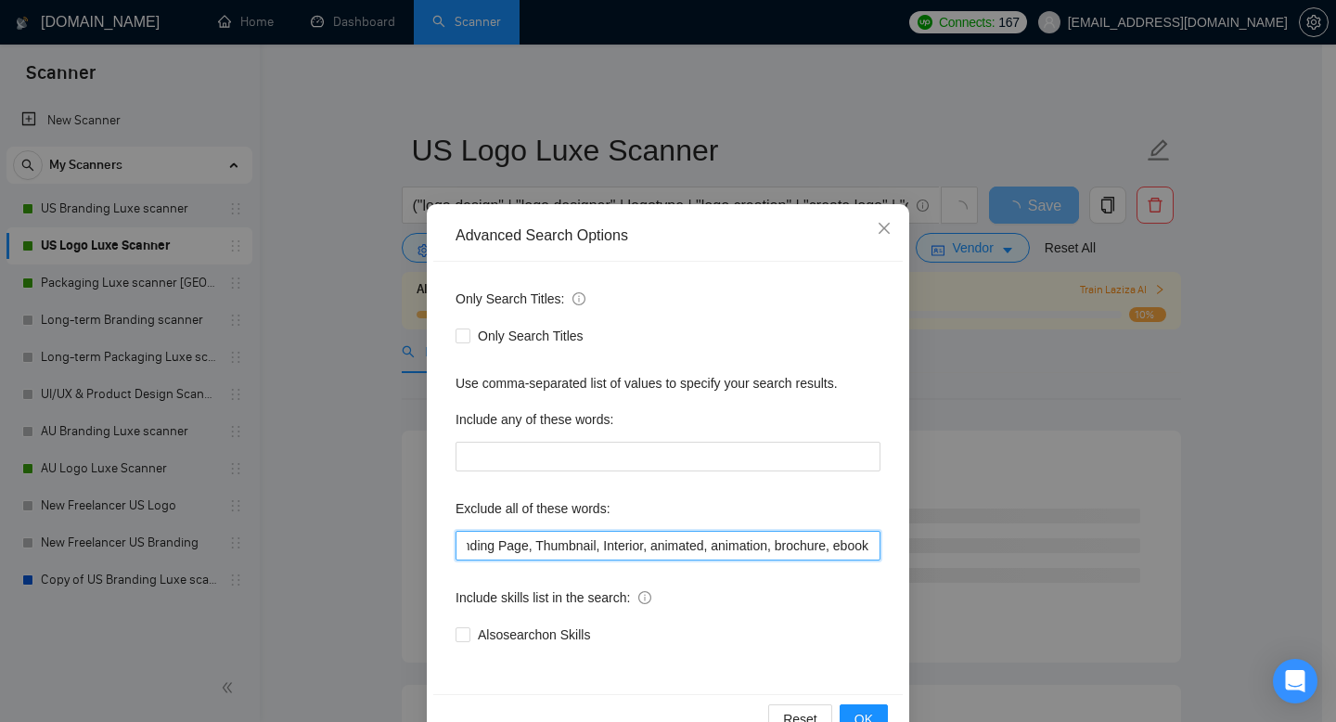
scroll to position [0, 3236]
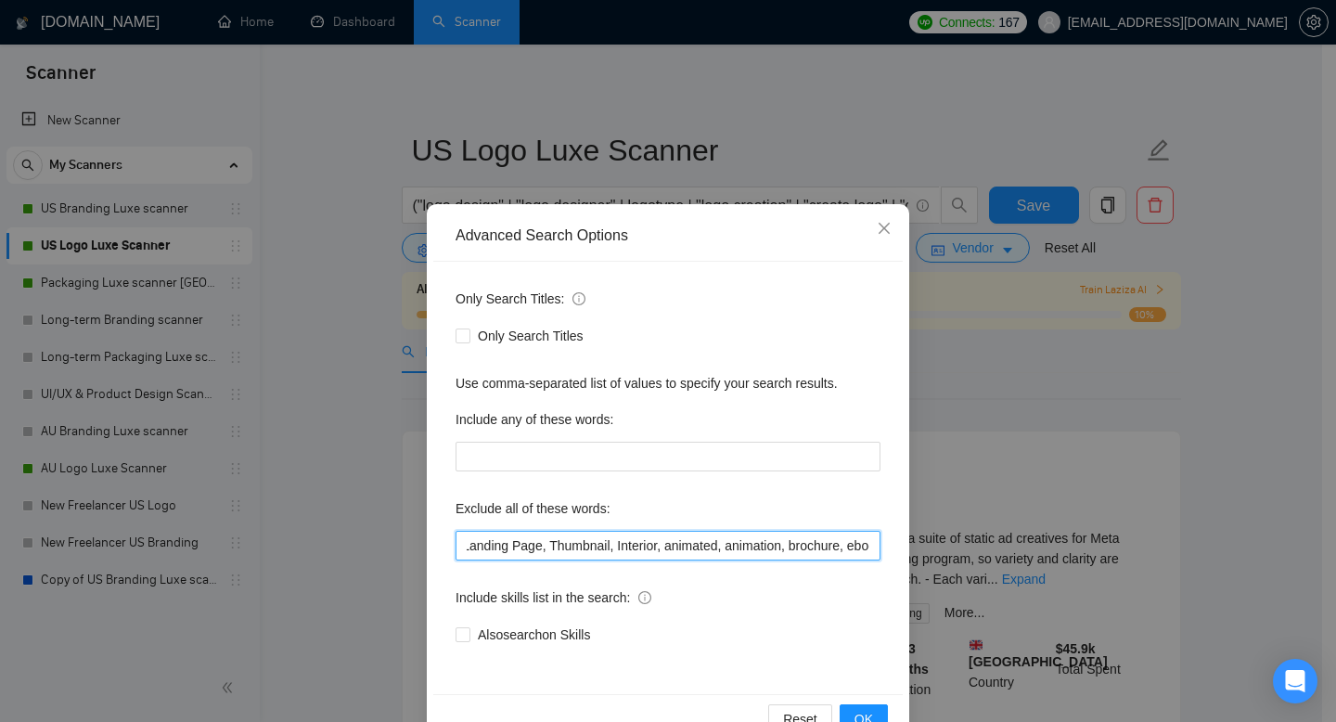
drag, startPoint x: 667, startPoint y: 545, endPoint x: 589, endPoint y: 546, distance: 77.9
click at [589, 546] on input "web, web3, web site, website, webflow, frontend, app branding*, html, css, nft,…" at bounding box center [667, 546] width 425 height 30
type input "web, web3, web site, website, webflow, frontend, app branding*, html, css, nft,…"
click at [643, 506] on div "Exclude all of these words:" at bounding box center [667, 511] width 425 height 37
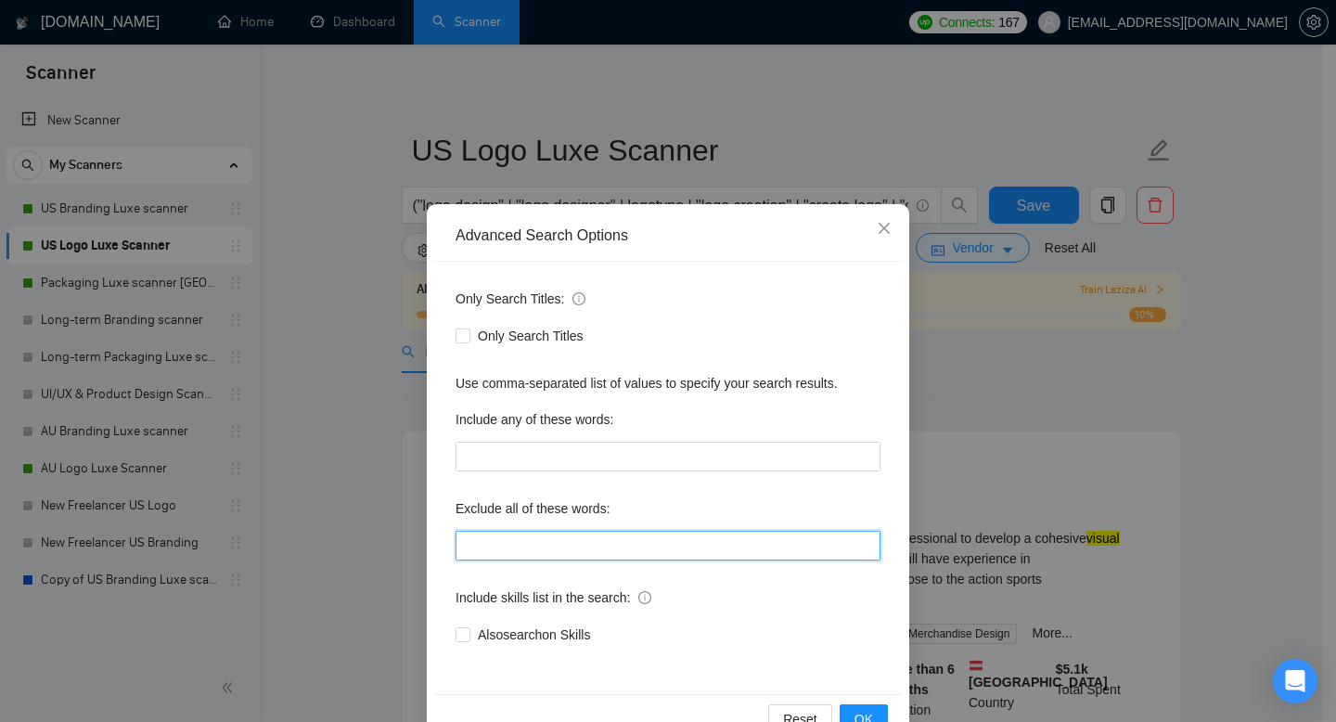
click at [667, 544] on input "text" at bounding box center [667, 546] width 425 height 30
paste input "web, web3, web site, website, webflow, frontend, app branding*, html, css, nft,…"
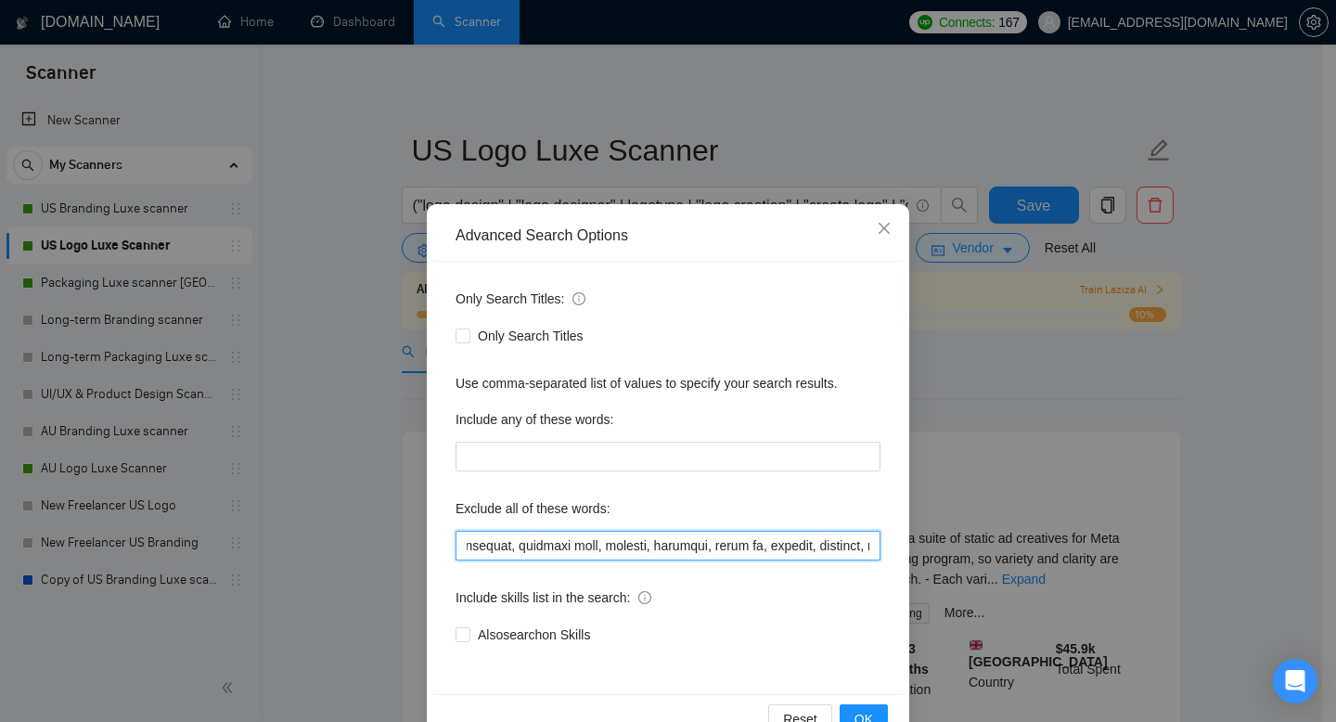
scroll to position [0, 4926]
drag, startPoint x: 750, startPoint y: 543, endPoint x: 546, endPoint y: 542, distance: 203.2
click at [546, 542] on input "text" at bounding box center [667, 546] width 425 height 30
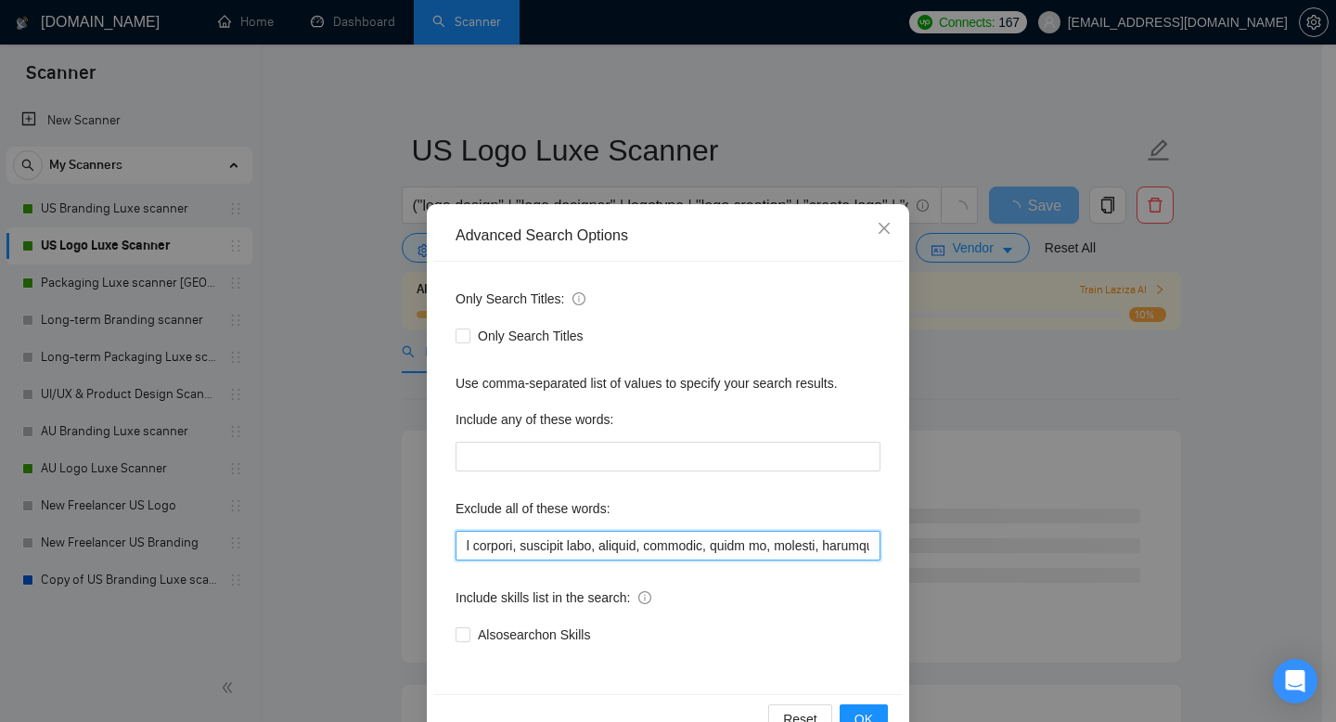
scroll to position [0, 4733]
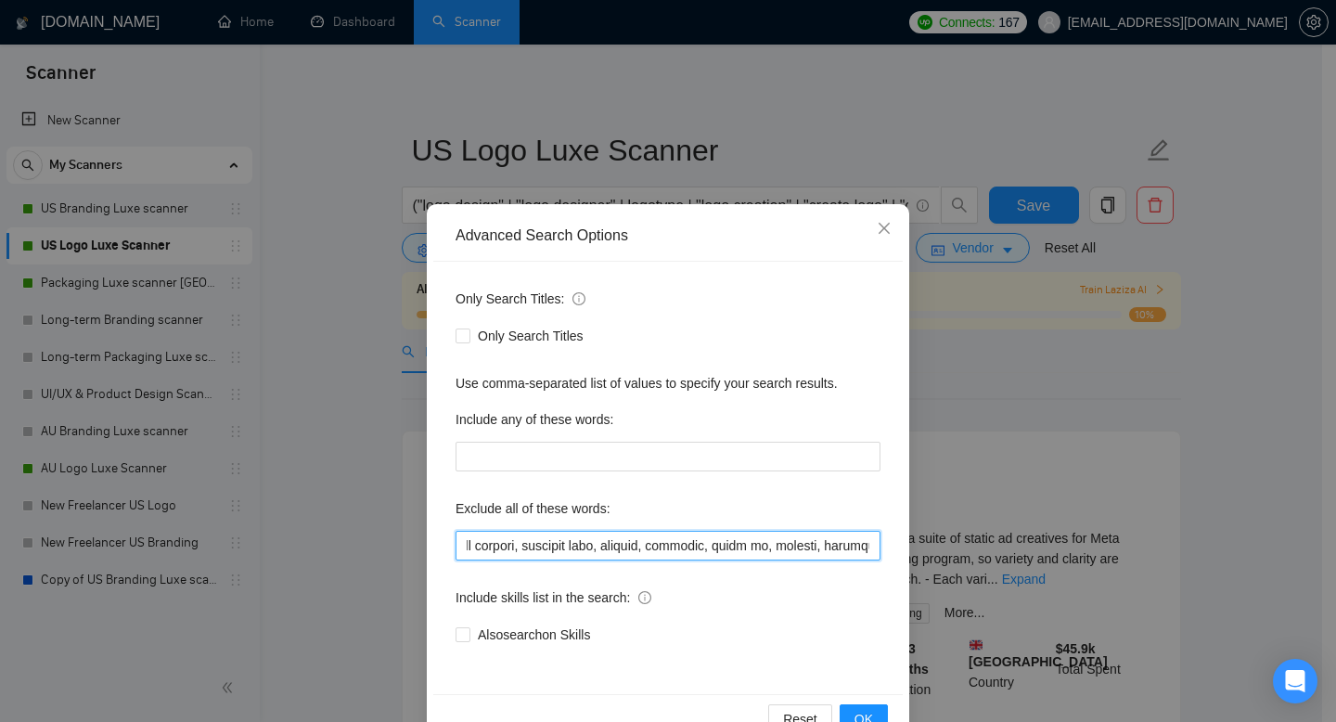
drag, startPoint x: 735, startPoint y: 546, endPoint x: 589, endPoint y: 547, distance: 145.6
click at [589, 547] on input "text" at bounding box center [667, 546] width 425 height 30
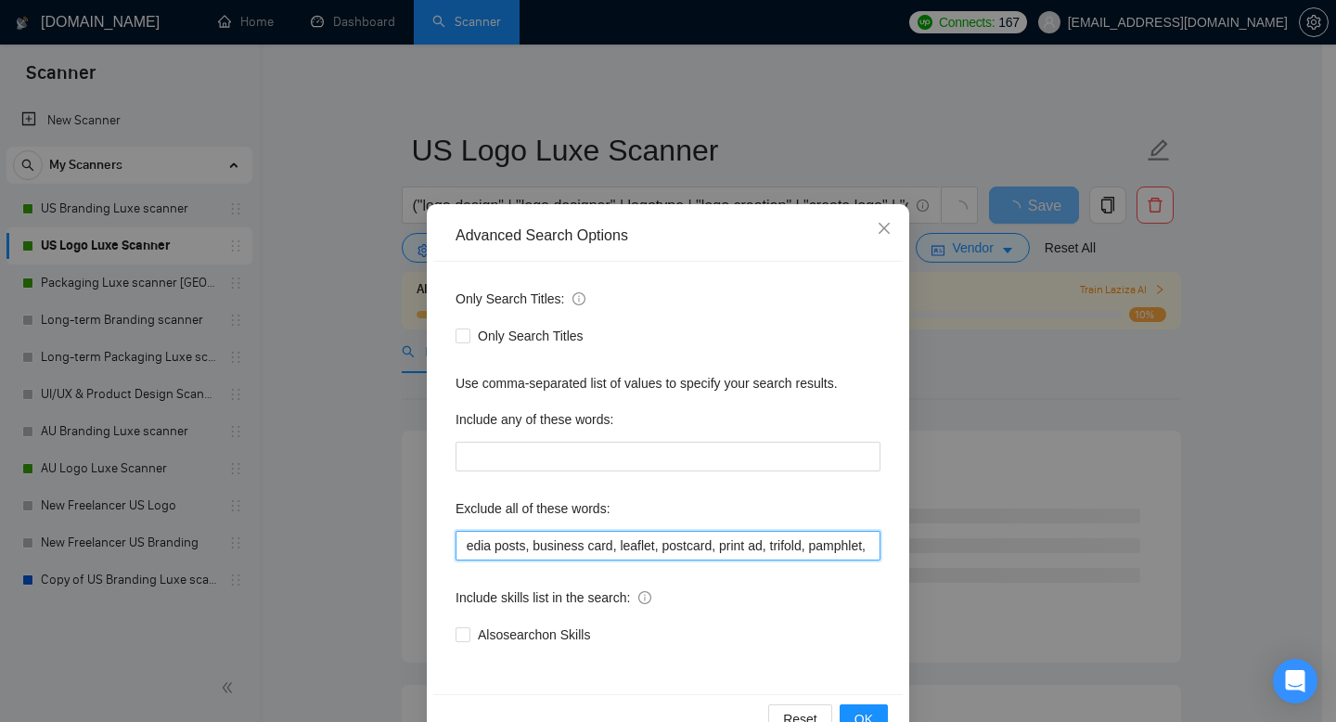
scroll to position [0, 4587]
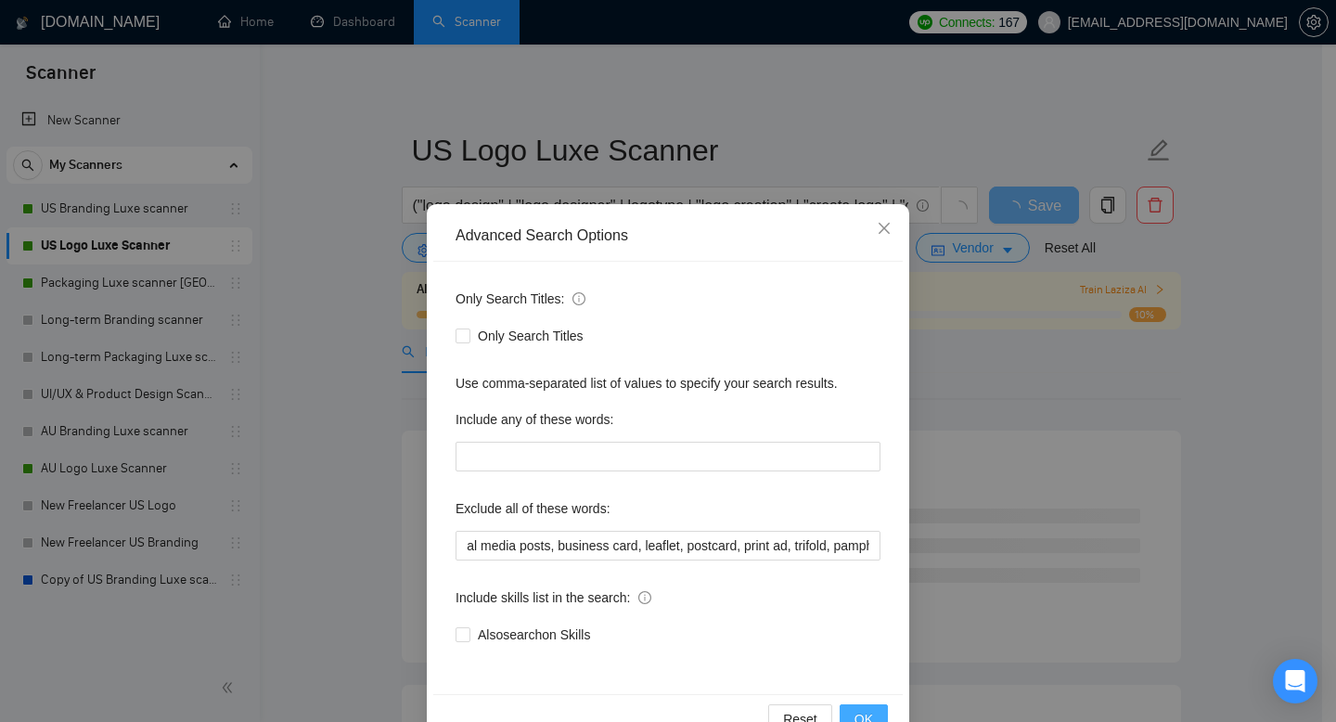
click at [866, 715] on button "OK" at bounding box center [863, 719] width 48 height 30
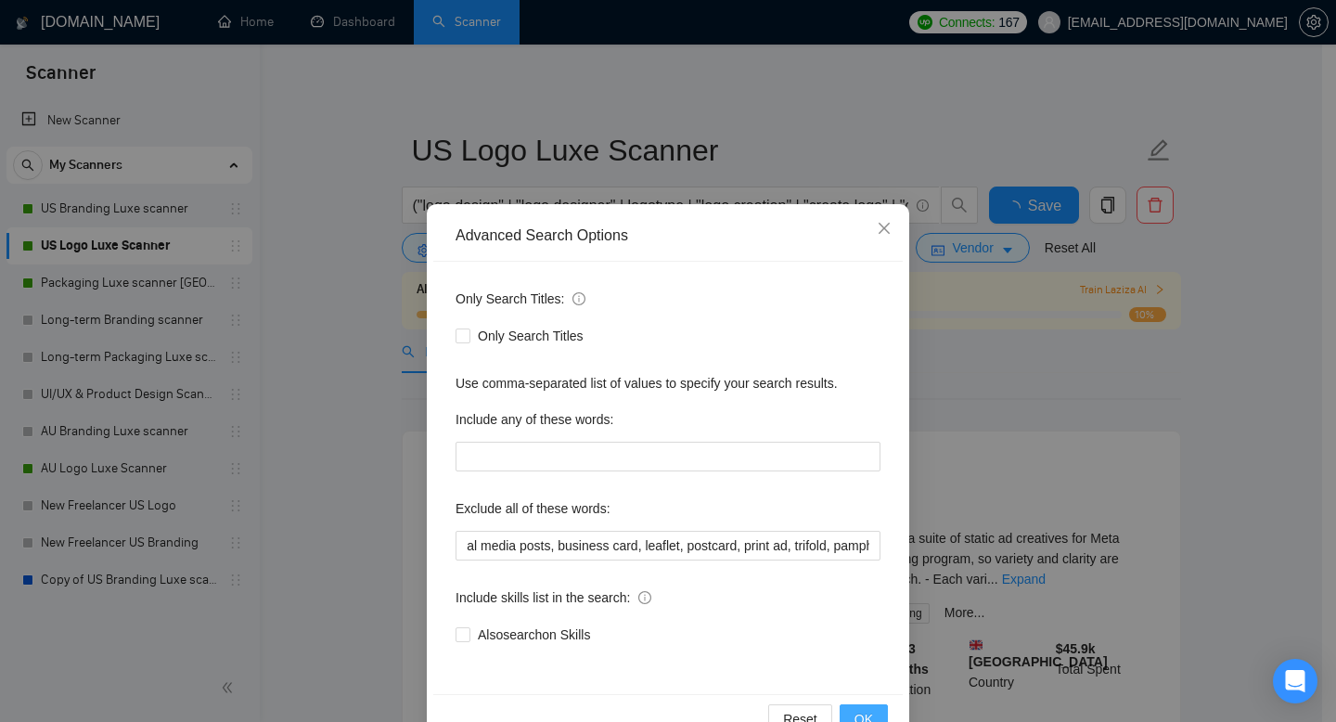
scroll to position [0, 0]
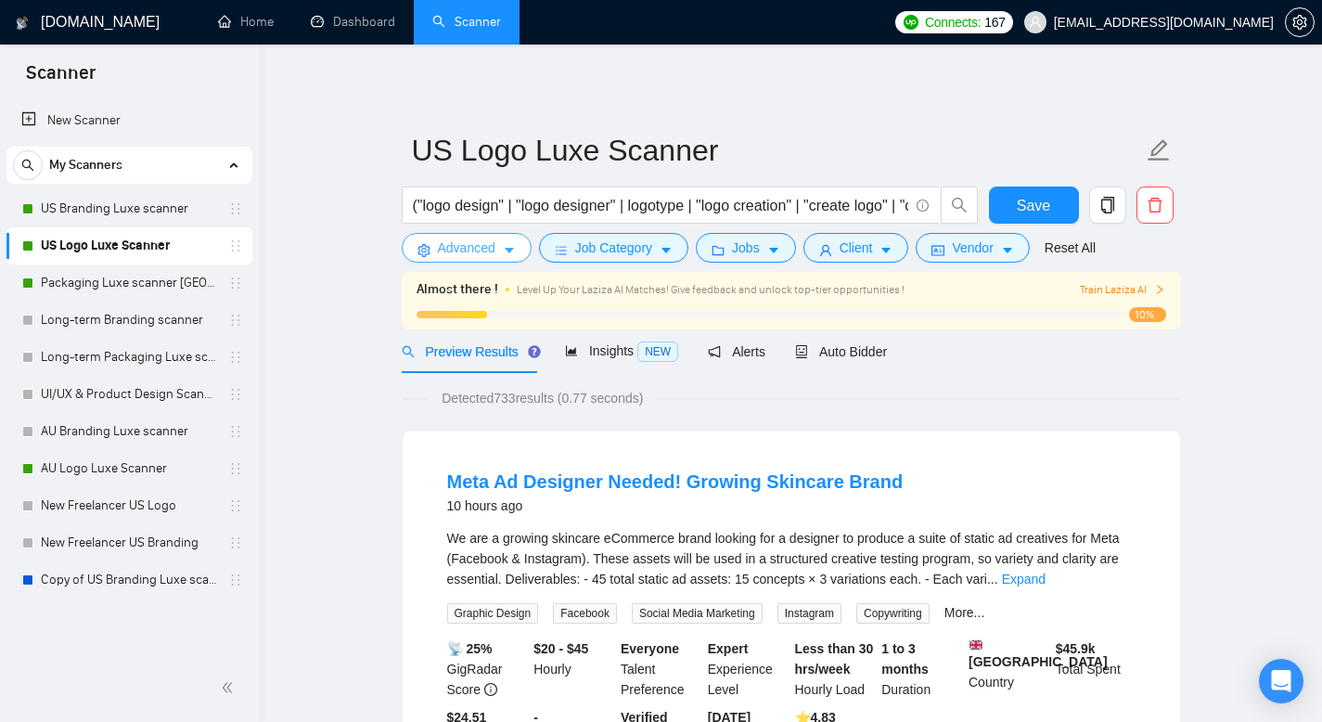
click at [456, 240] on span "Advanced" at bounding box center [467, 247] width 58 height 20
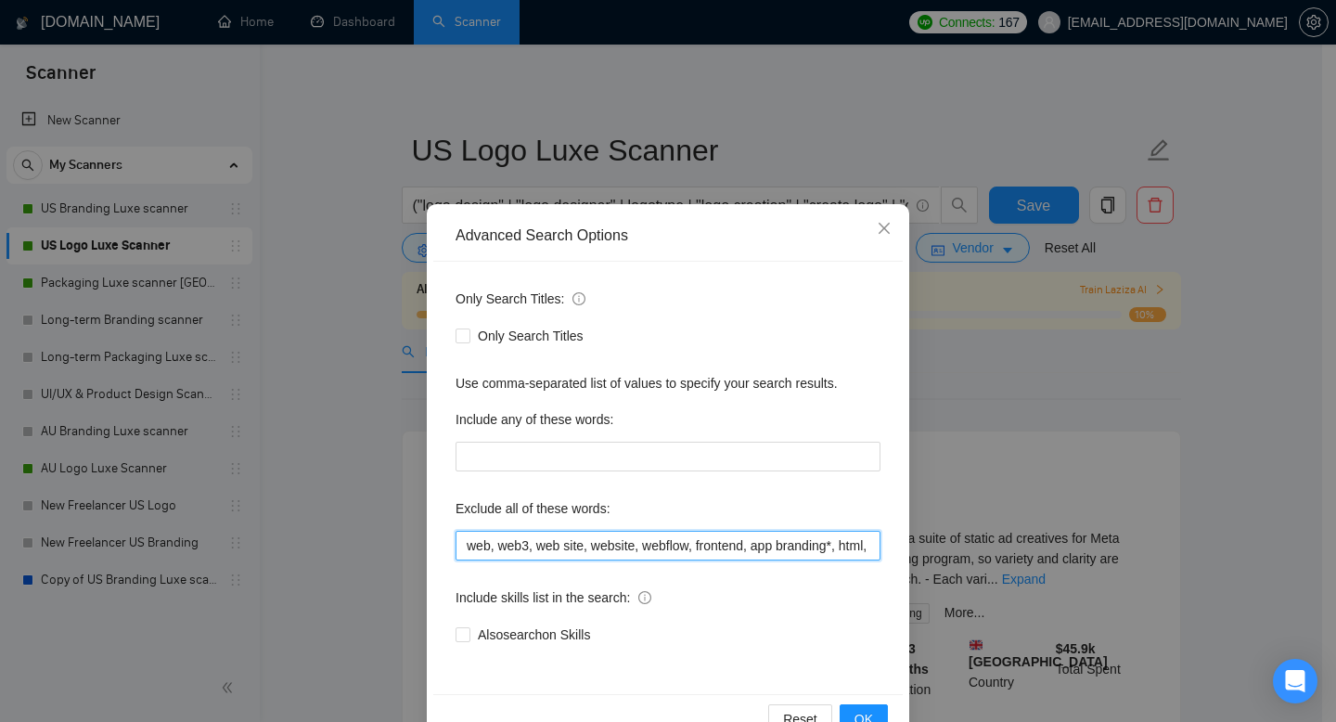
drag, startPoint x: 665, startPoint y: 545, endPoint x: 356, endPoint y: 530, distance: 309.3
click at [356, 530] on div "Advanced Search Options Only Search Titles: Only Search Titles Use comma-separa…" at bounding box center [668, 361] width 1336 height 722
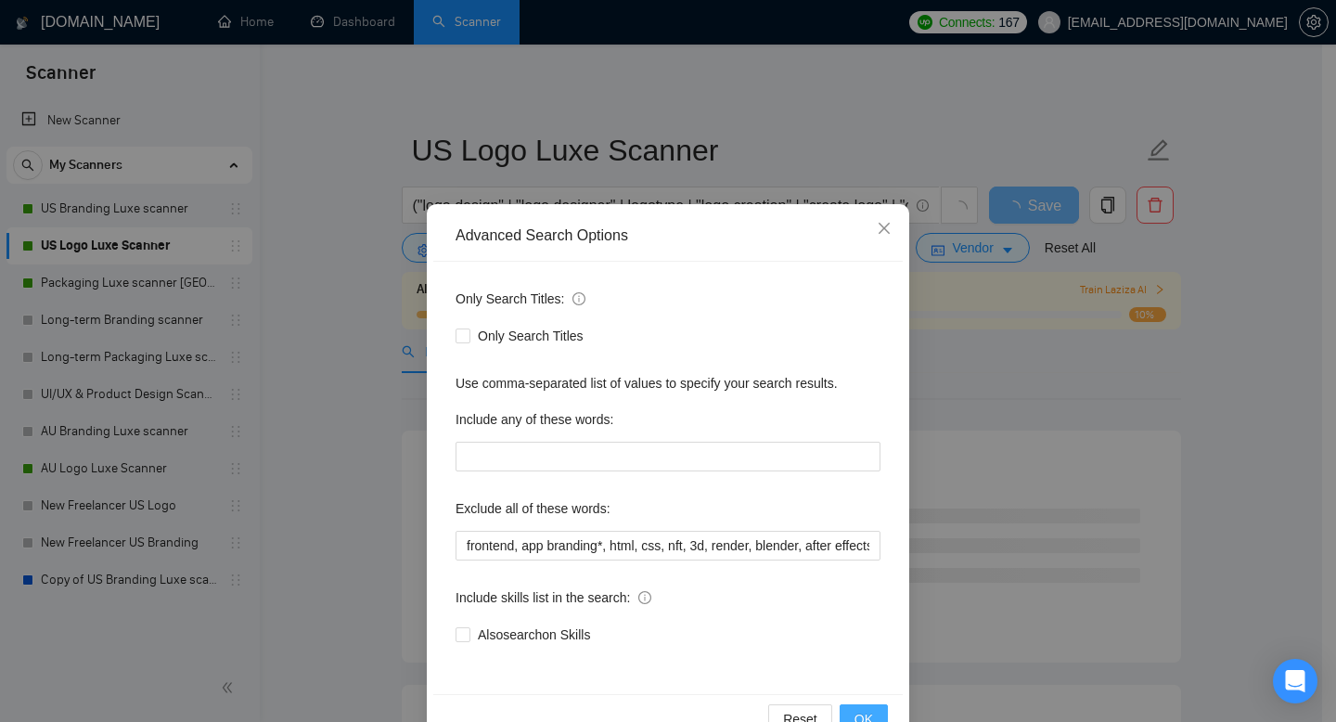
click at [871, 713] on button "OK" at bounding box center [863, 719] width 48 height 30
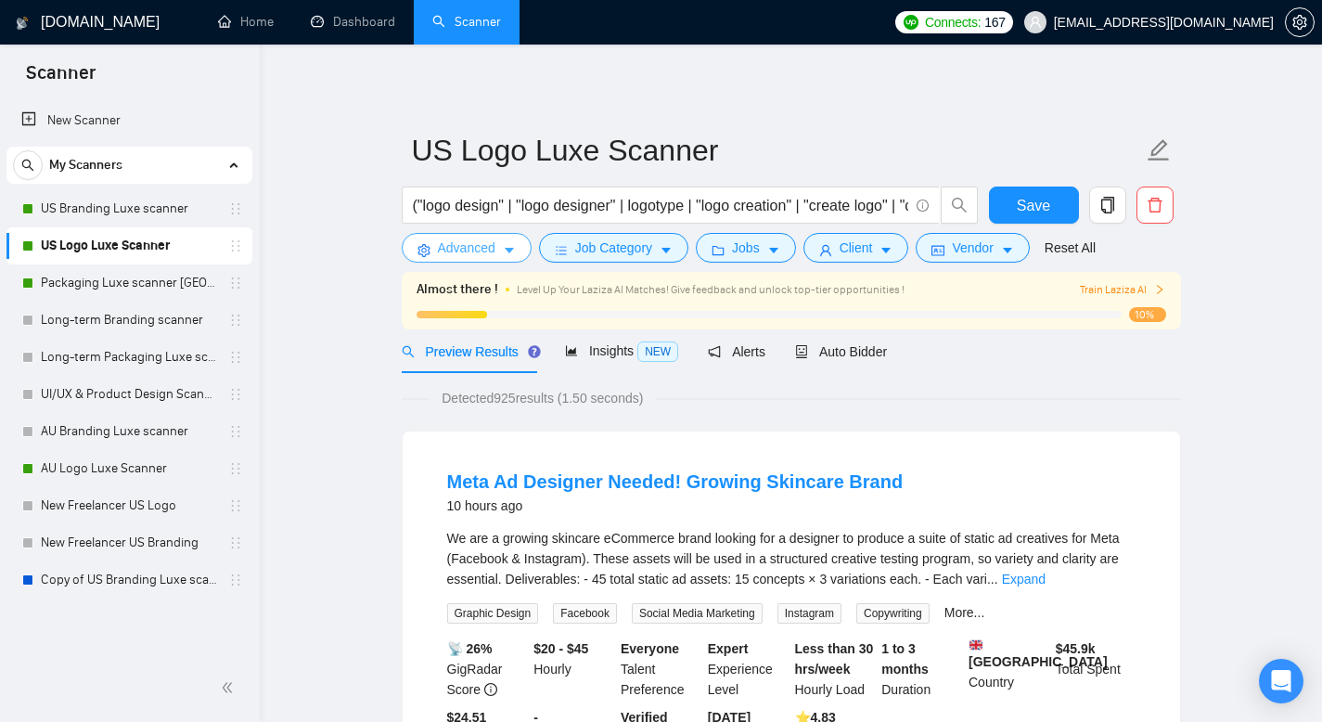
click at [471, 249] on span "Advanced" at bounding box center [467, 247] width 58 height 20
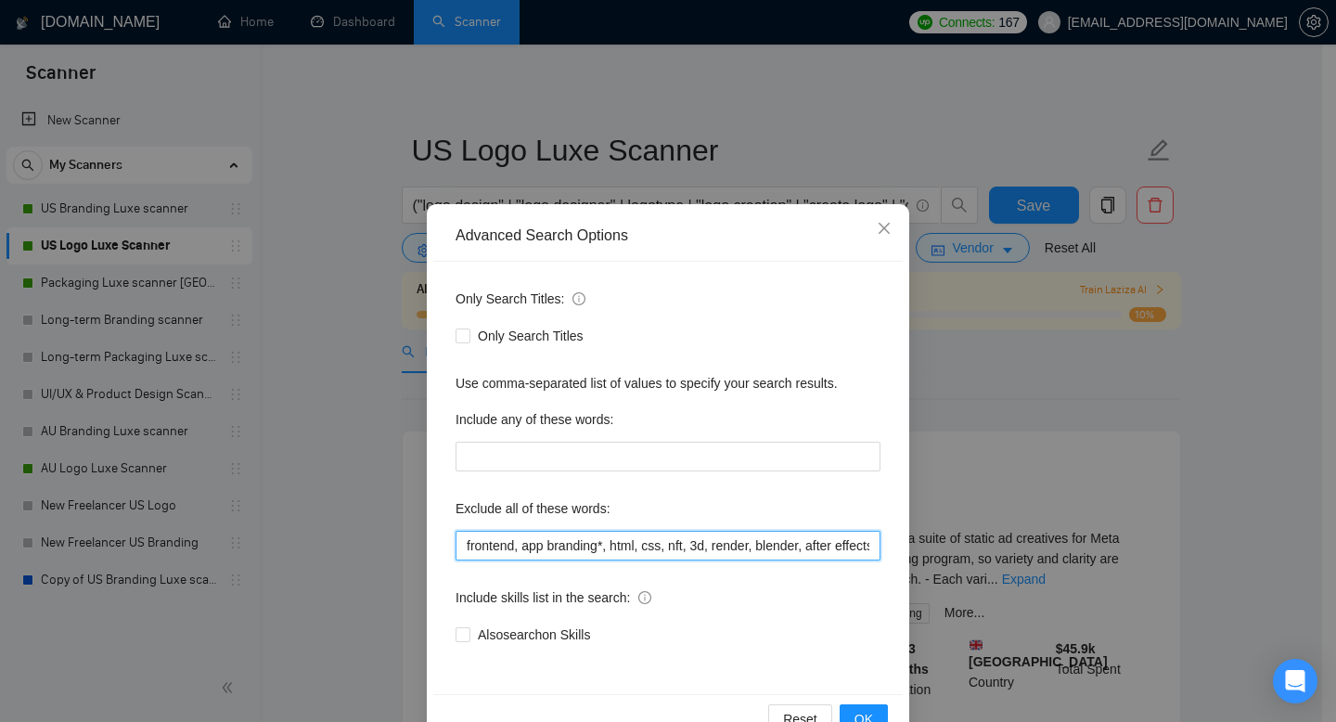
click at [462, 542] on input "frontend, app branding*, html, css, nft, 3d, render, blender, after effects, mo…" at bounding box center [667, 546] width 425 height 30
click at [595, 570] on div "Only Search Titles: Only Search Titles Use comma-separated list of values to sp…" at bounding box center [667, 478] width 469 height 432
drag, startPoint x: 675, startPoint y: 542, endPoint x: 528, endPoint y: 543, distance: 147.5
click at [528, 543] on input "frontend, app branding*, html, css, nft, 3d, render, blender, after effects, mo…" at bounding box center [667, 546] width 425 height 30
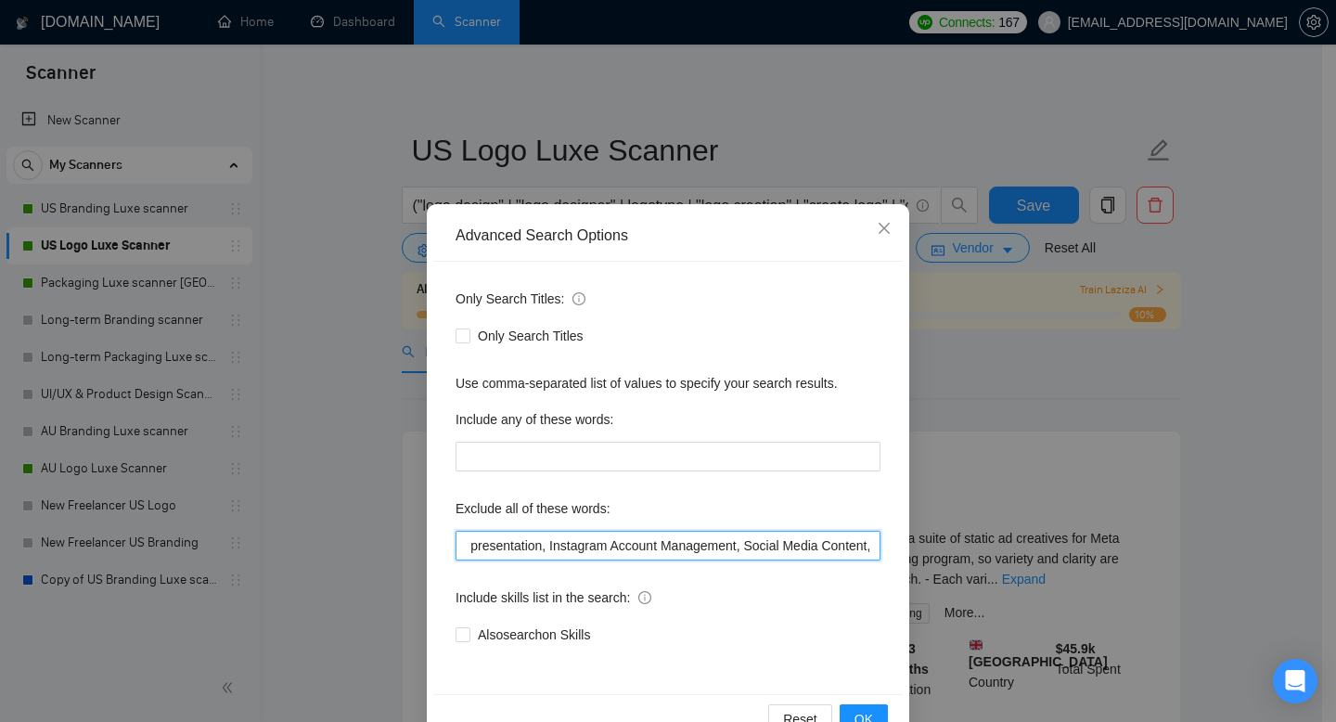
scroll to position [0, 1713]
drag, startPoint x: 617, startPoint y: 543, endPoint x: 537, endPoint y: 545, distance: 79.8
click at [537, 545] on input "frontend, app branding*, html, css, nft, 3d, render, blender, after effects, mo…" at bounding box center [667, 546] width 425 height 30
drag, startPoint x: 716, startPoint y: 543, endPoint x: 688, endPoint y: 544, distance: 27.8
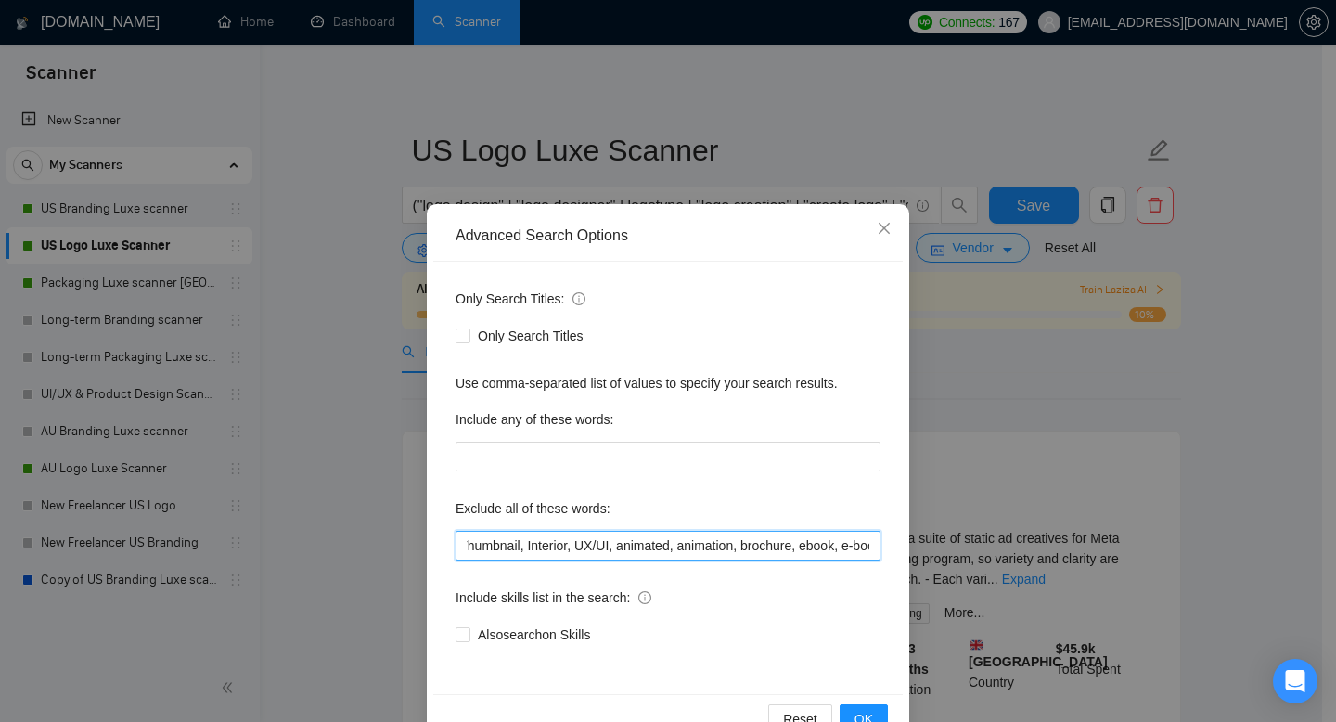
click at [688, 544] on input "frontend, app branding*, html, css, nft, 3d, render, blender, after effects, mo…" at bounding box center [667, 546] width 425 height 30
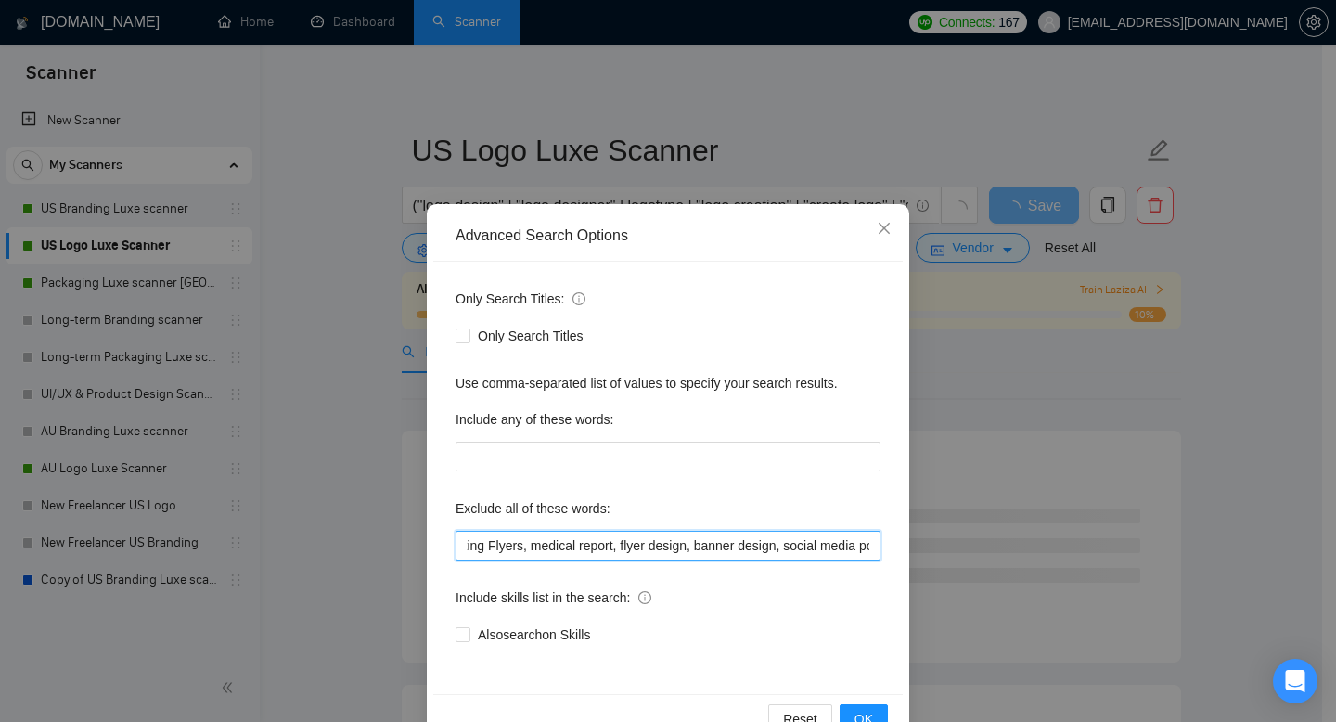
scroll to position [0, 3759]
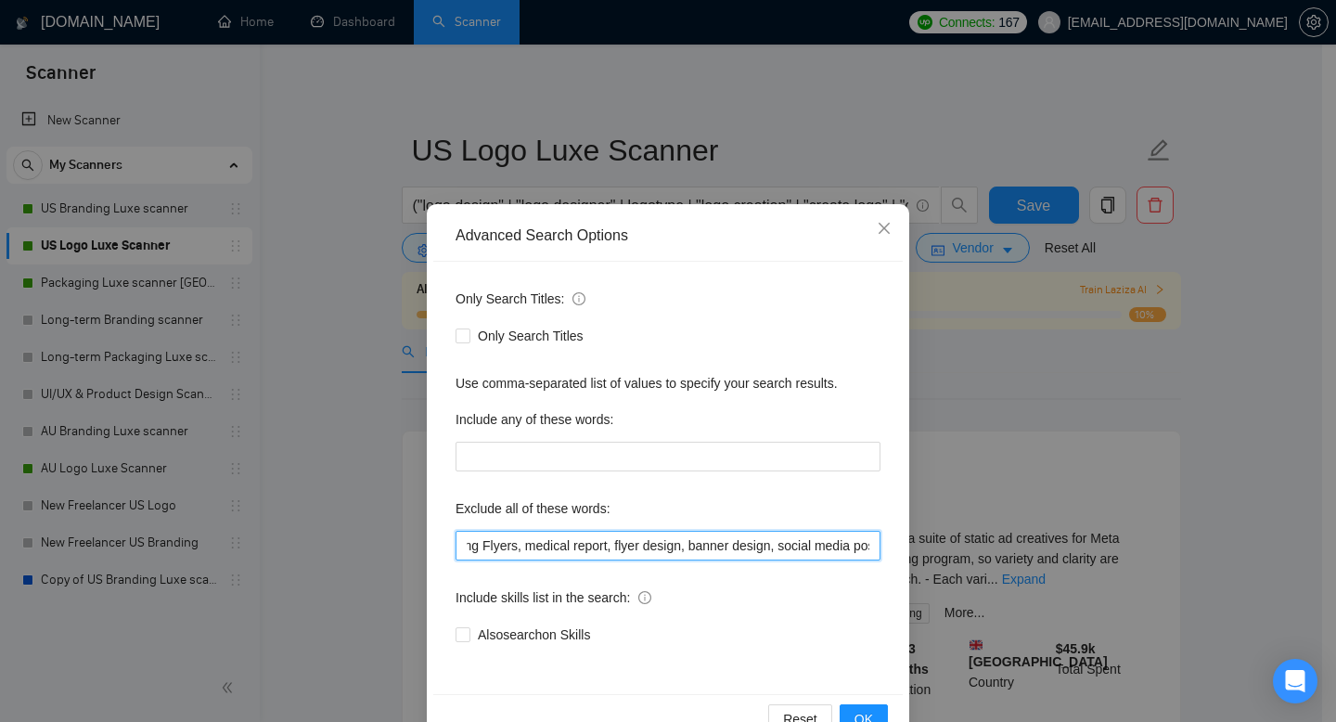
drag, startPoint x: 659, startPoint y: 544, endPoint x: 559, endPoint y: 541, distance: 99.3
click at [559, 541] on input "frontend, app branding*, html, css, nft, 3d, render, blender, after effects, mo…" at bounding box center [667, 546] width 425 height 30
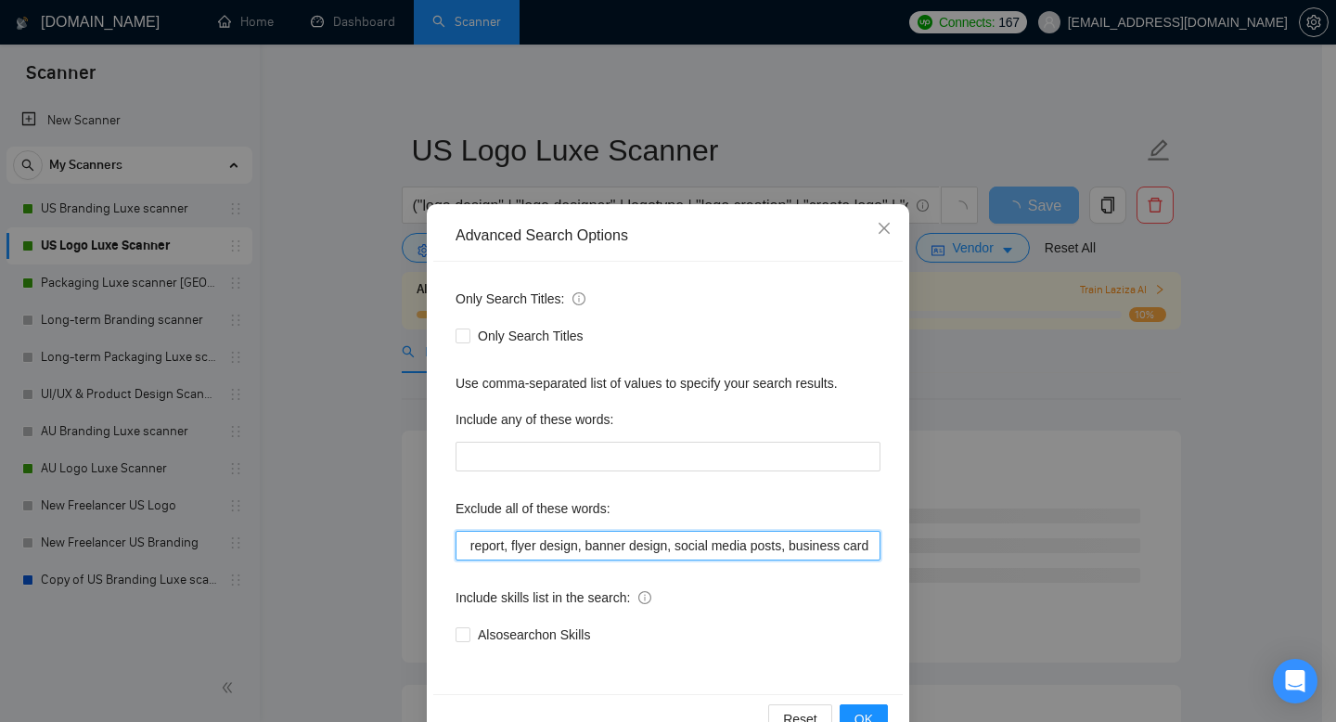
click at [789, 547] on input "frontend, app branding*, html, css, nft, 3d, render, blender, after effects, mo…" at bounding box center [667, 546] width 425 height 30
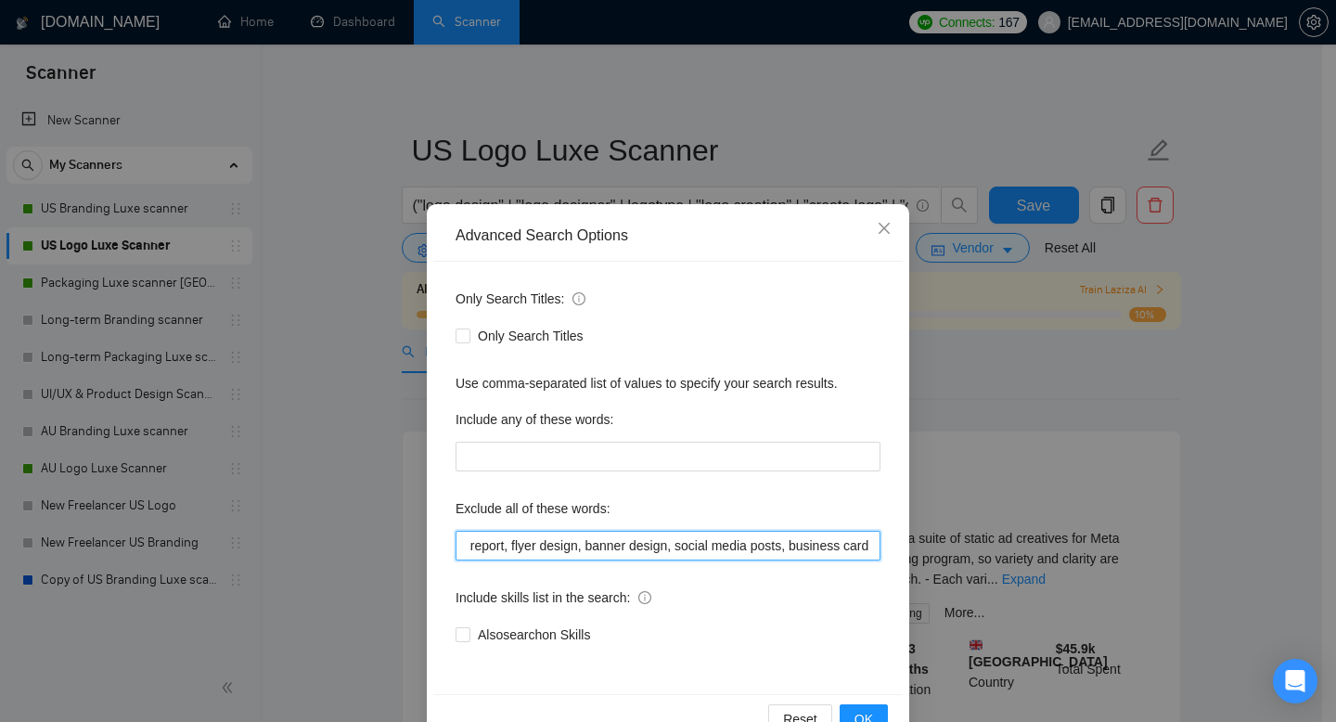
drag, startPoint x: 813, startPoint y: 544, endPoint x: 732, endPoint y: 548, distance: 80.8
click at [732, 548] on input "frontend, app branding*, html, css, nft, 3d, render, blender, after effects, mo…" at bounding box center [667, 546] width 425 height 30
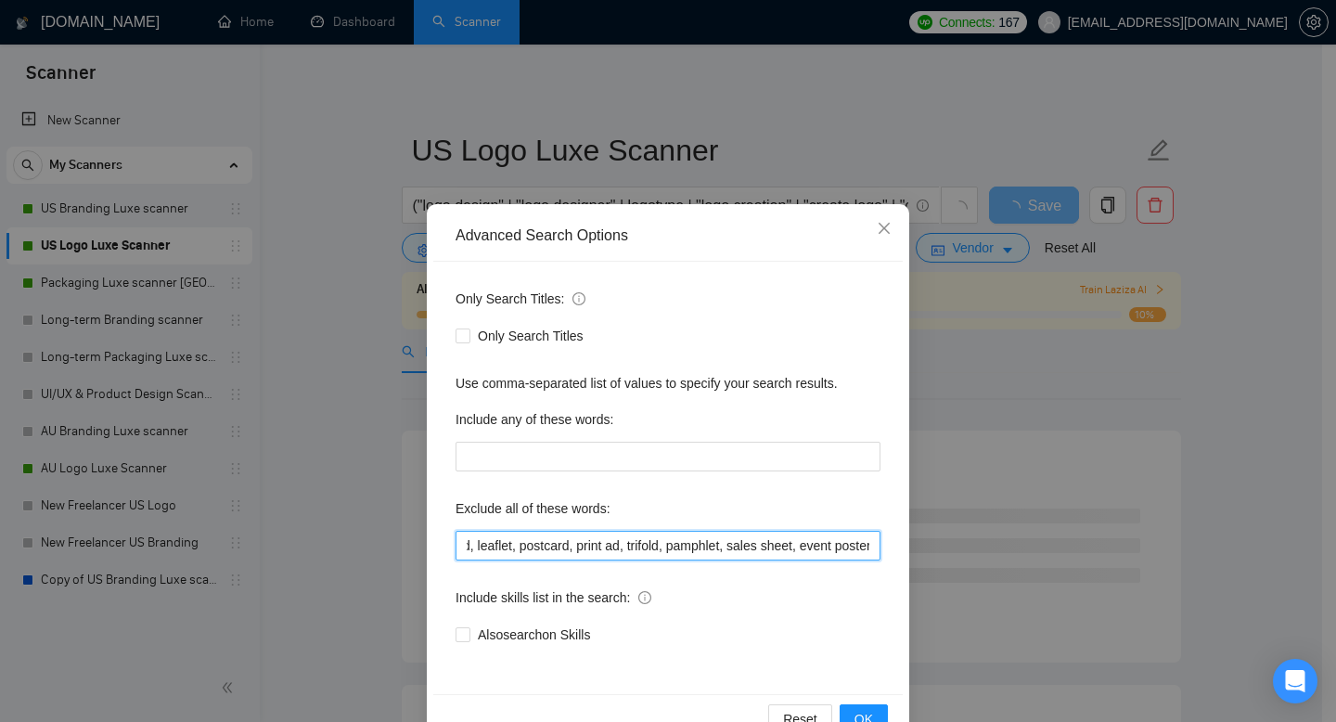
scroll to position [0, 4095]
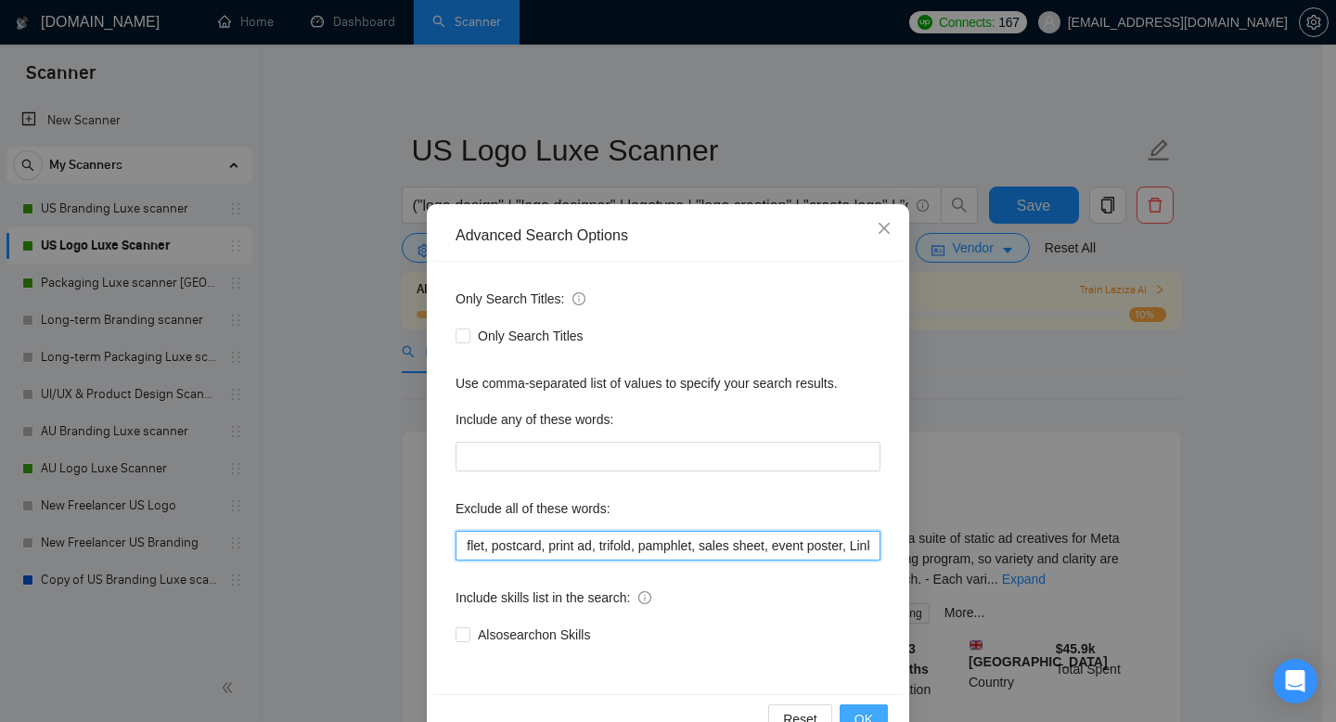
type input "frontend, app branding*, html, css, nft, 3d, render, blender, after effects, mo…"
click at [854, 712] on span "OK" at bounding box center [863, 719] width 19 height 20
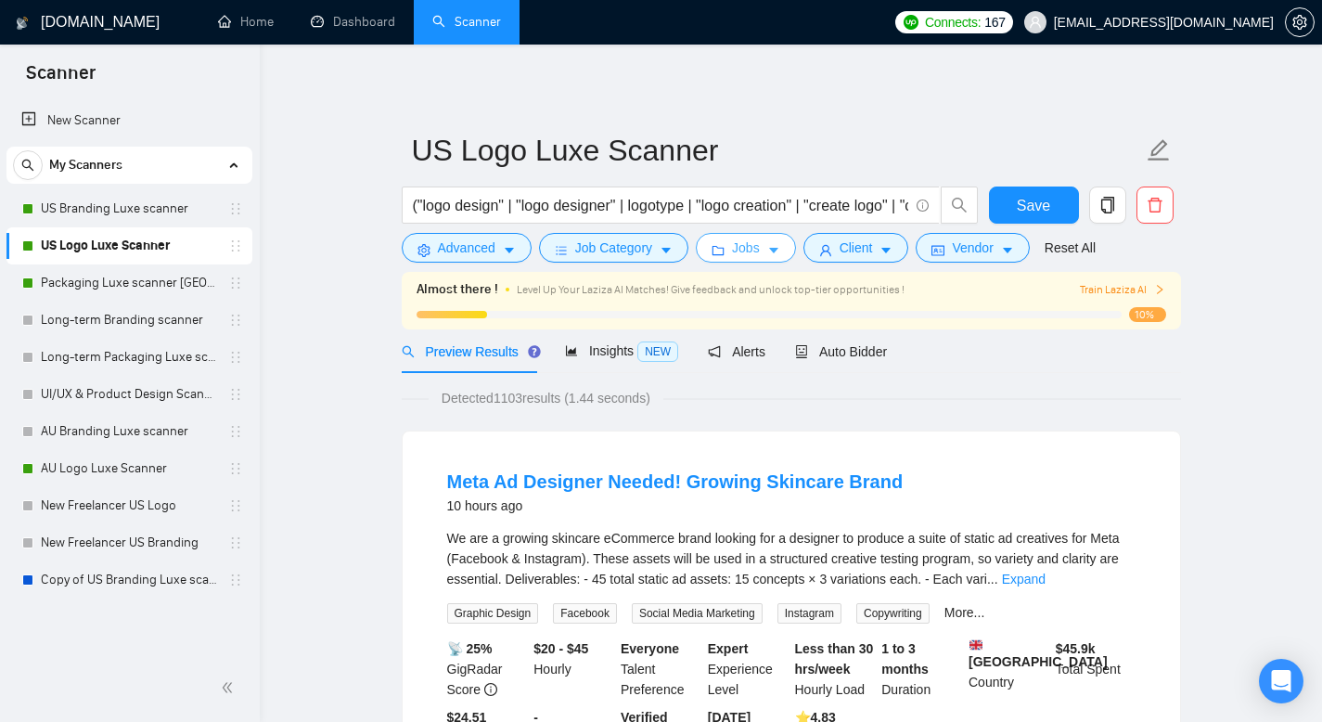
drag, startPoint x: 747, startPoint y: 256, endPoint x: 766, endPoint y: 269, distance: 23.4
click at [748, 257] on span "Jobs" at bounding box center [746, 247] width 28 height 20
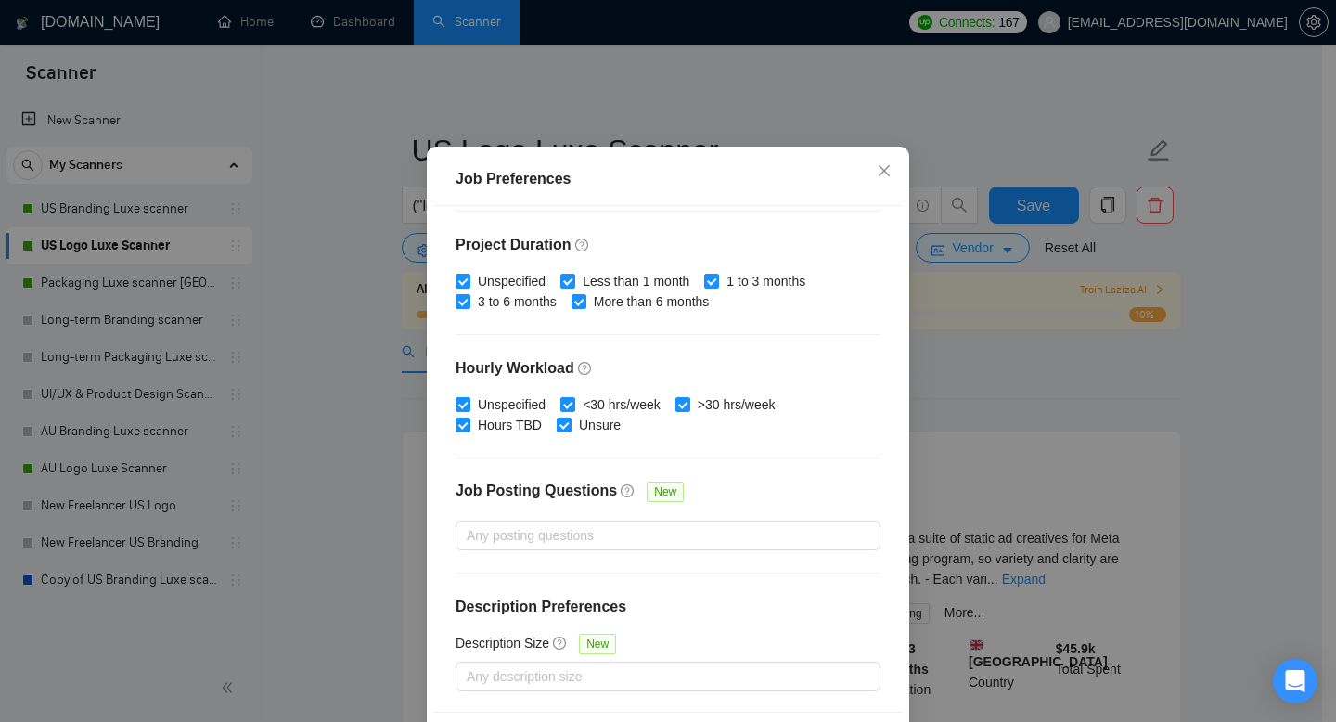
scroll to position [122, 0]
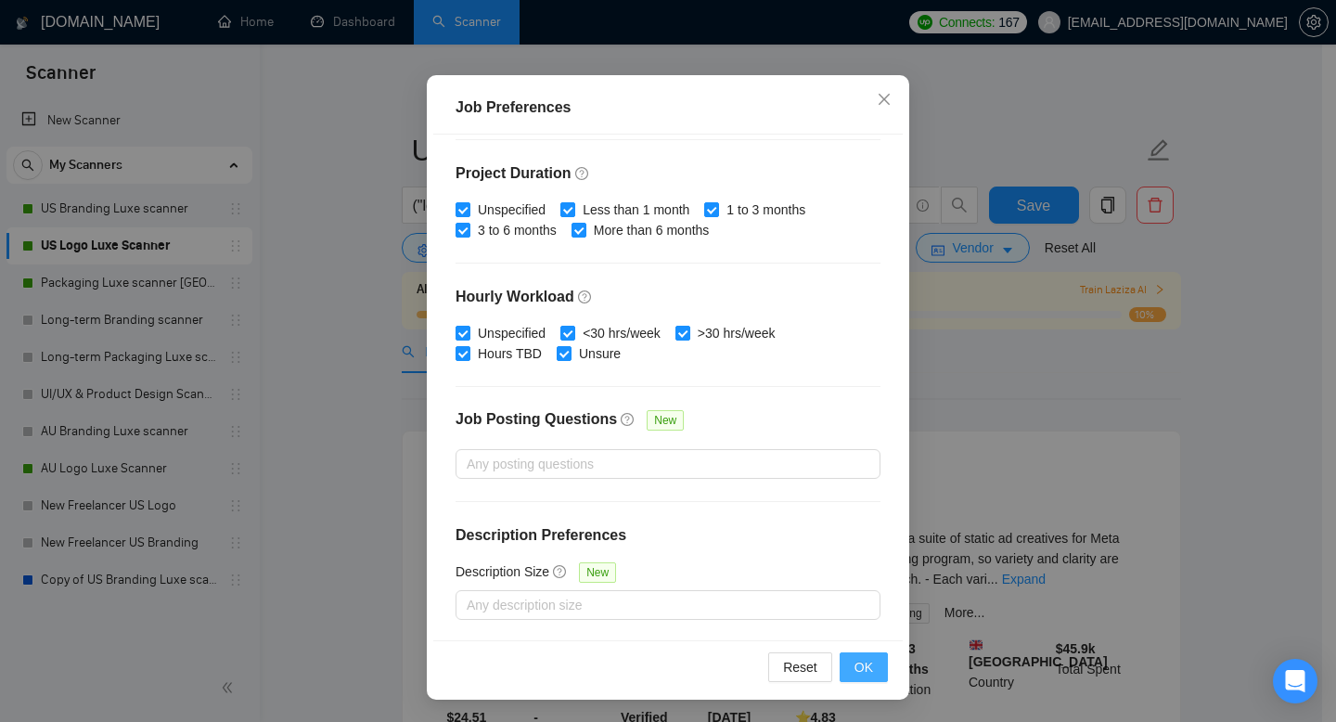
click at [864, 673] on span "OK" at bounding box center [863, 667] width 19 height 20
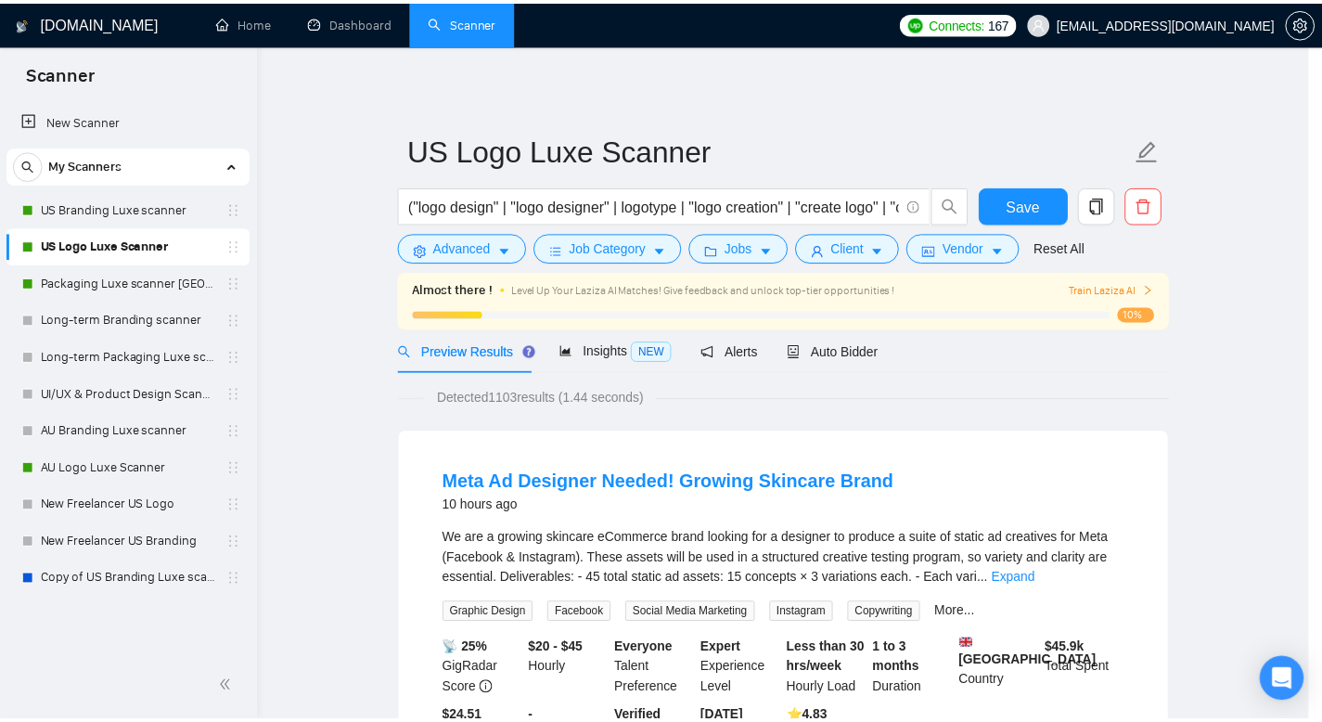
scroll to position [0, 0]
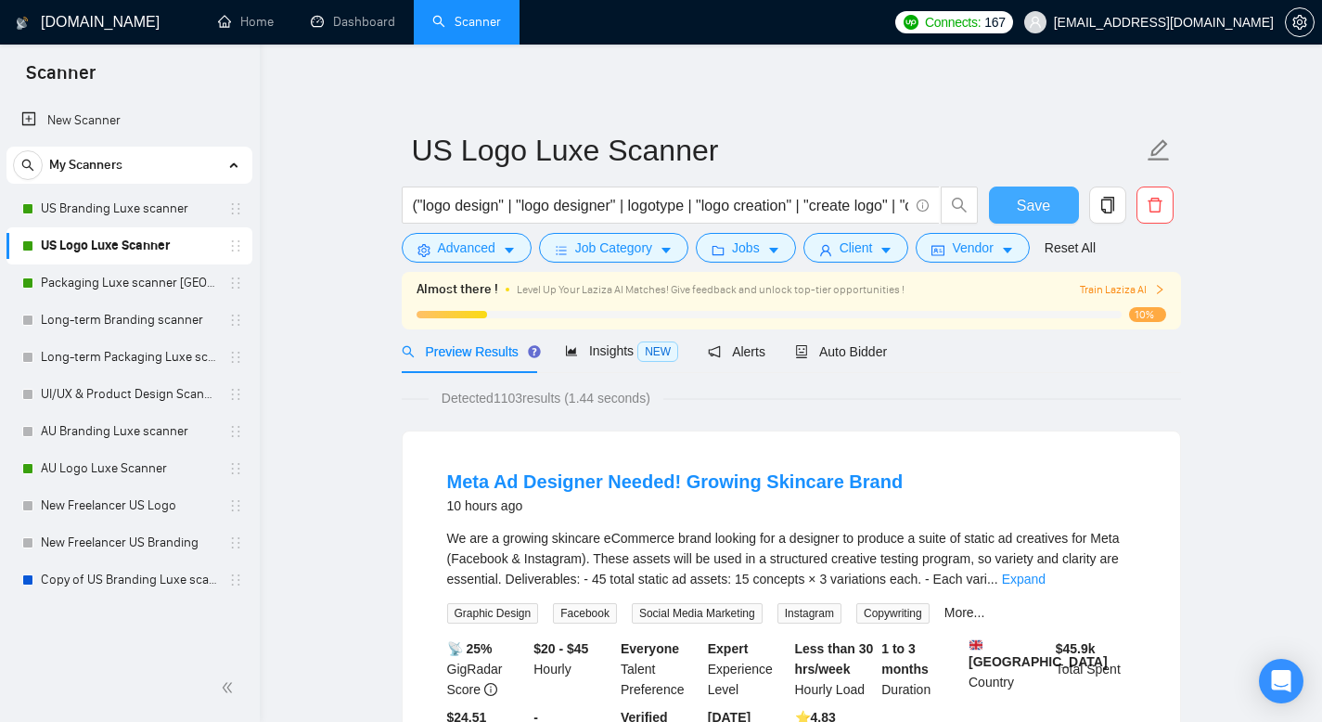
click at [1051, 204] on button "Save" at bounding box center [1034, 204] width 90 height 37
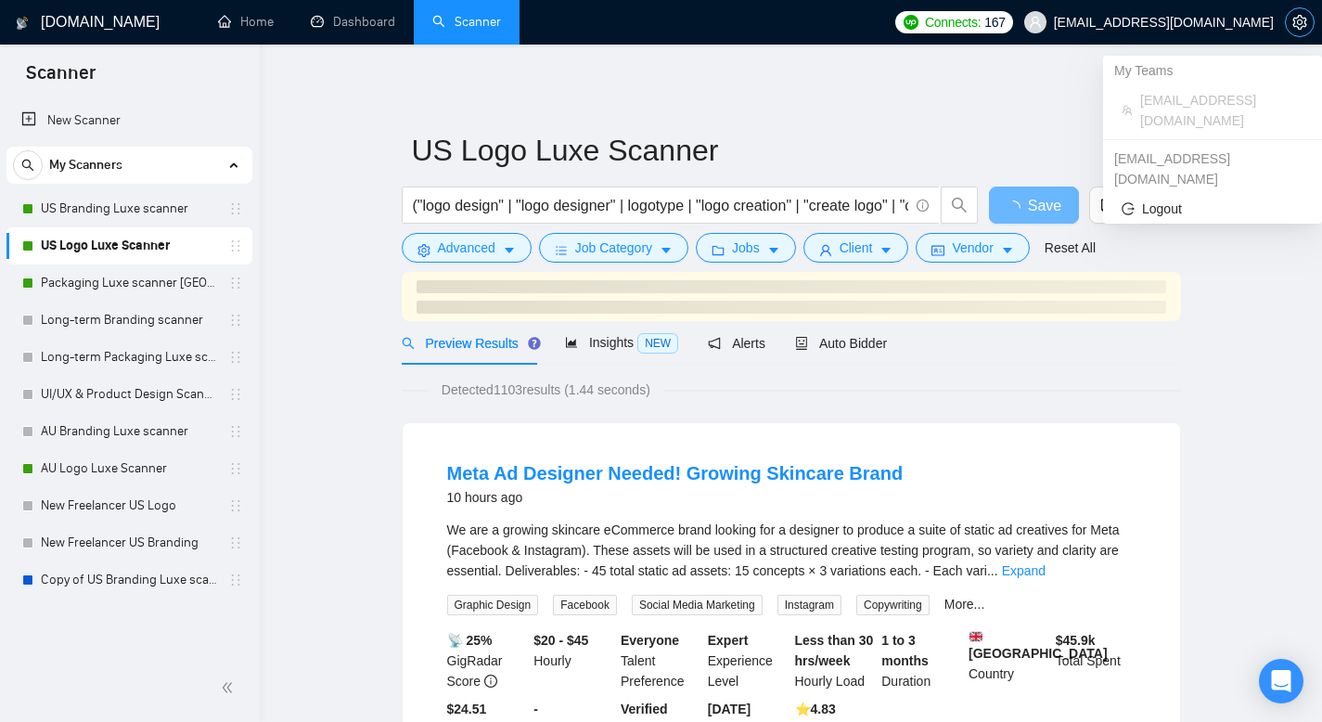
click at [1293, 24] on icon "setting" at bounding box center [1299, 22] width 14 height 15
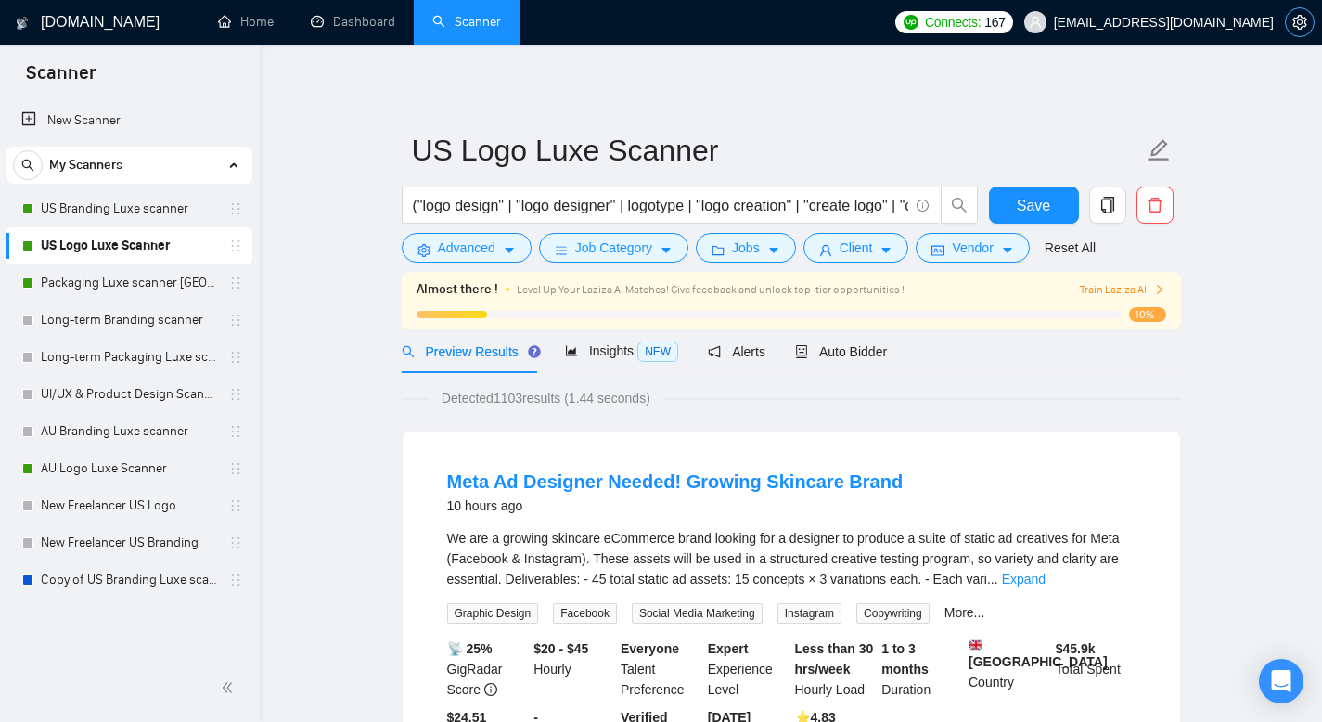
drag, startPoint x: 1301, startPoint y: 26, endPoint x: 1308, endPoint y: 45, distance: 19.7
click at [1302, 27] on icon "setting" at bounding box center [1299, 22] width 15 height 15
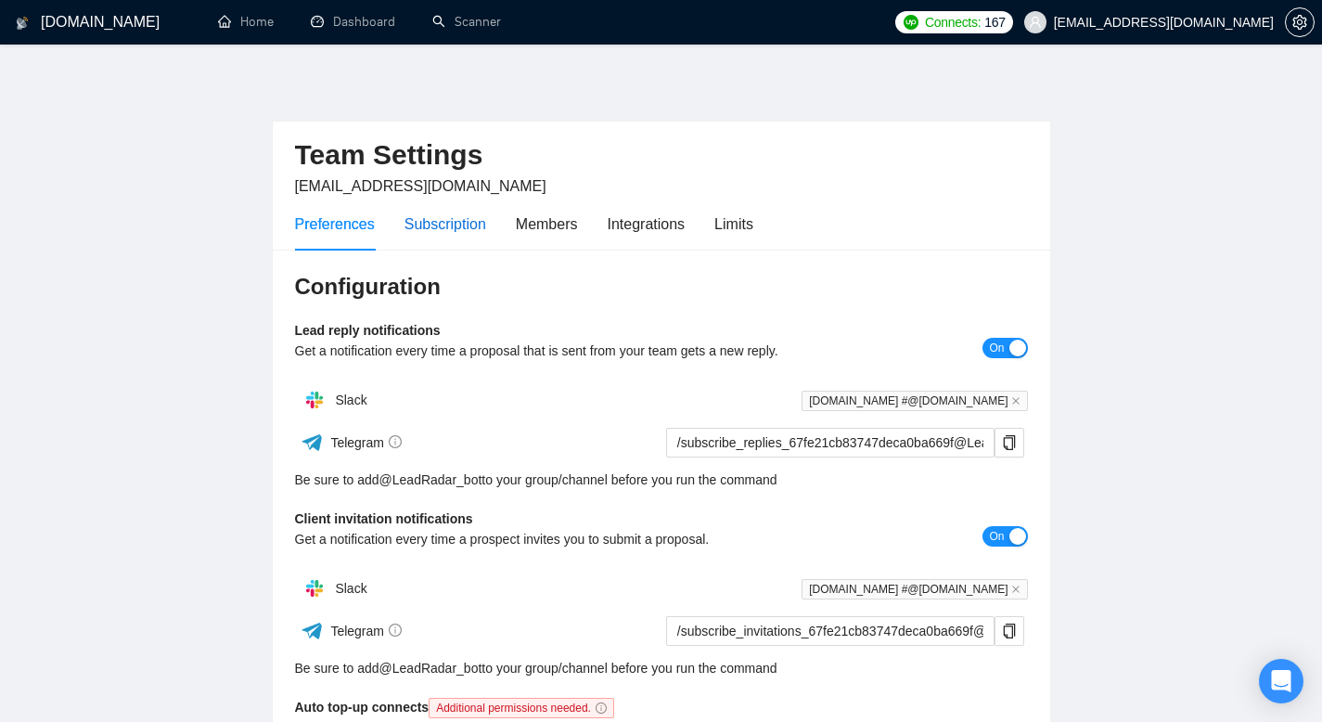
click at [457, 219] on div "Subscription" at bounding box center [445, 223] width 82 height 23
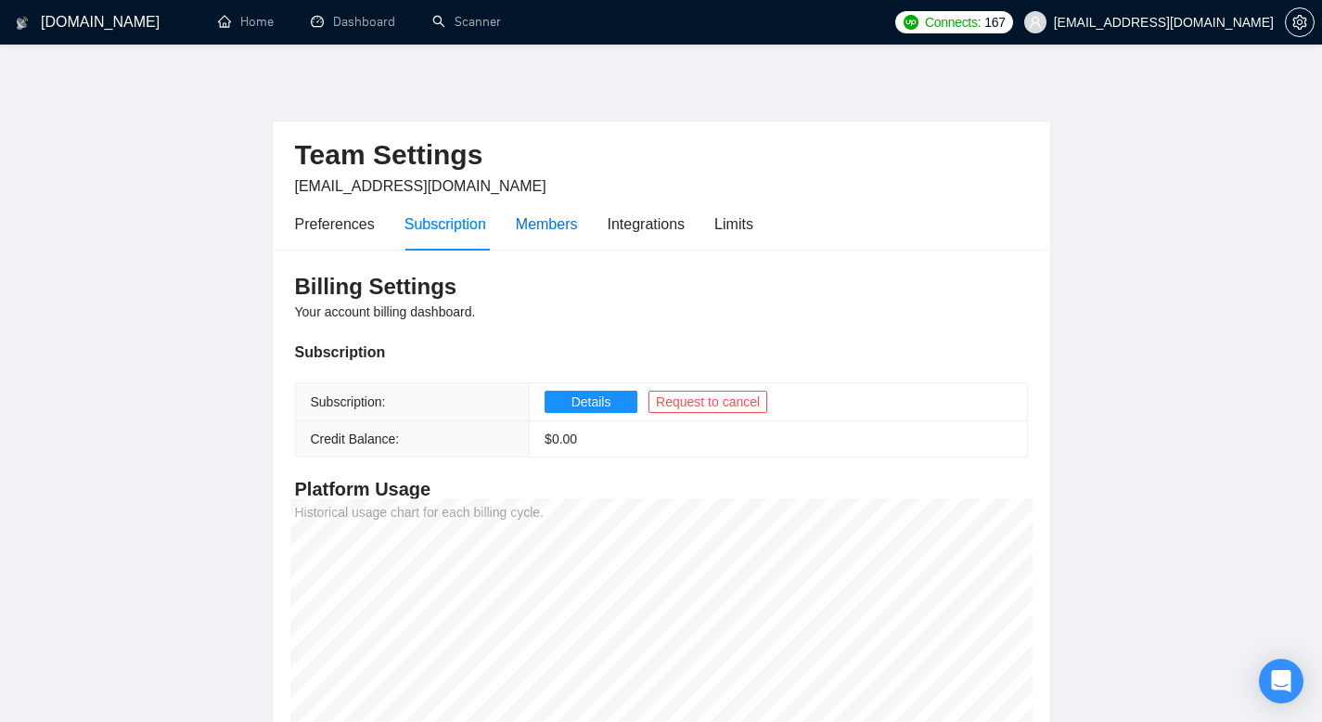
click at [553, 228] on div "Members" at bounding box center [547, 223] width 62 height 23
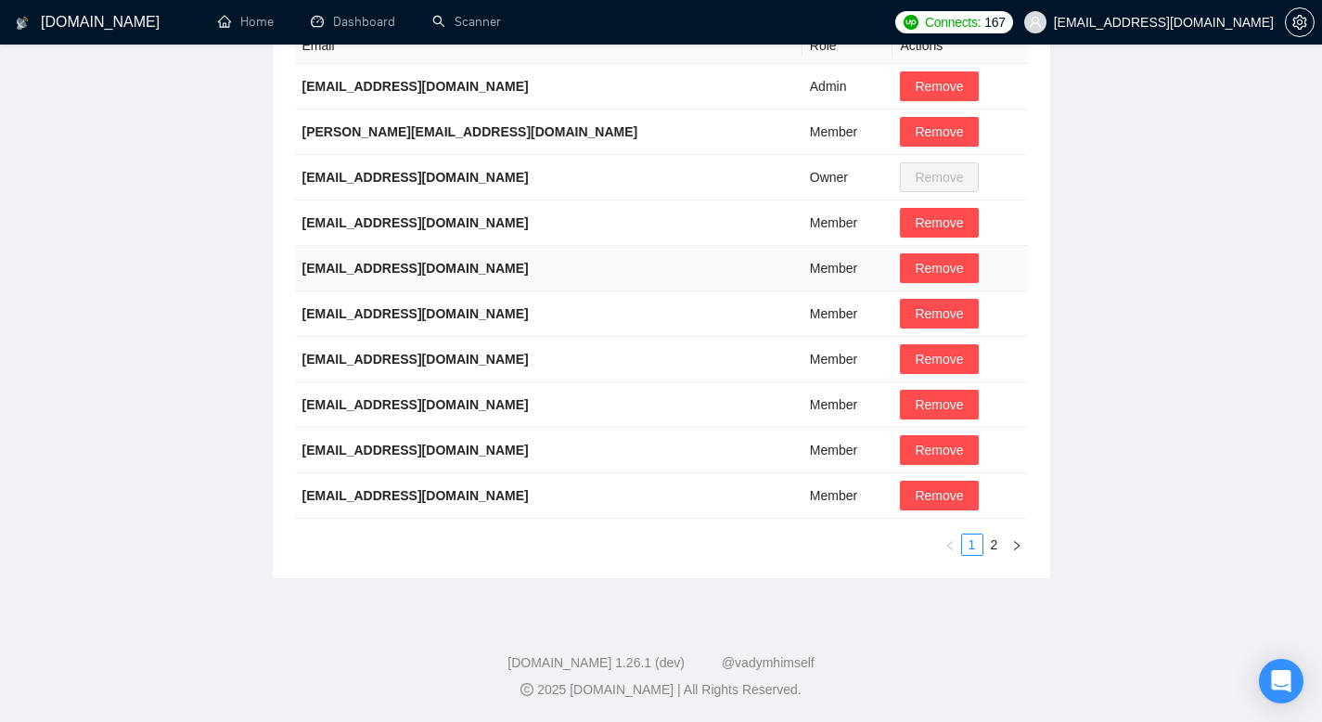
scroll to position [7, 0]
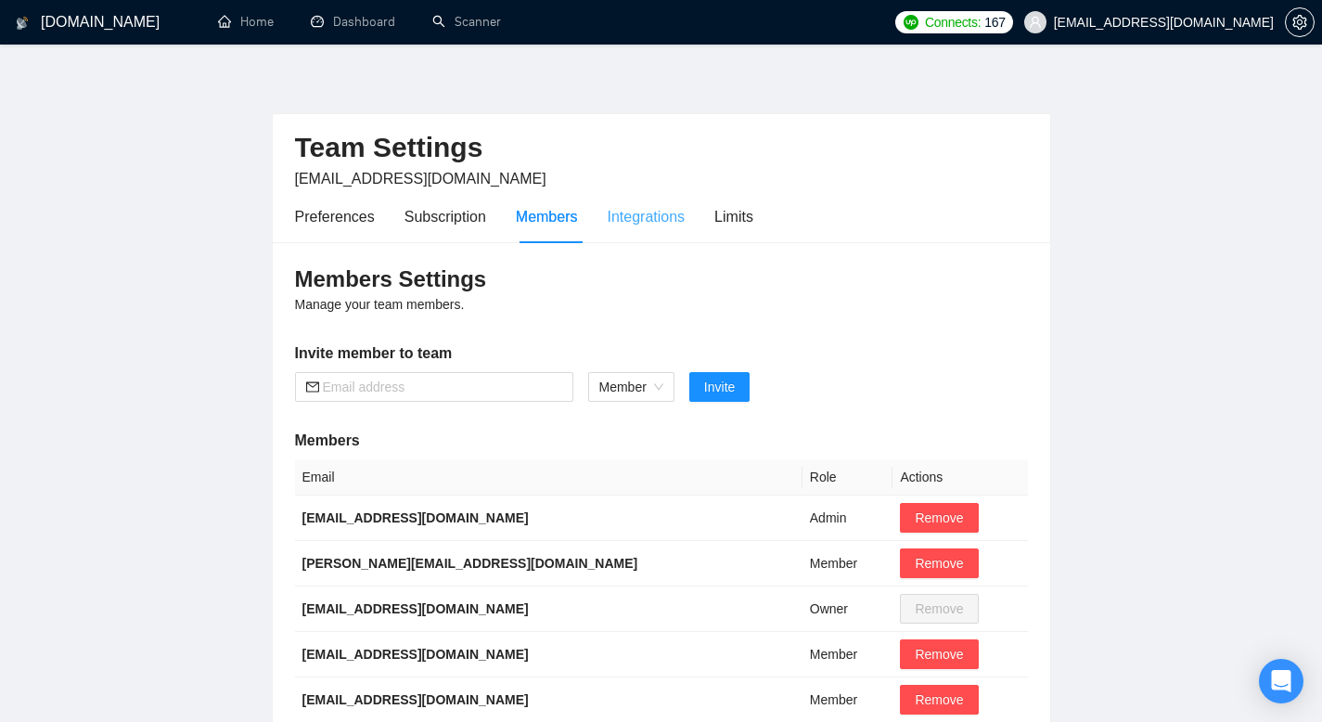
click at [632, 203] on div "Integrations" at bounding box center [647, 216] width 78 height 53
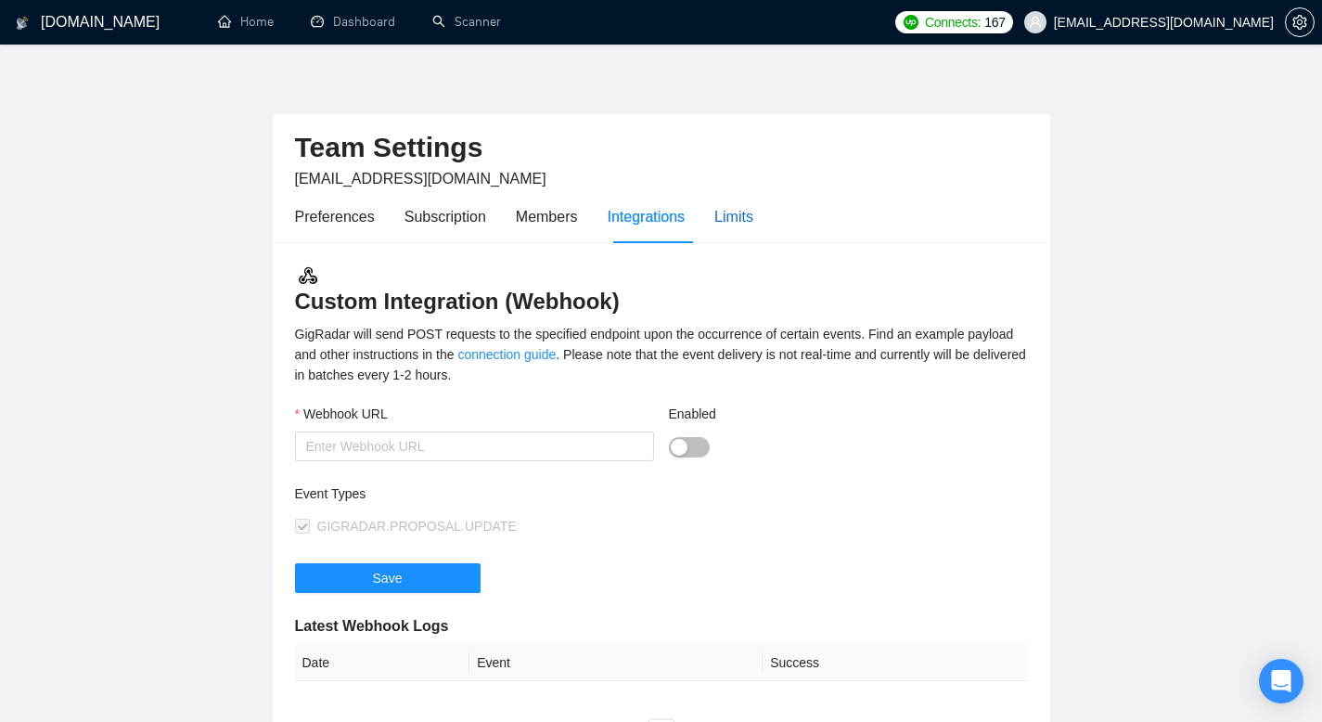
click at [730, 218] on div "Limits" at bounding box center [733, 216] width 39 height 23
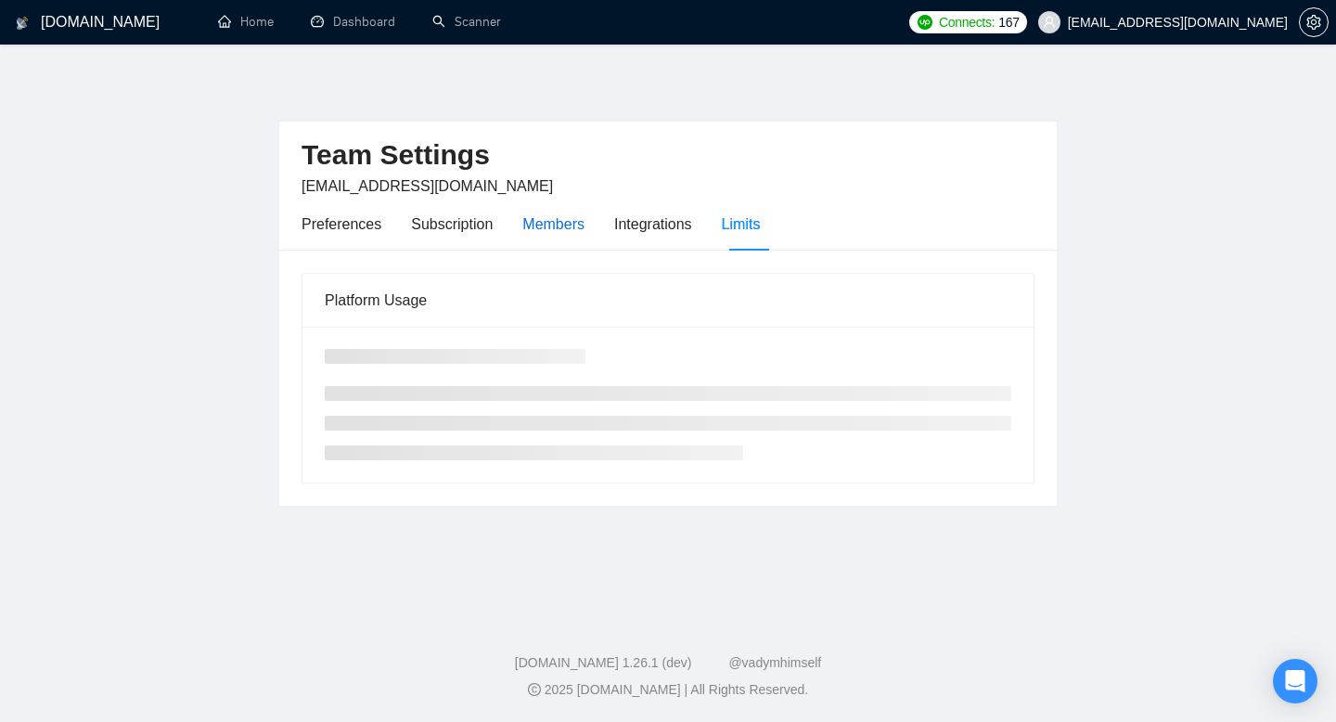
click at [545, 219] on div "Members" at bounding box center [553, 223] width 62 height 23
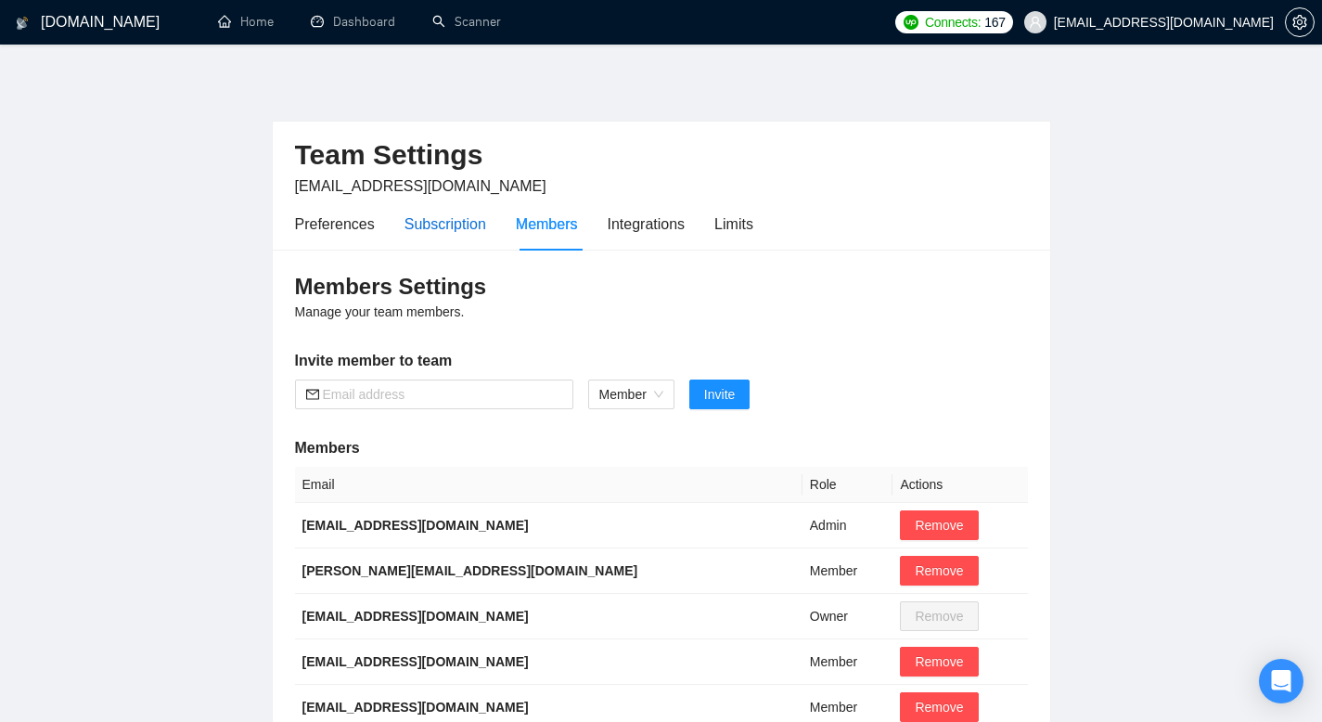
click at [436, 234] on div "Subscription" at bounding box center [445, 223] width 82 height 23
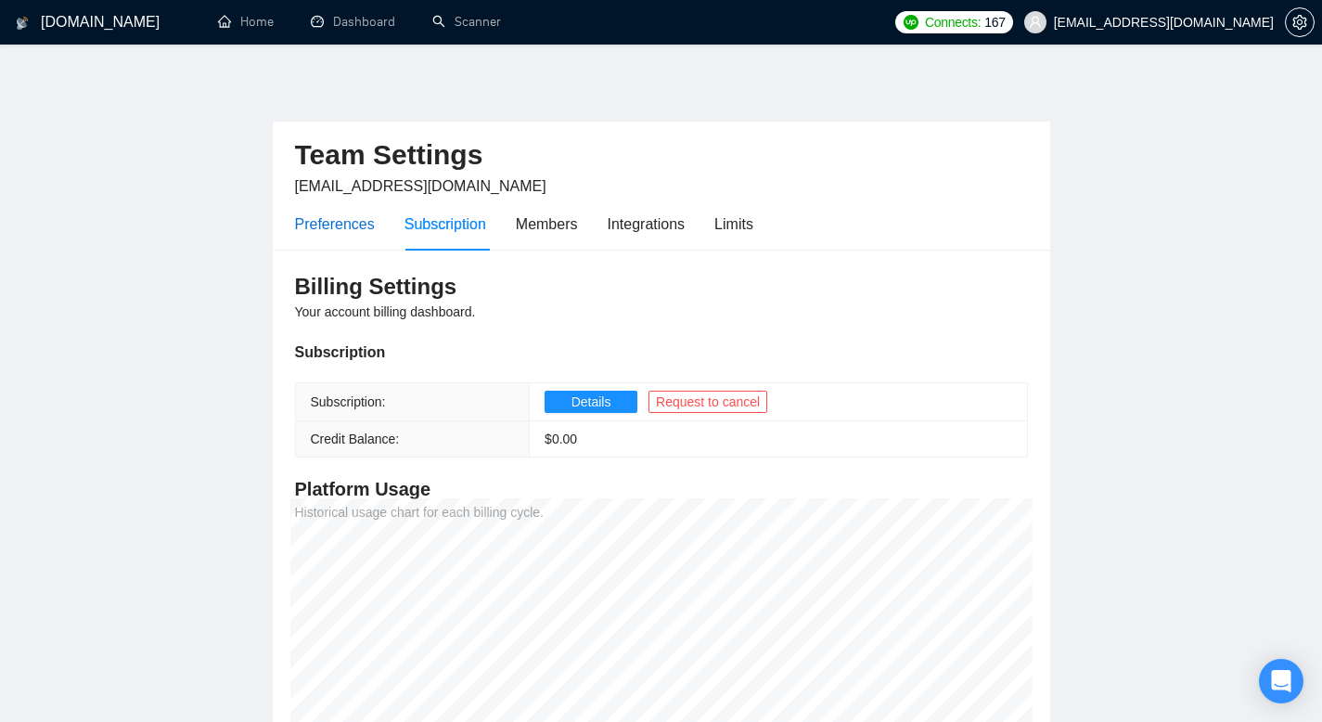
click at [336, 226] on div "Preferences" at bounding box center [335, 223] width 80 height 23
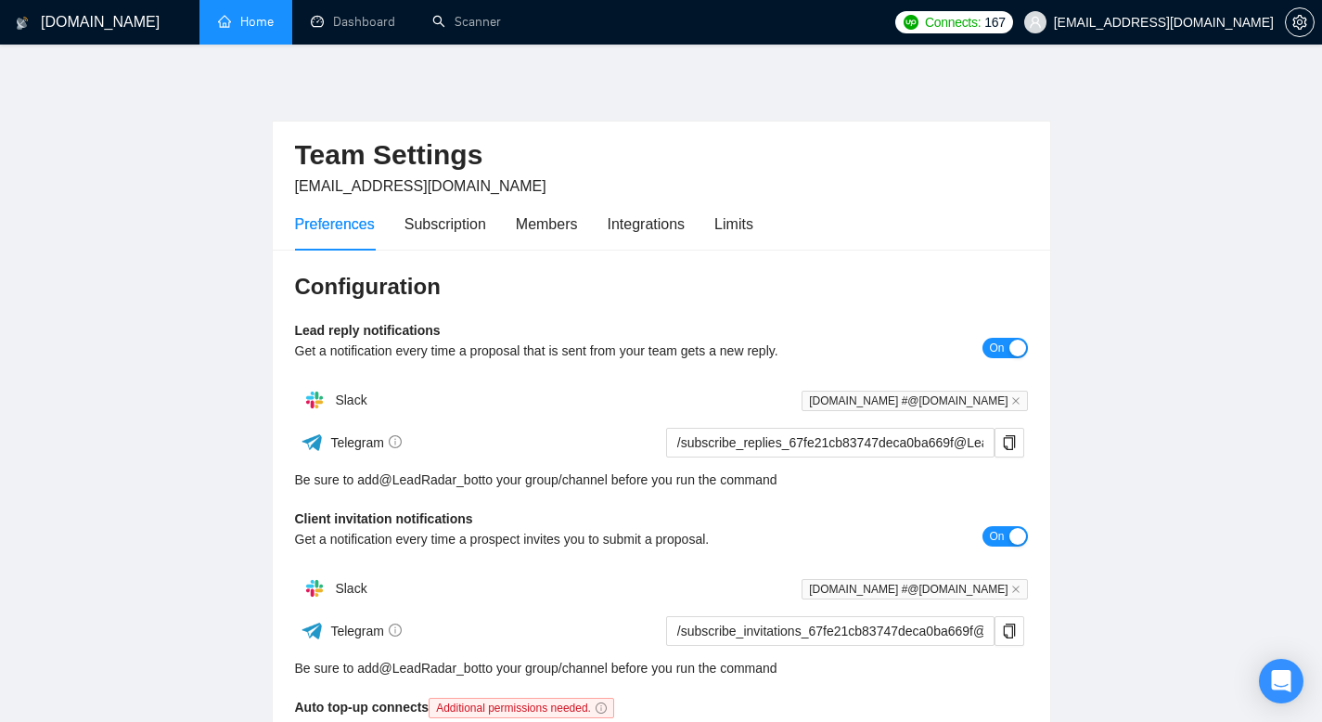
click at [241, 26] on link "Home" at bounding box center [246, 22] width 56 height 16
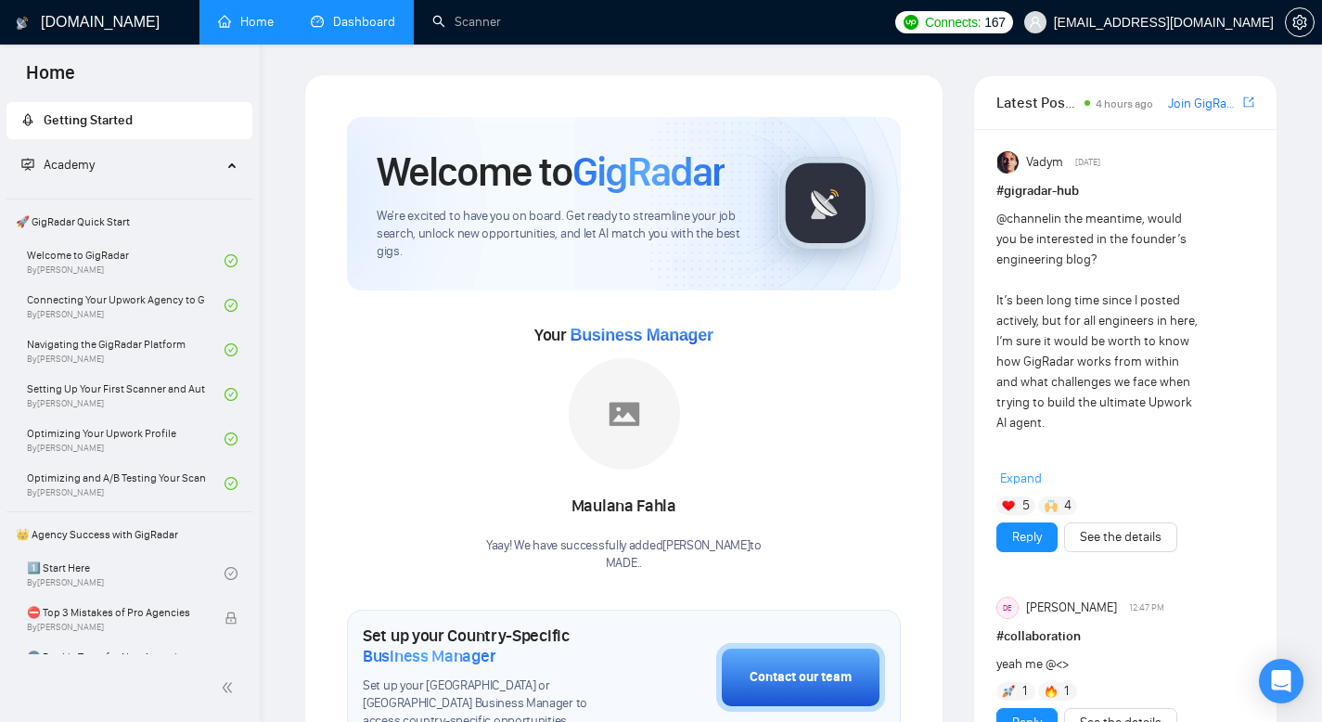
click at [356, 14] on link "Dashboard" at bounding box center [353, 22] width 84 height 16
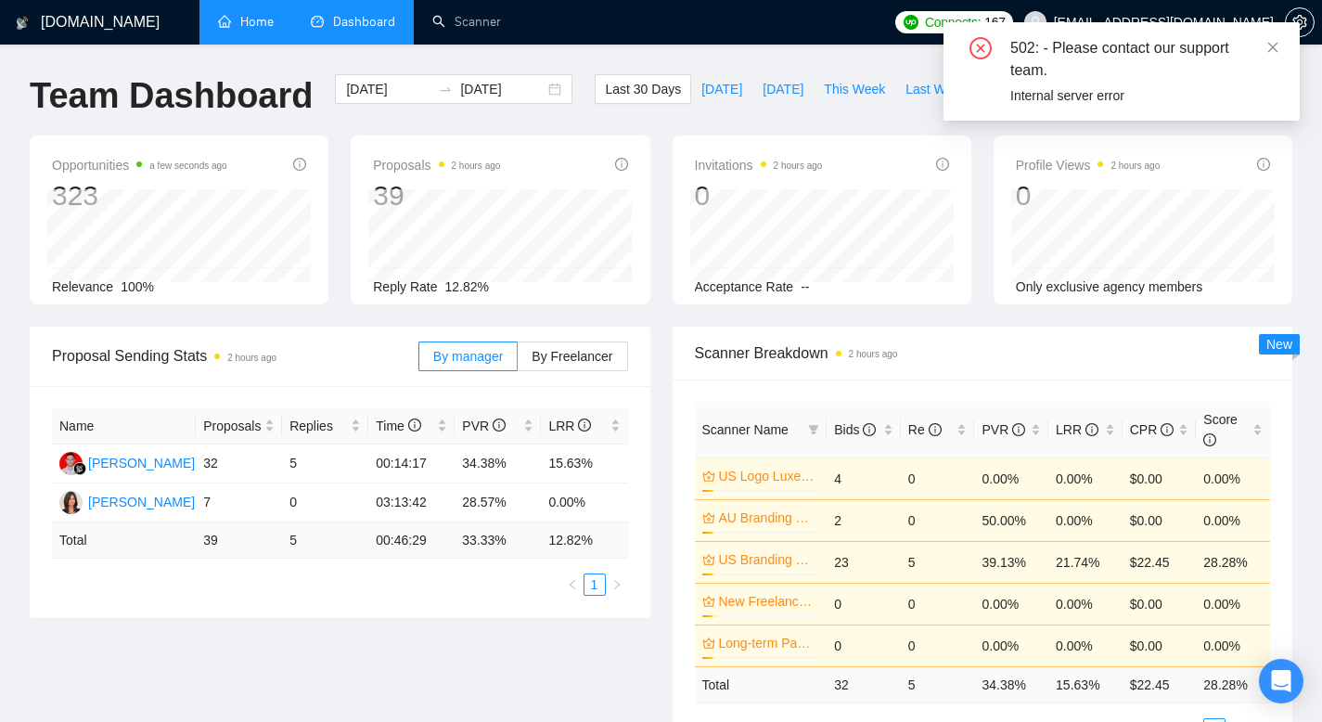
click at [1080, 69] on div "502: - Please contact our support team." at bounding box center [1143, 59] width 267 height 45
click at [1265, 48] on div "502: - Please contact our support team." at bounding box center [1143, 59] width 267 height 45
click at [1272, 44] on icon "close" at bounding box center [1272, 47] width 13 height 13
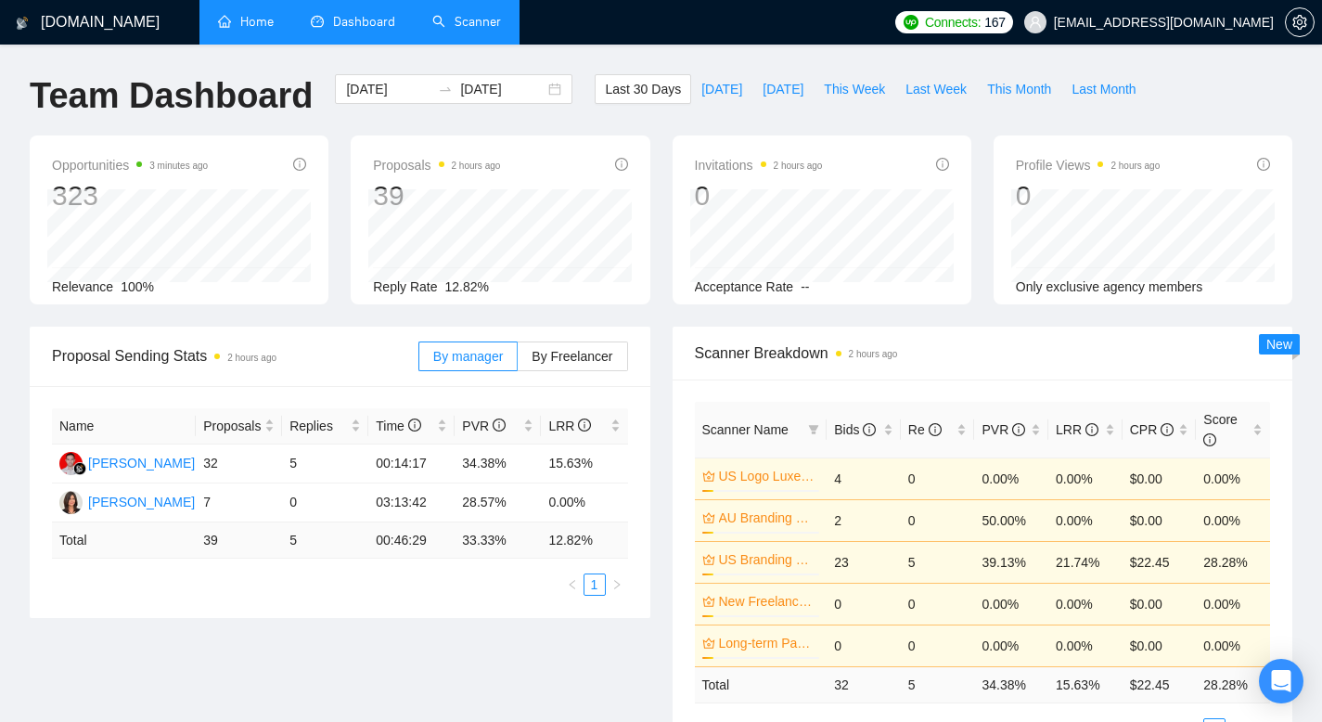
click at [472, 20] on link "Scanner" at bounding box center [466, 22] width 69 height 16
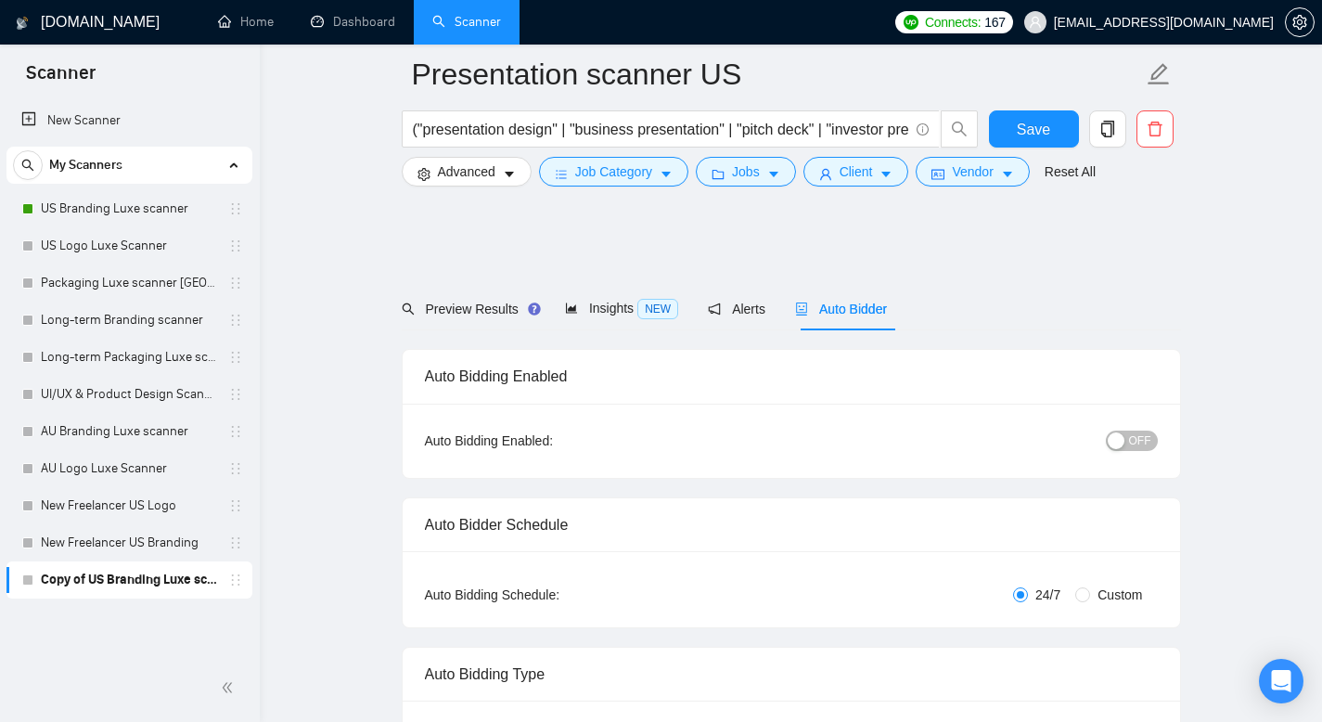
scroll to position [2152, 0]
